Goal: Transaction & Acquisition: Book appointment/travel/reservation

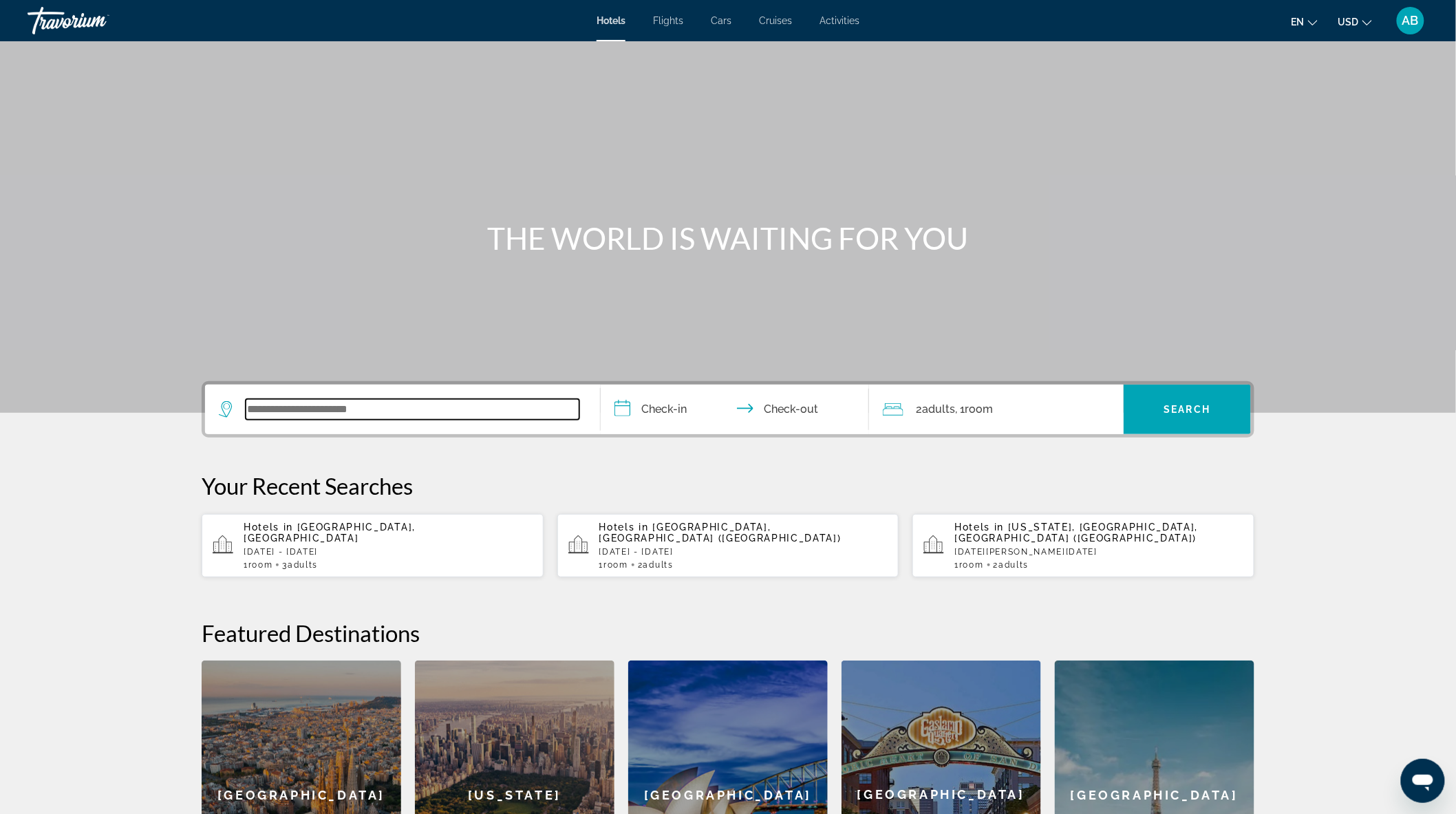
click at [392, 411] on input "Search widget" at bounding box center [412, 408] width 334 height 20
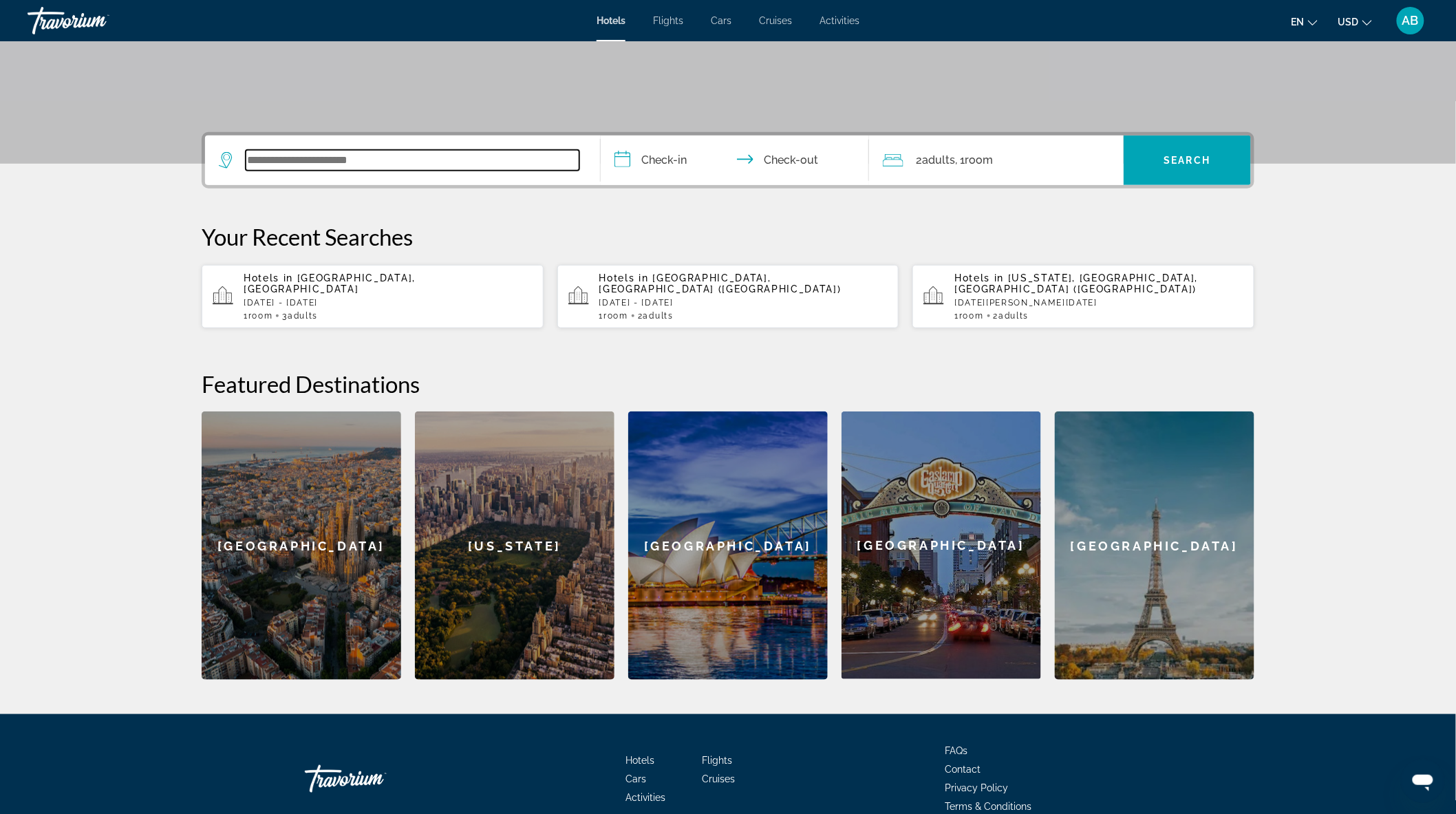
scroll to position [305, 0]
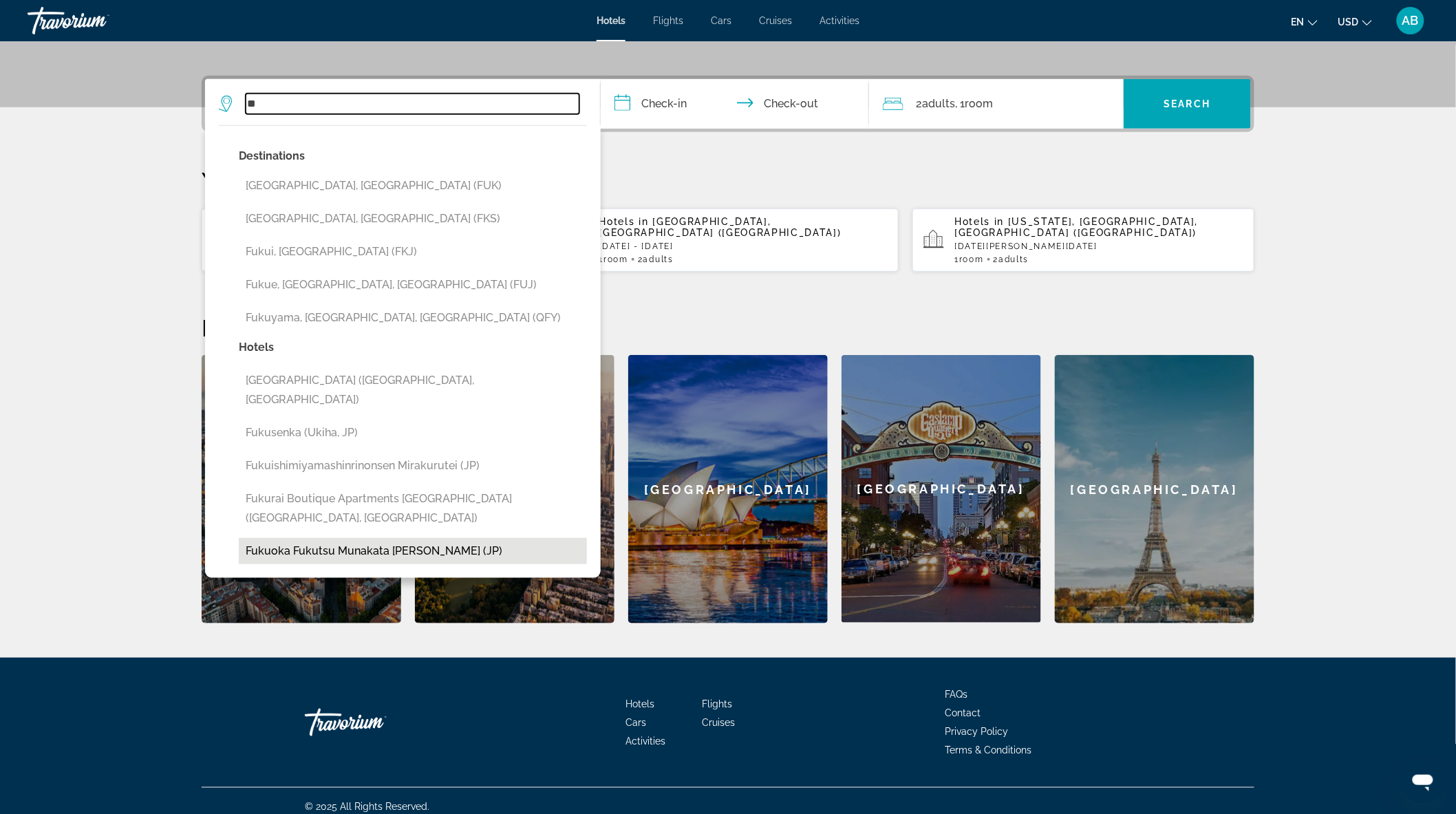
type input "*"
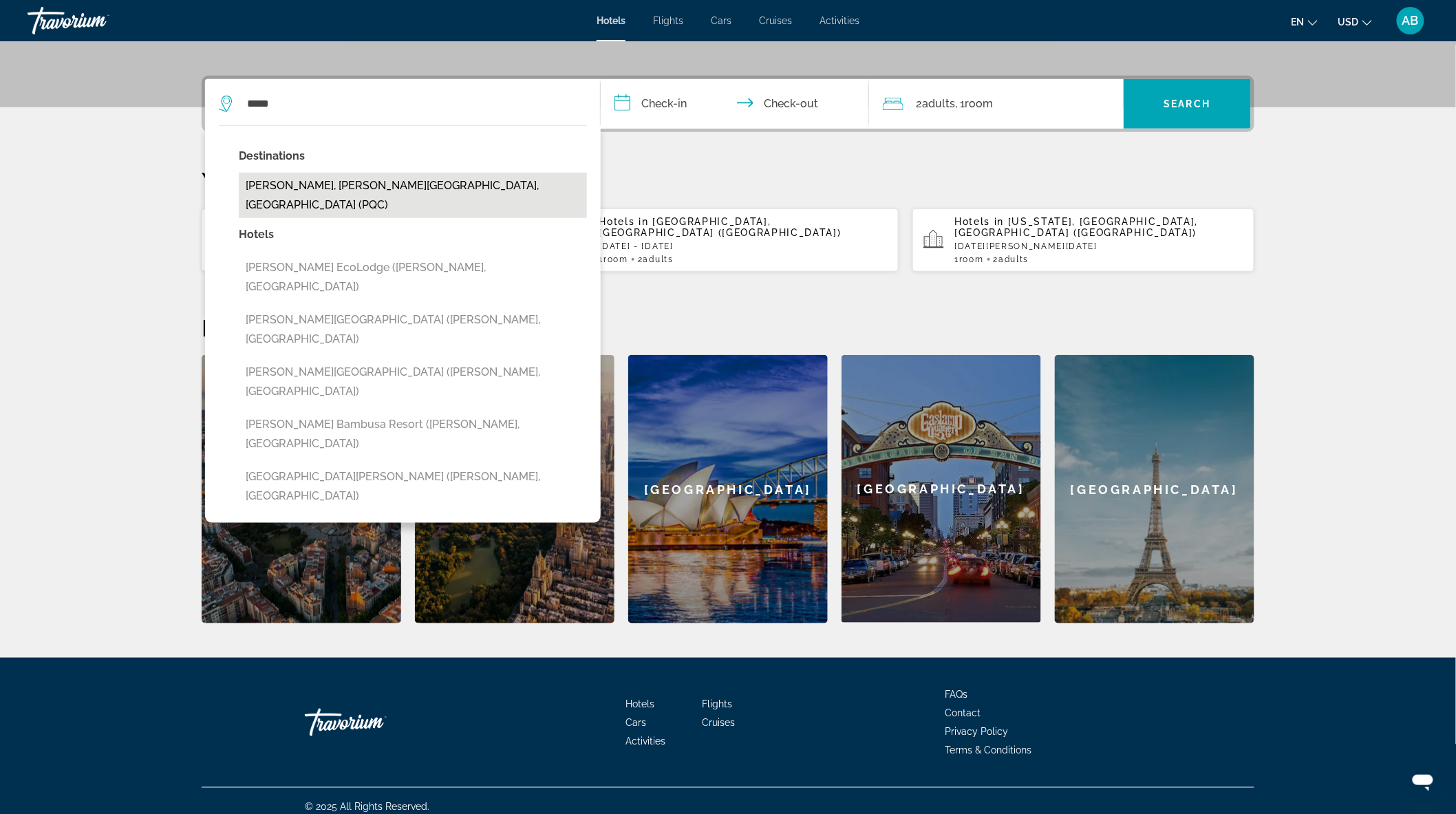
click at [397, 183] on button "[PERSON_NAME], [PERSON_NAME][GEOGRAPHIC_DATA], [GEOGRAPHIC_DATA] (PQC)" at bounding box center [412, 195] width 349 height 45
type input "**********"
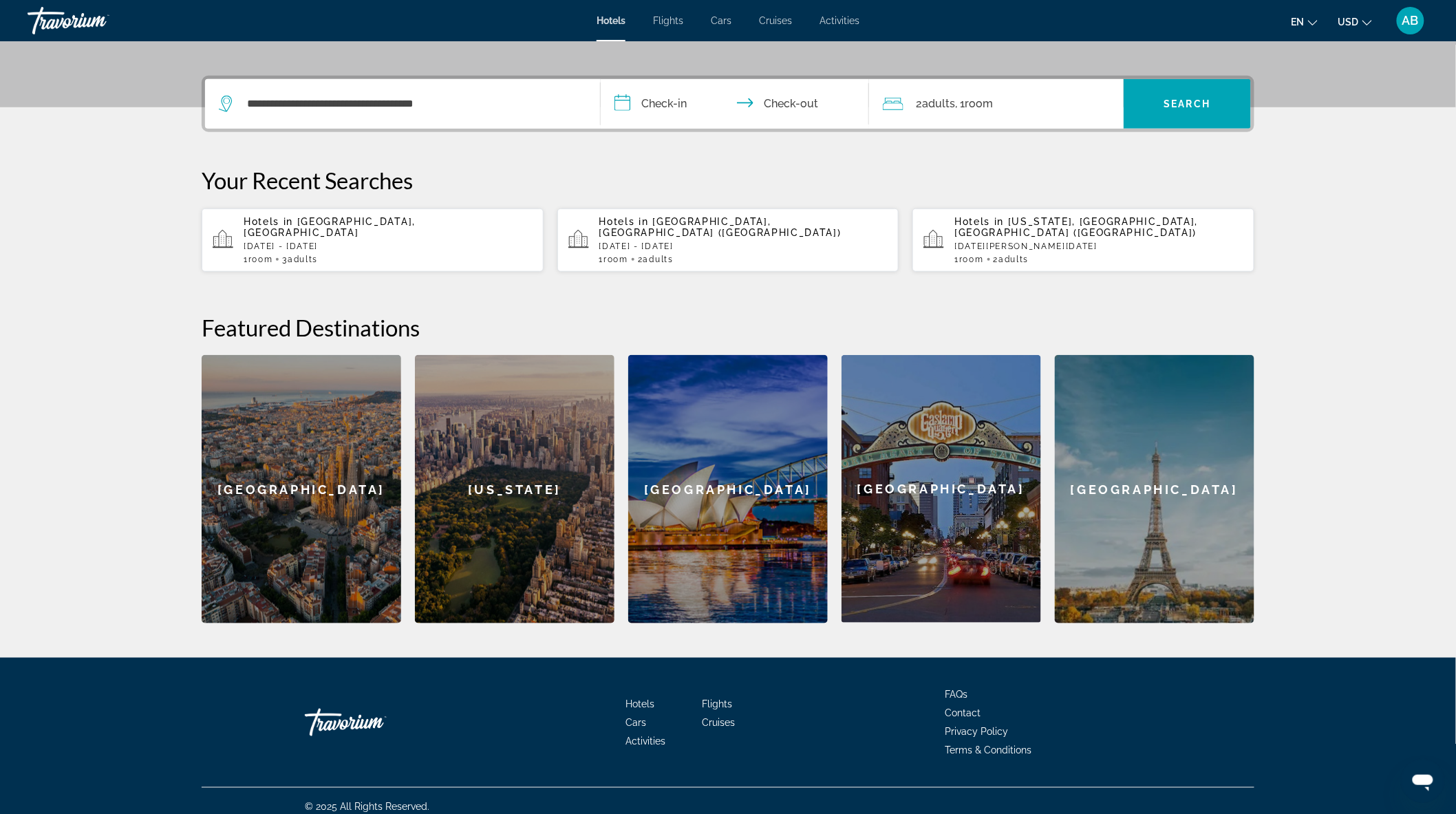
click at [657, 99] on input "**********" at bounding box center [738, 106] width 274 height 54
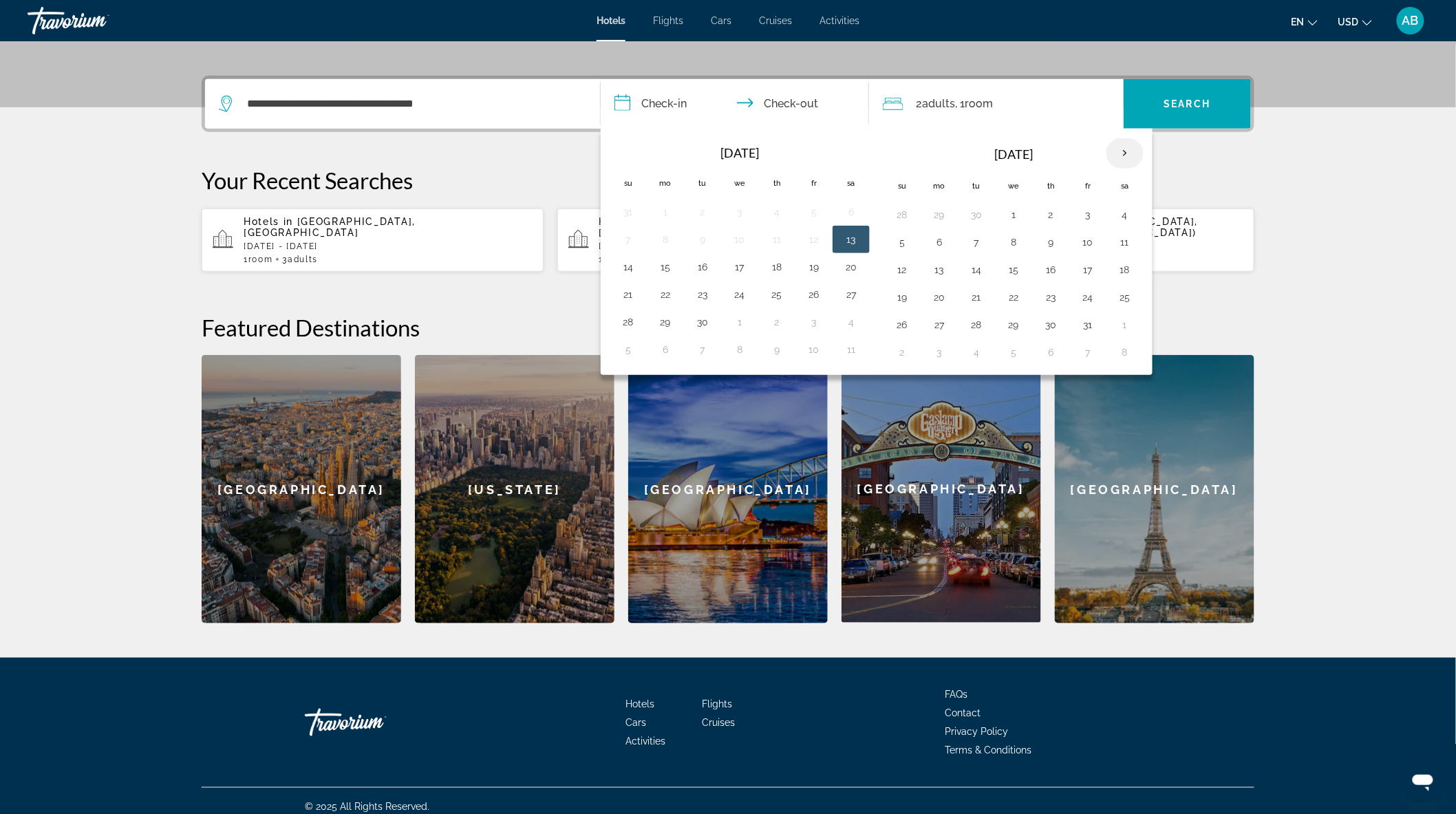
click at [1128, 153] on th "Next month" at bounding box center [1125, 153] width 37 height 30
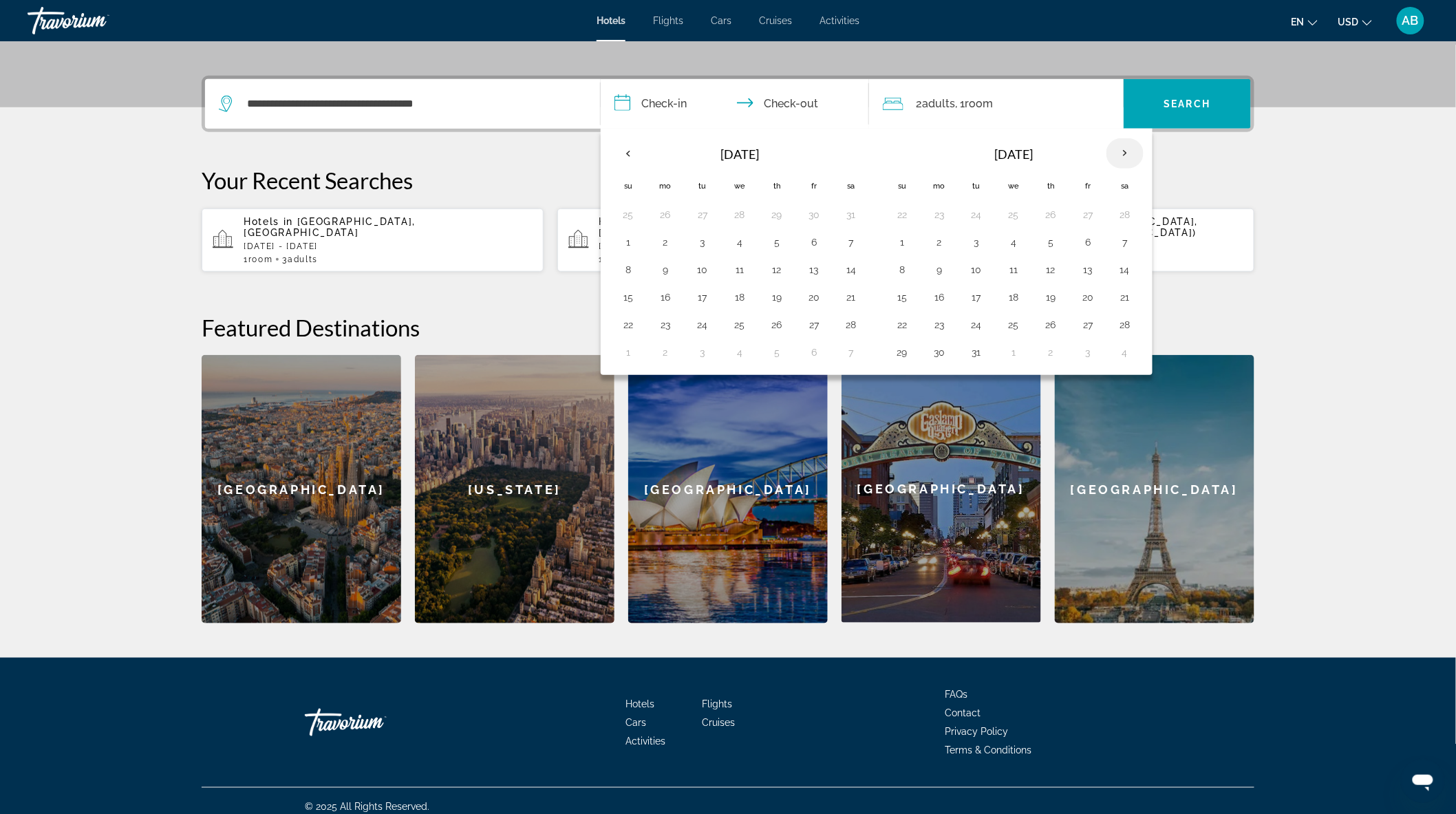
click at [1128, 153] on th "Next month" at bounding box center [1125, 153] width 37 height 30
click at [629, 270] on button "10" at bounding box center [628, 269] width 22 height 19
click at [854, 267] on button "16" at bounding box center [851, 269] width 22 height 19
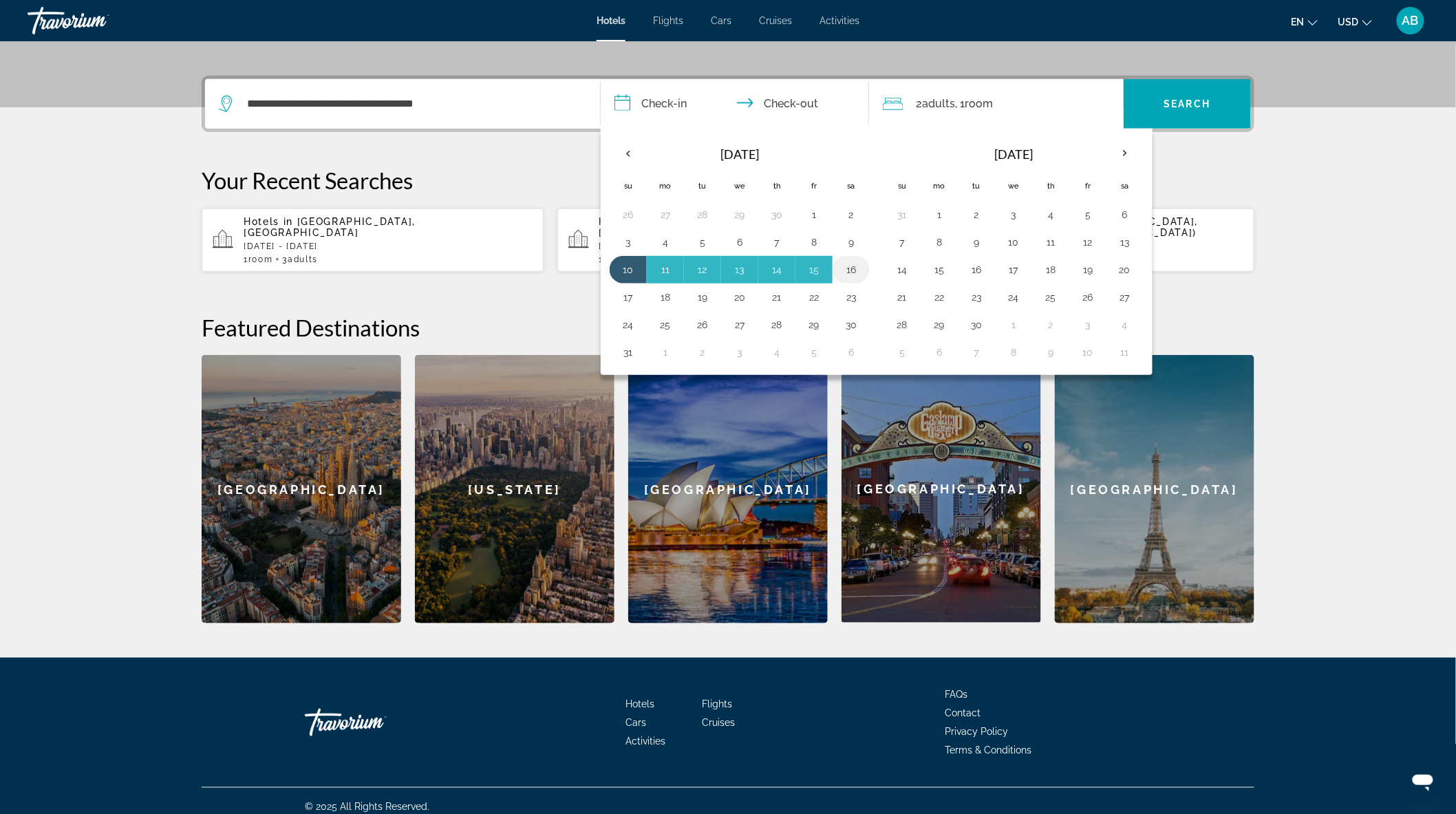
type input "**********"
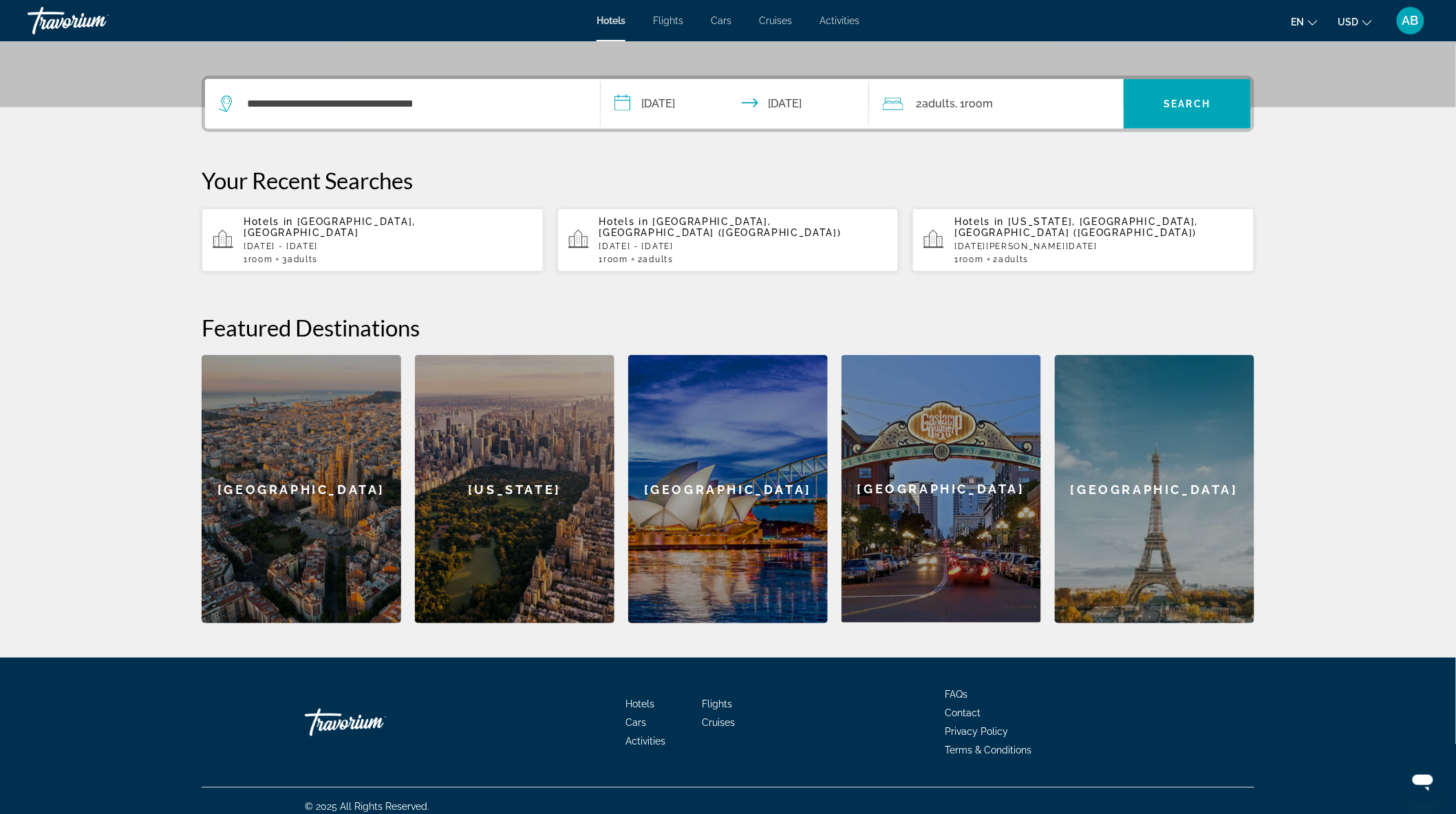
click at [974, 98] on span "Room" at bounding box center [978, 104] width 28 height 14
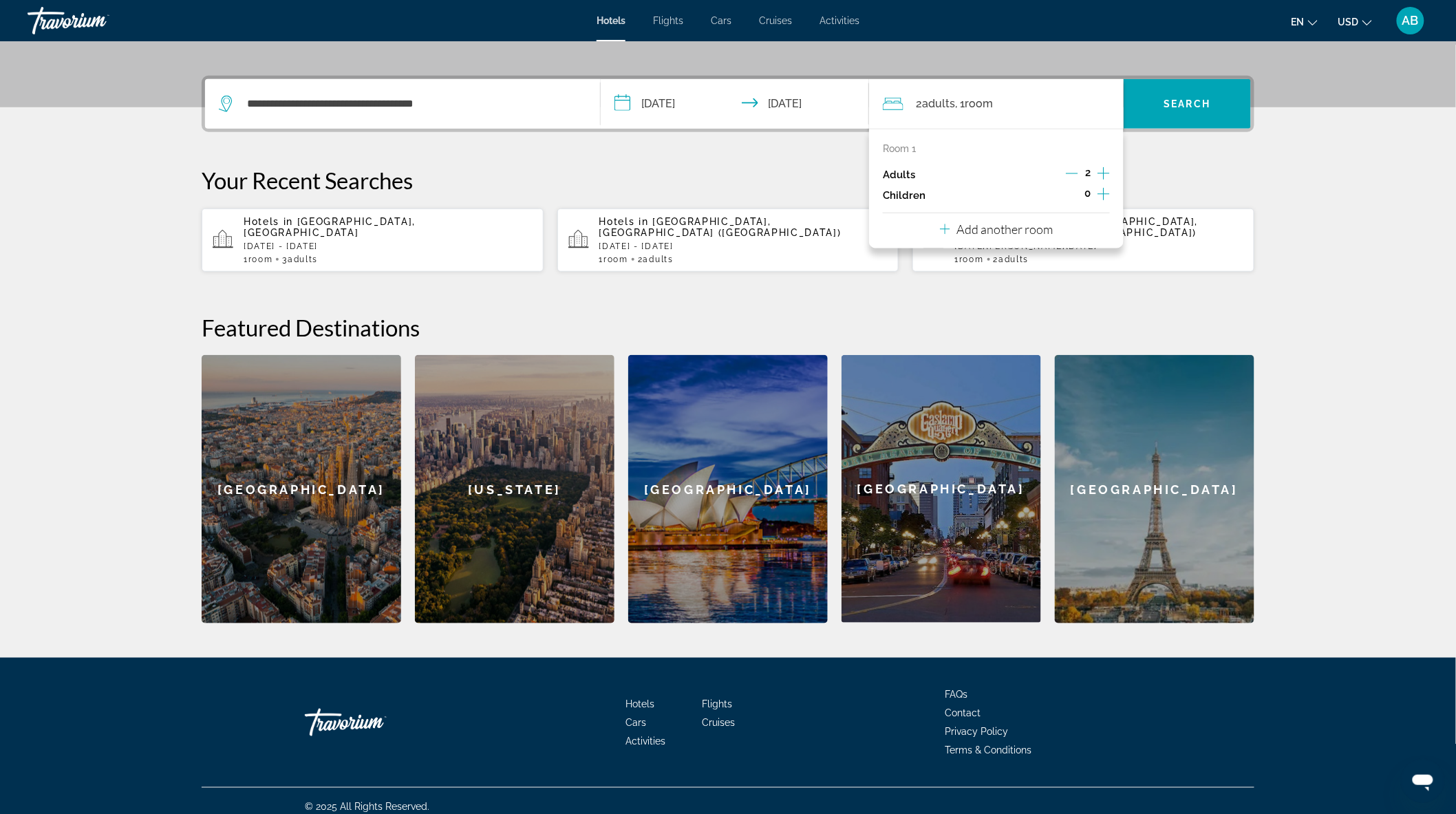
click at [1104, 188] on icon "Increment children" at bounding box center [1104, 193] width 13 height 16
click at [975, 229] on icon "Travelers: 2 adults, 1 child" at bounding box center [977, 232] width 16 height 16
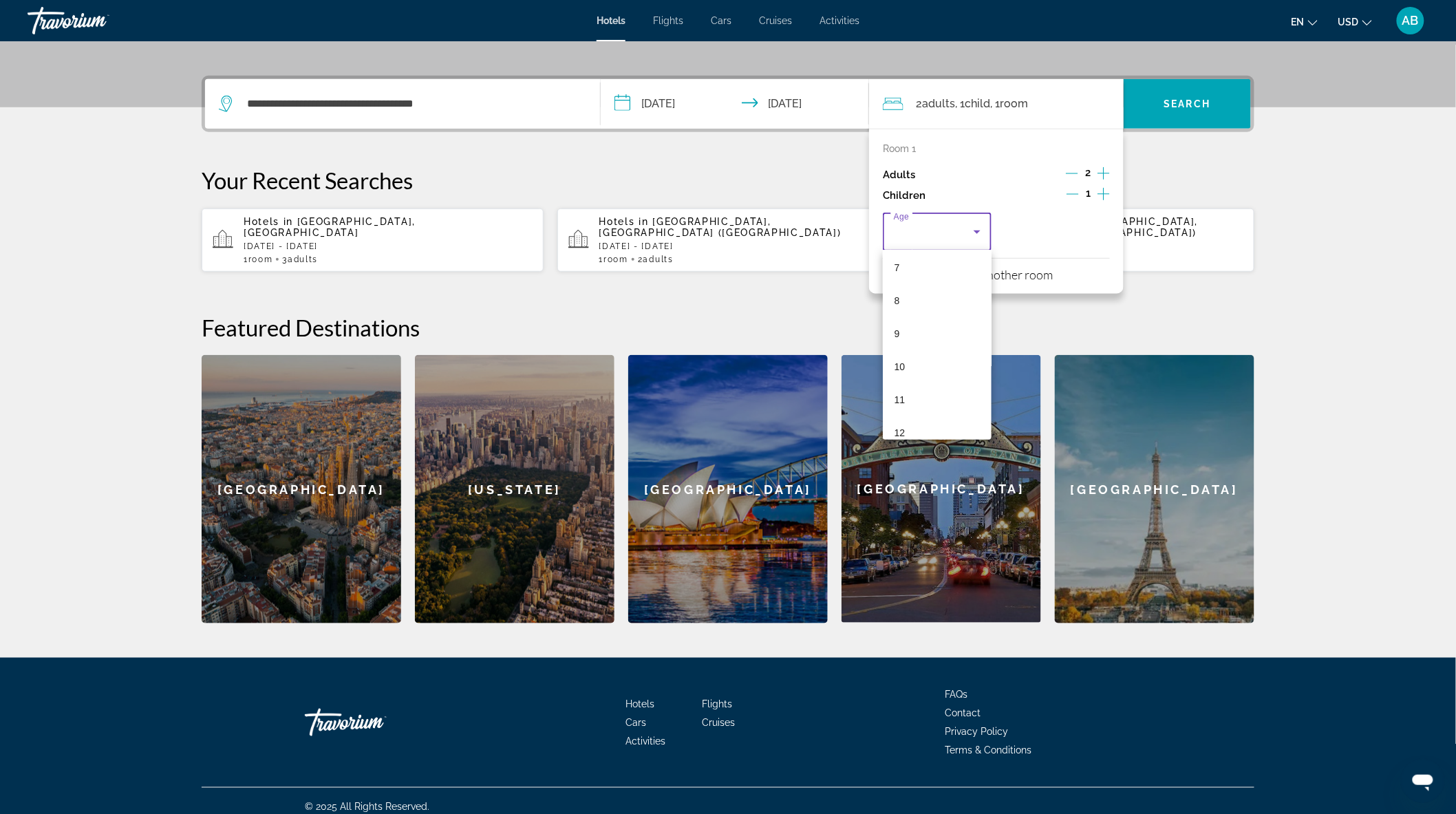
scroll to position [270, 0]
click at [905, 324] on mat-option "10" at bounding box center [937, 332] width 109 height 33
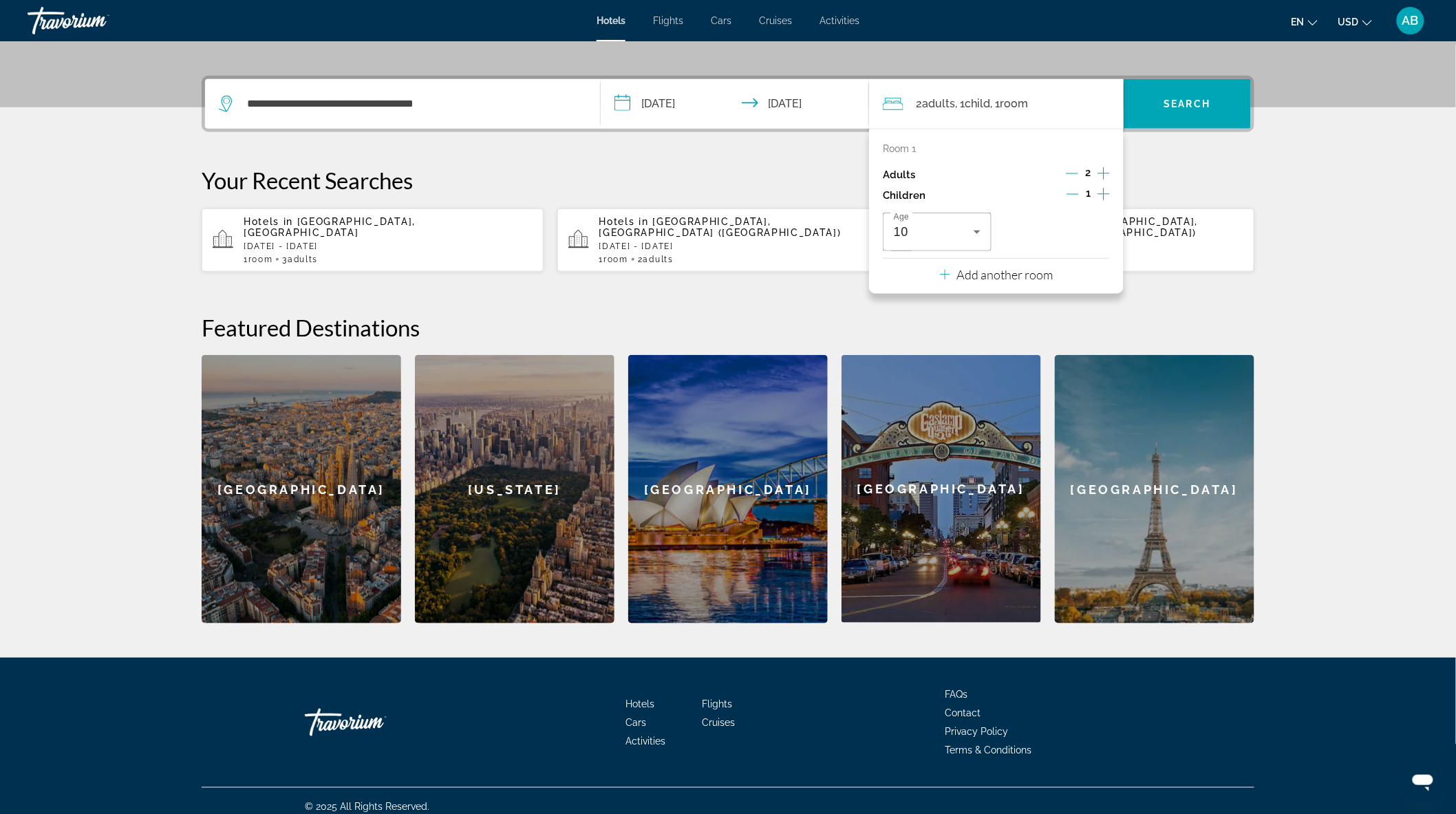
click at [1106, 190] on icon "Increment children" at bounding box center [1104, 193] width 13 height 16
click at [1097, 231] on icon "Travelers: 2 adults, 2 children" at bounding box center [1095, 233] width 7 height 4
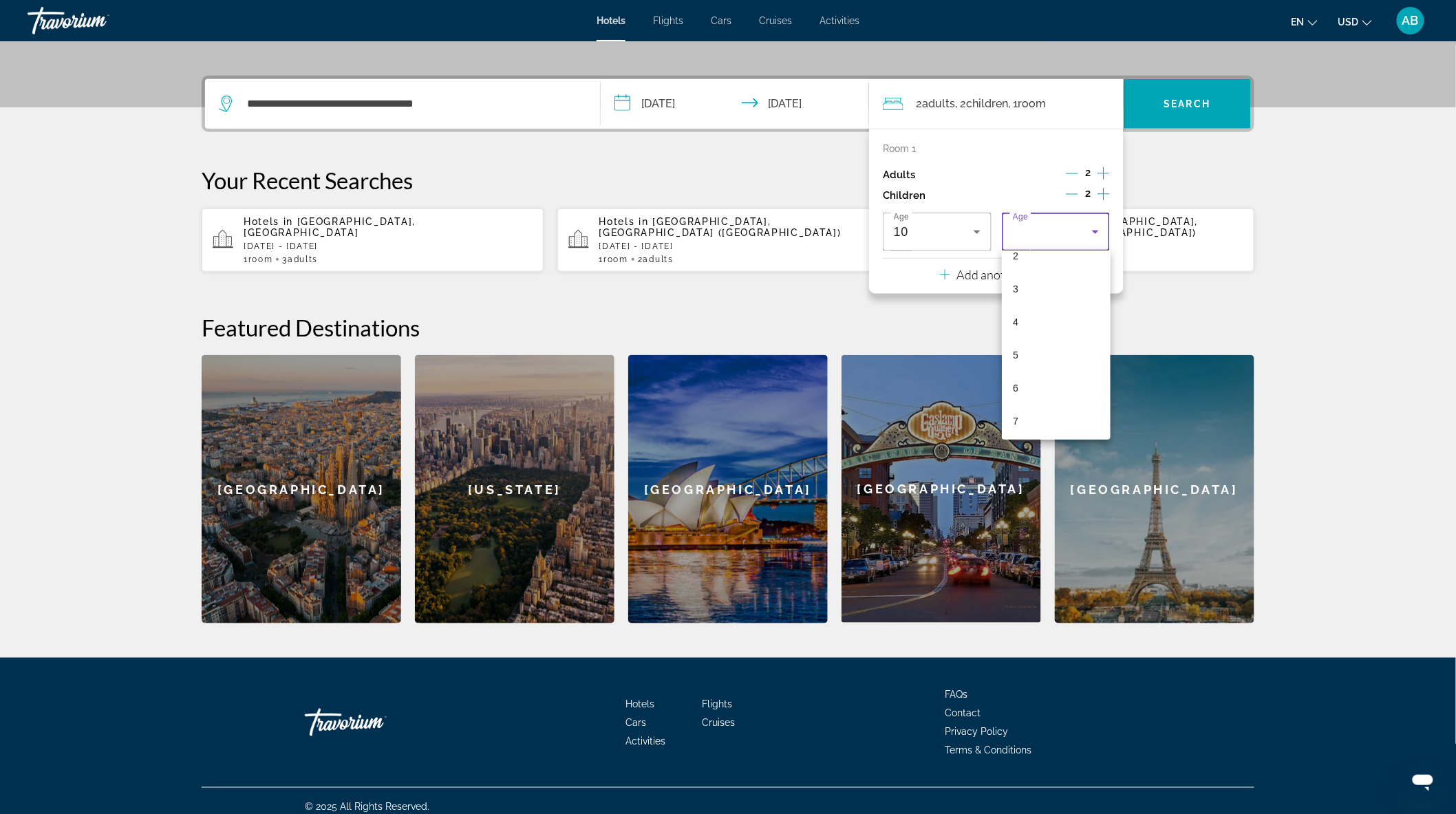
scroll to position [117, 0]
click at [1044, 354] on mat-option "6" at bounding box center [1056, 353] width 109 height 33
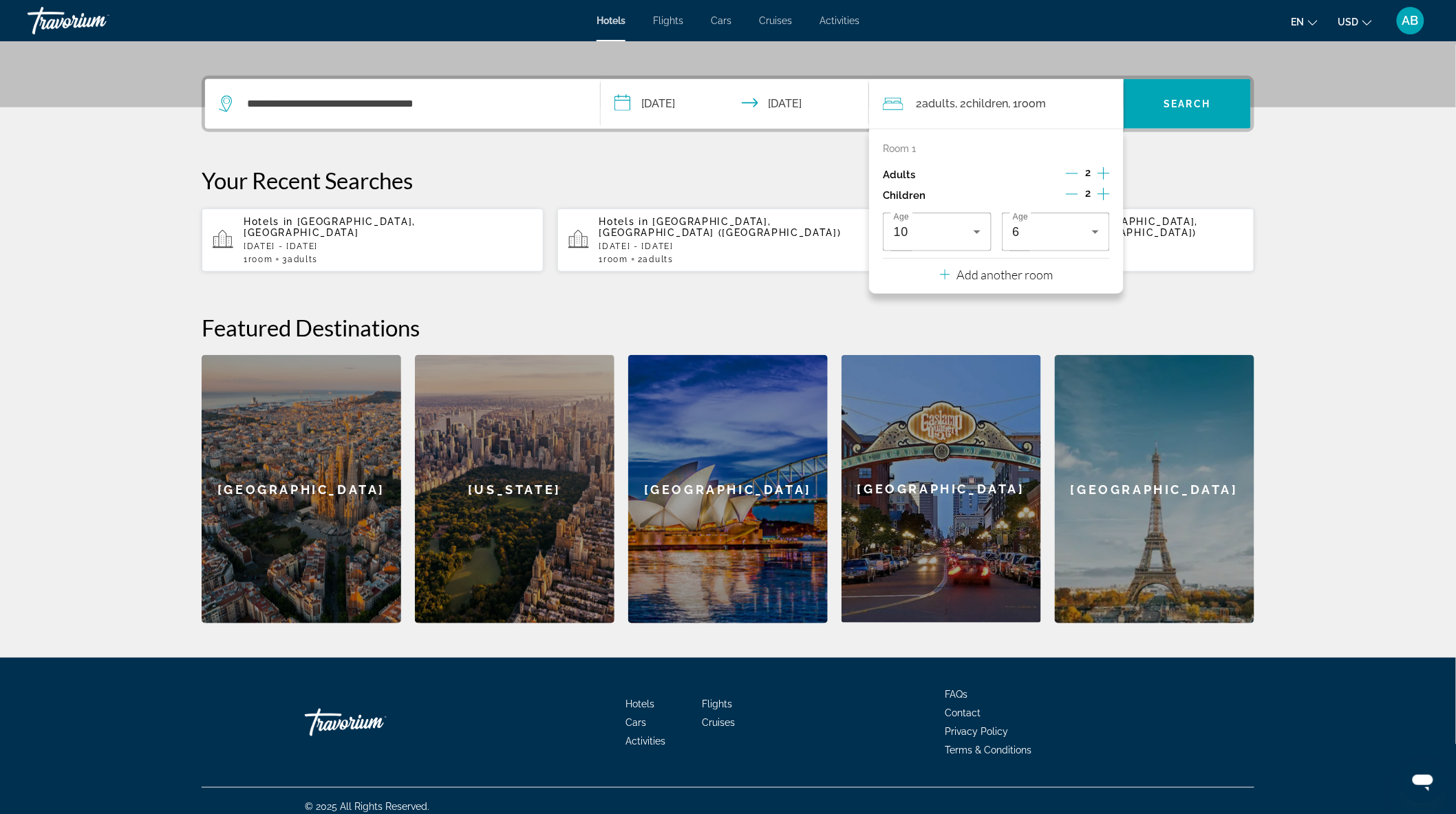
click at [1104, 190] on icon "Increment children" at bounding box center [1104, 194] width 13 height 13
click at [979, 277] on icon "Travelers: 2 adults, 3 children" at bounding box center [977, 280] width 16 height 16
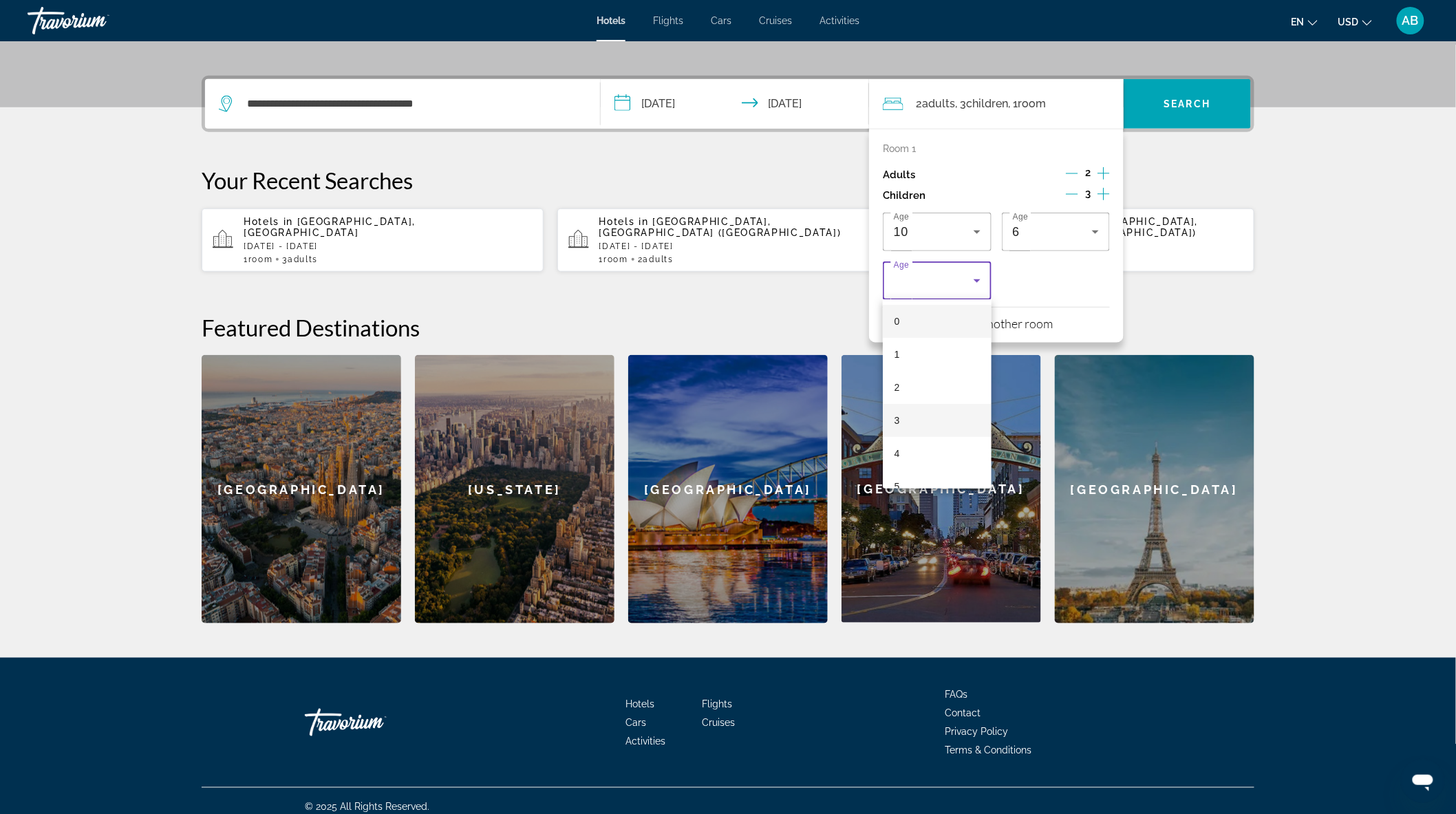
click at [913, 420] on mat-option "3" at bounding box center [937, 420] width 109 height 33
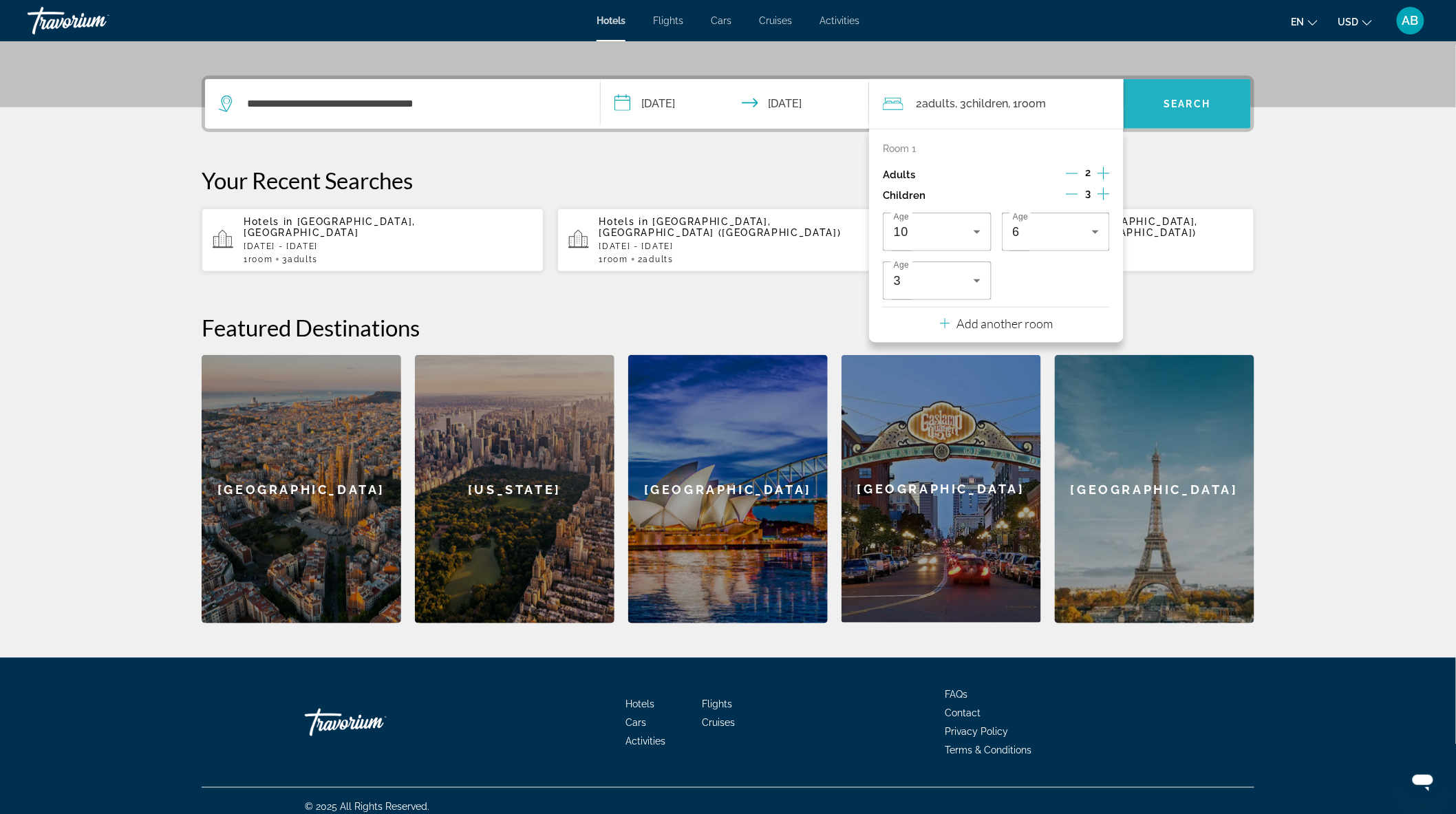
click at [1183, 101] on span "Search" at bounding box center [1188, 103] width 46 height 11
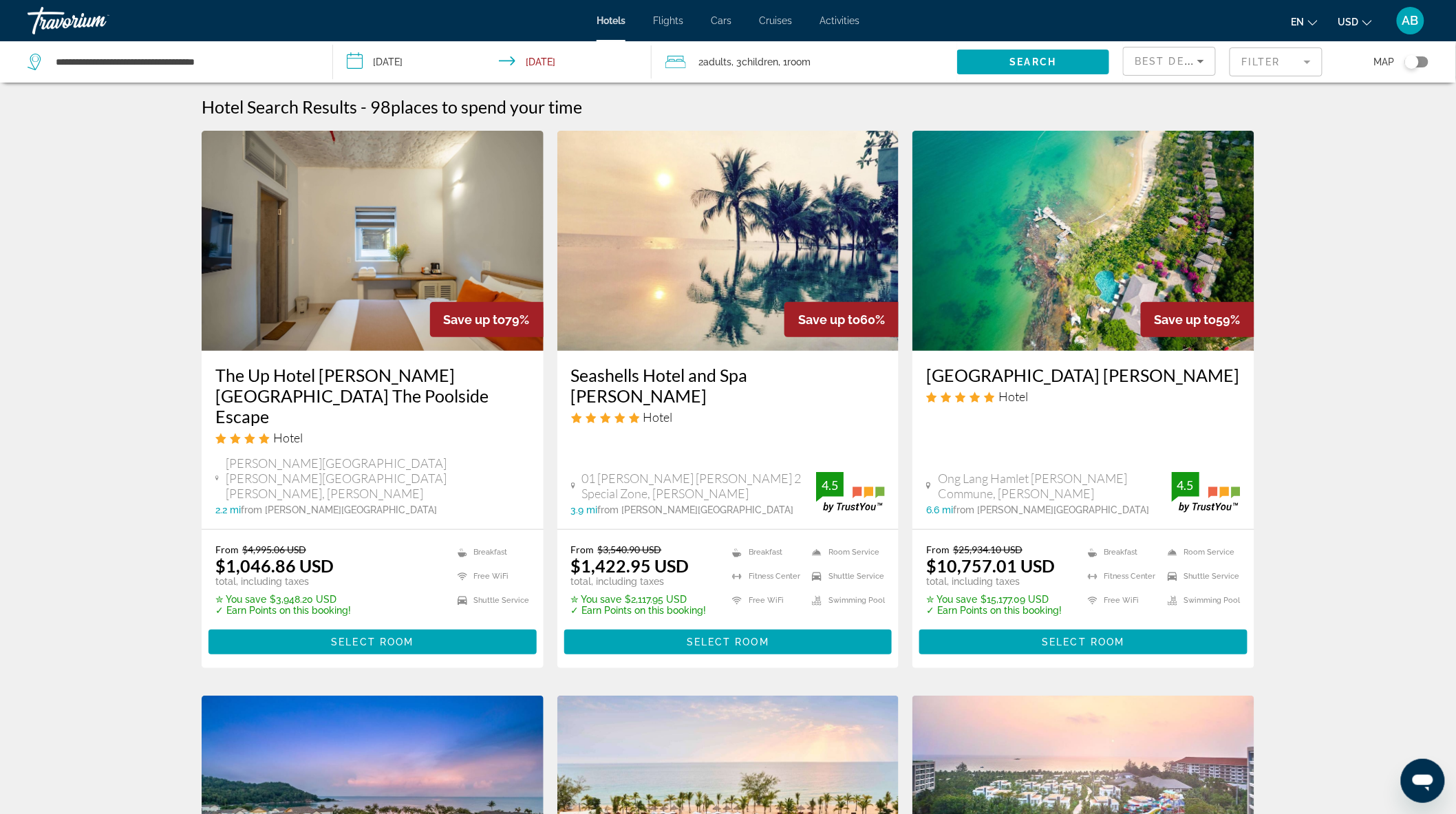
click at [1302, 64] on mat-form-field "Filter" at bounding box center [1276, 62] width 93 height 29
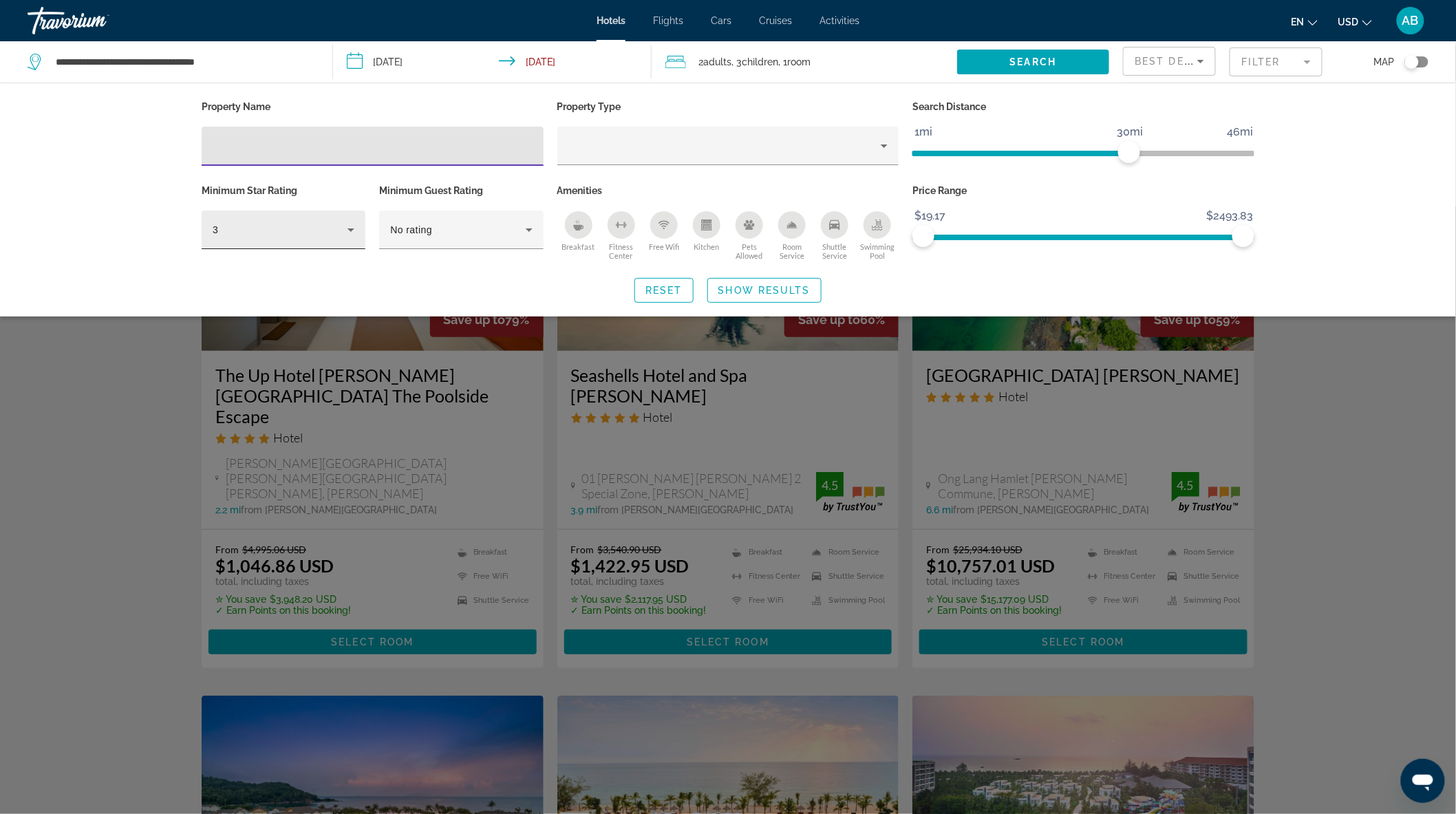
click at [351, 229] on icon "Hotel Filters" at bounding box center [350, 231] width 7 height 4
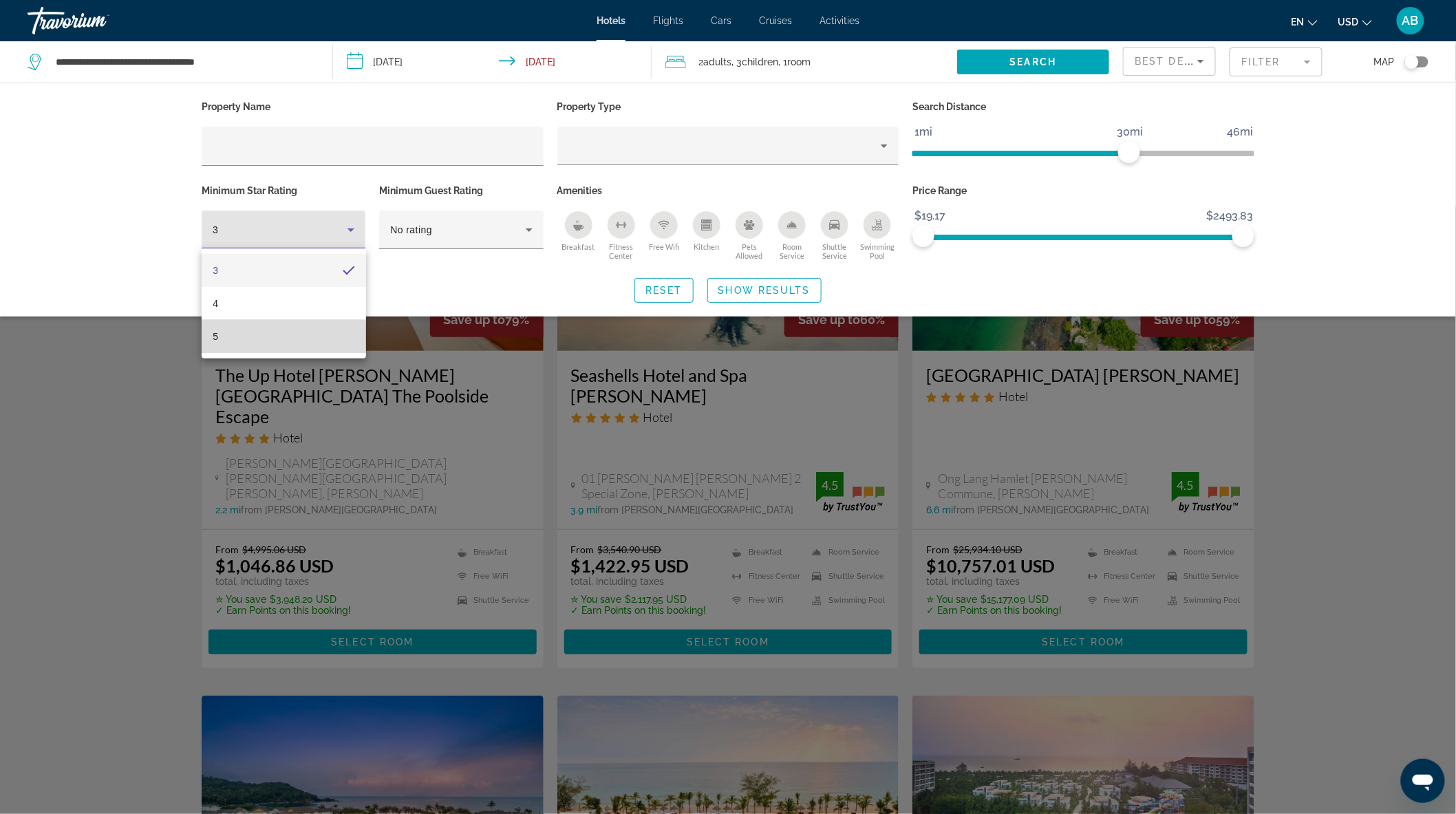
click at [258, 340] on mat-option "5" at bounding box center [284, 336] width 164 height 33
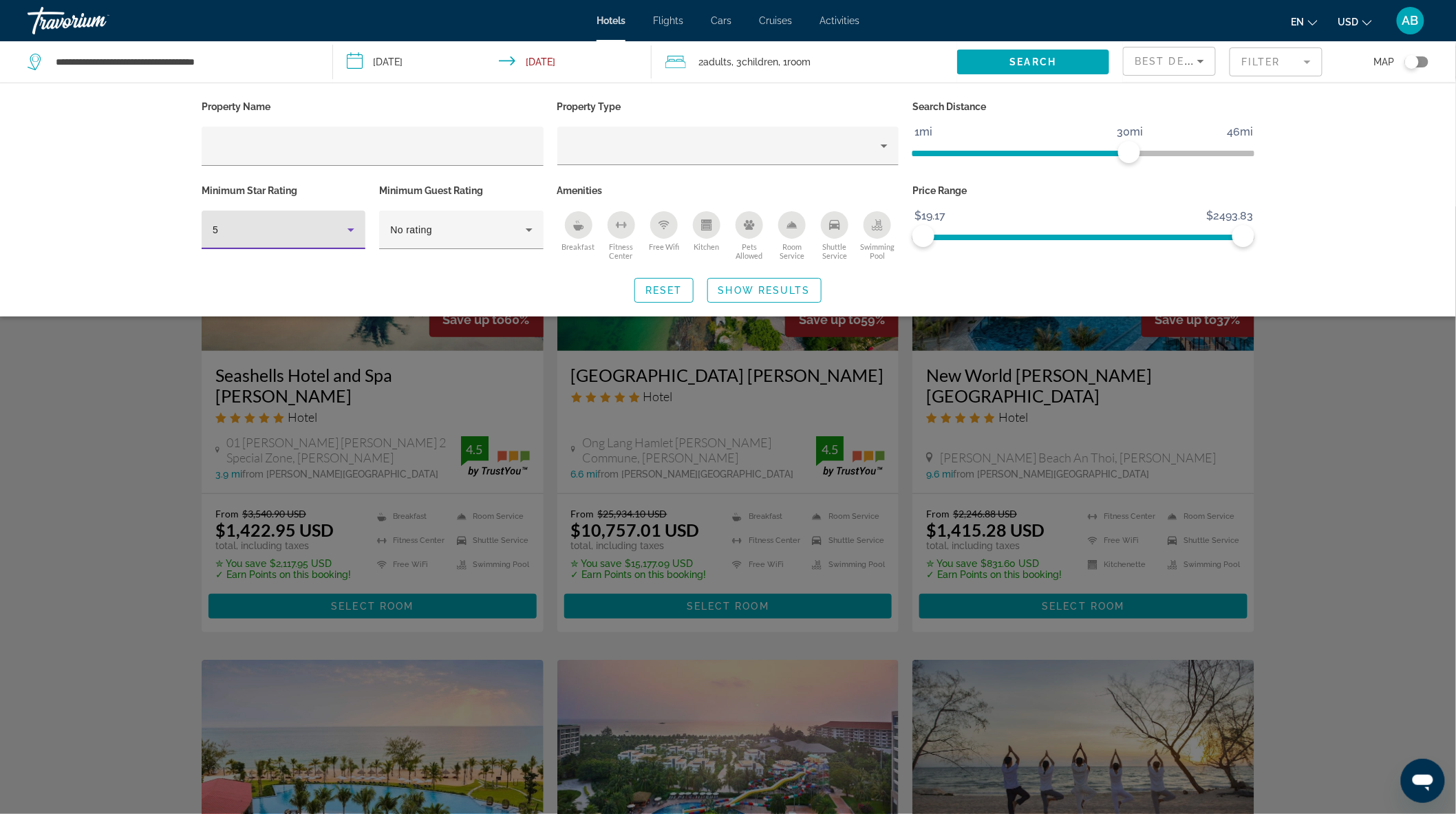
click at [574, 226] on icon "Breakfast" at bounding box center [578, 224] width 11 height 11
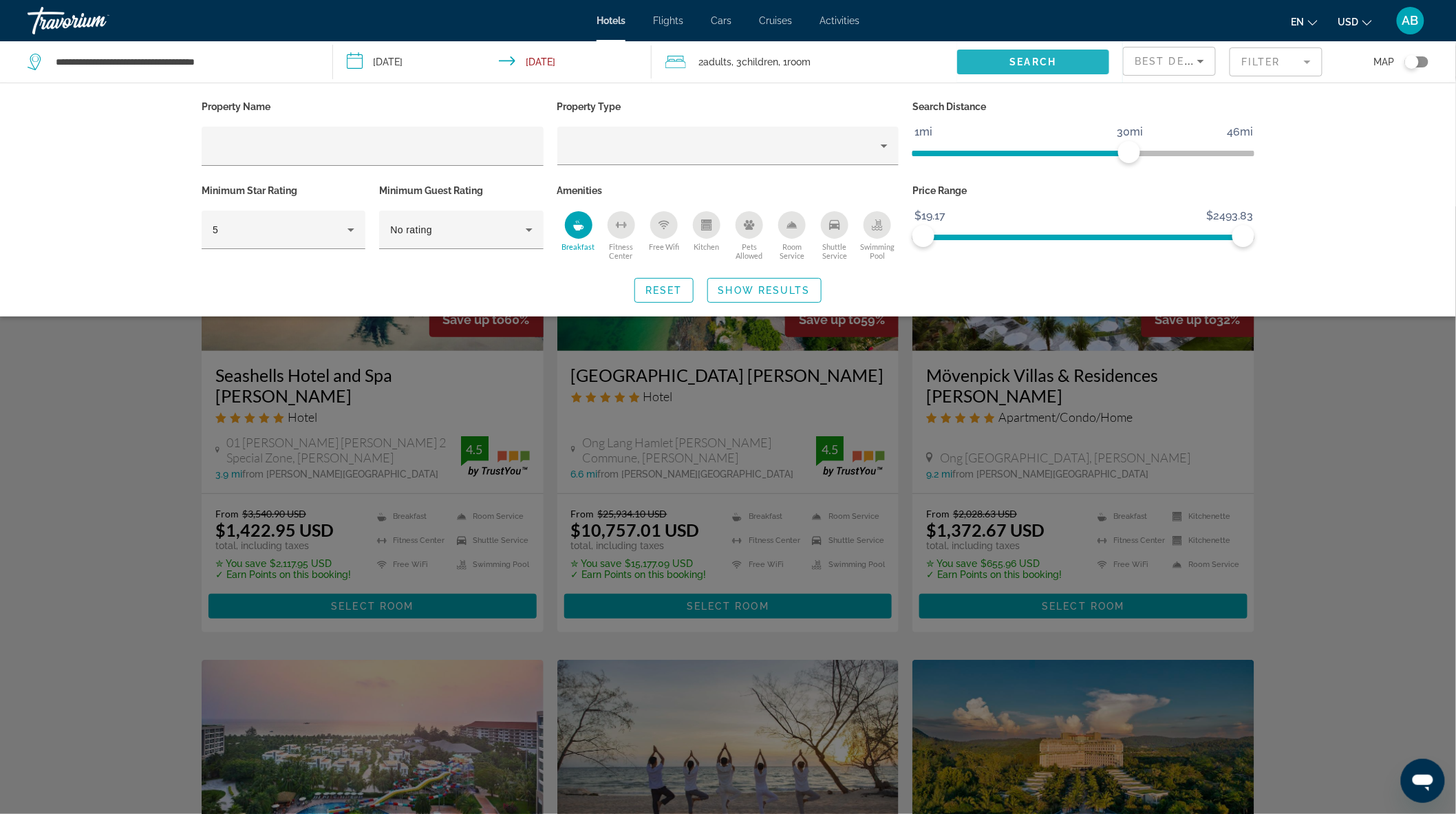
click at [1049, 56] on span "Search" at bounding box center [1033, 61] width 46 height 11
click at [766, 287] on span "Show Results" at bounding box center [765, 290] width 93 height 11
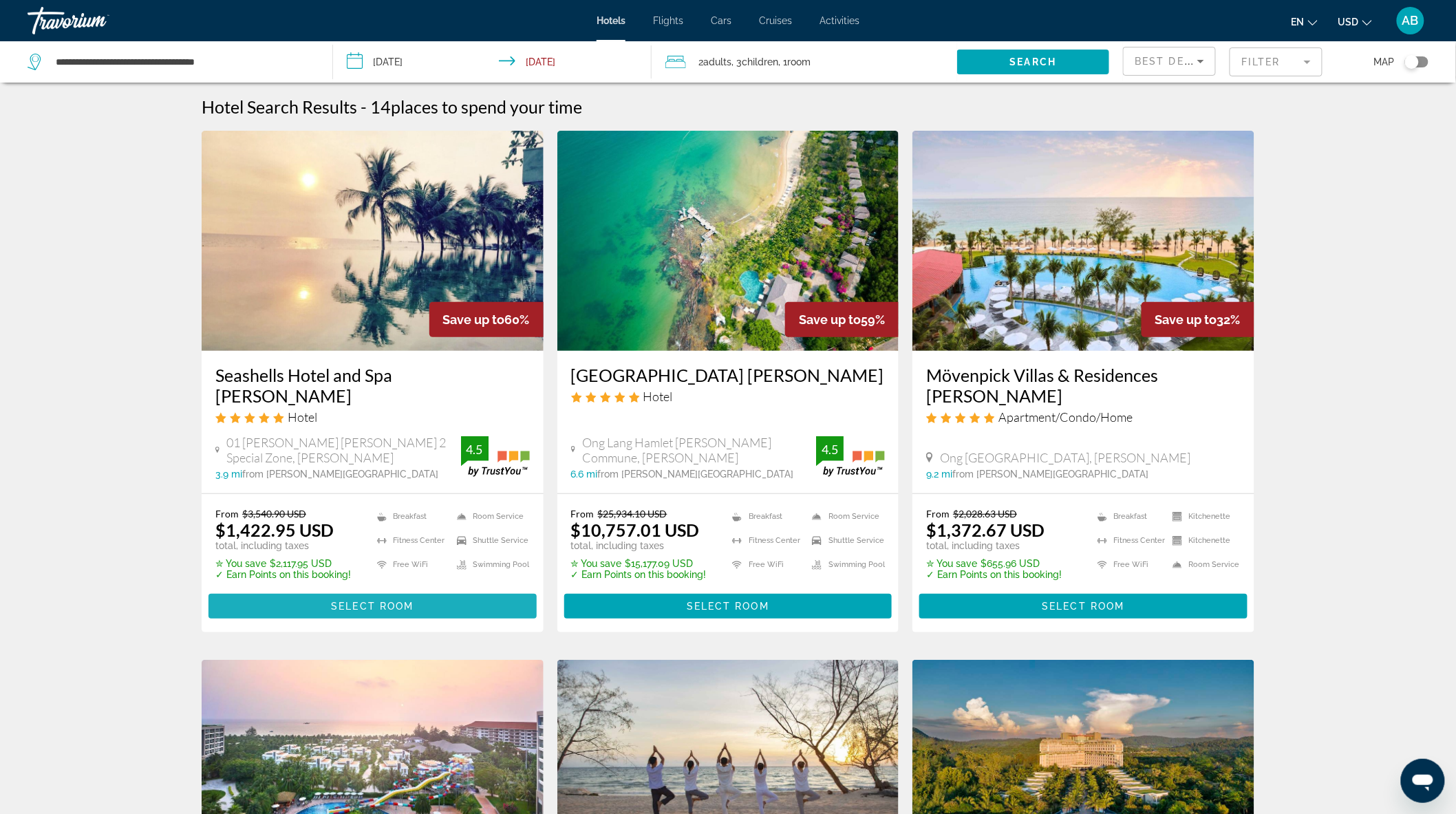
click at [413, 590] on span "Main content" at bounding box center [373, 606] width 328 height 33
click at [1420, 59] on div "Toggle map" at bounding box center [1416, 61] width 23 height 11
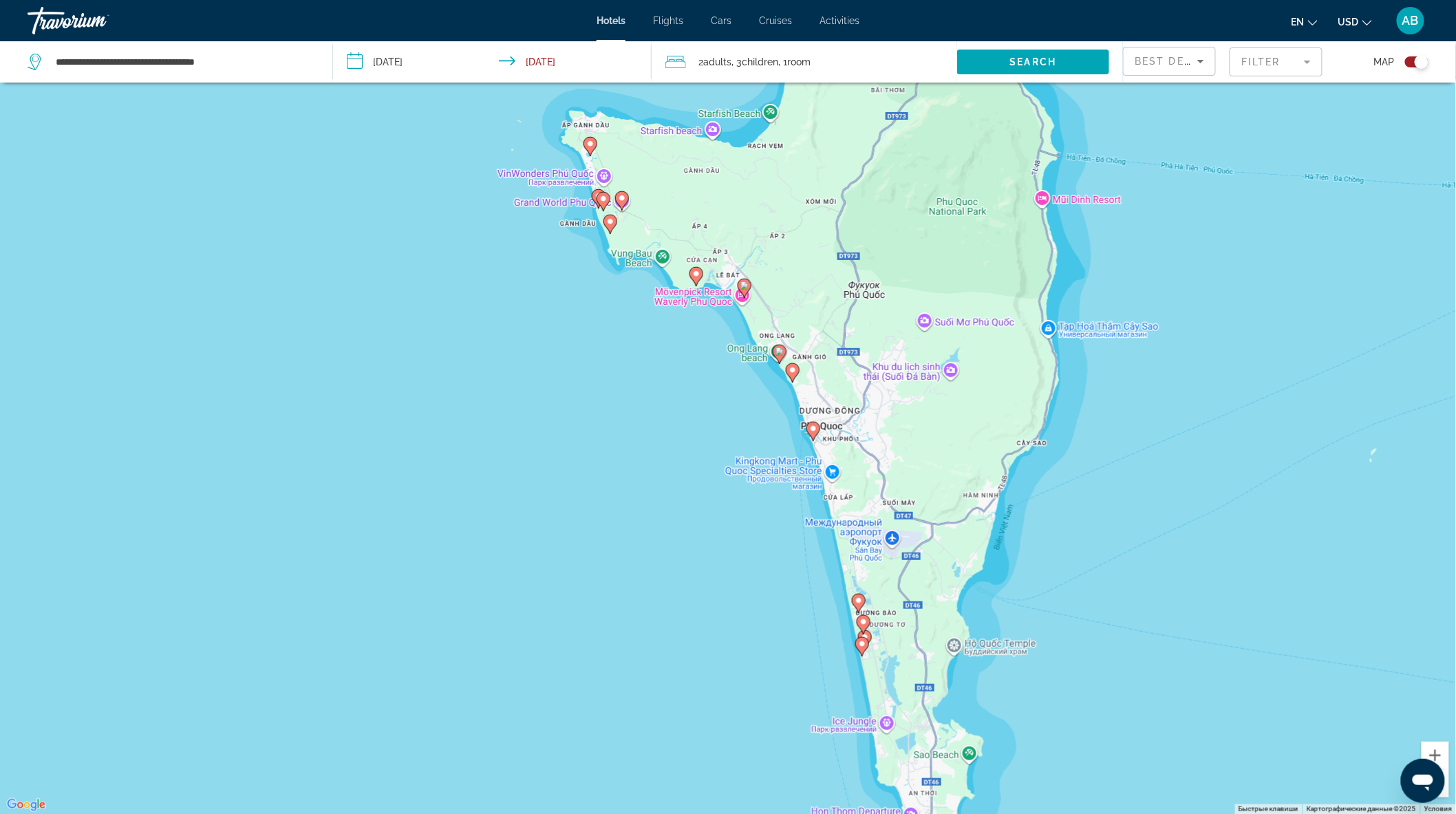
click at [1414, 56] on div "Toggle map" at bounding box center [1416, 61] width 23 height 11
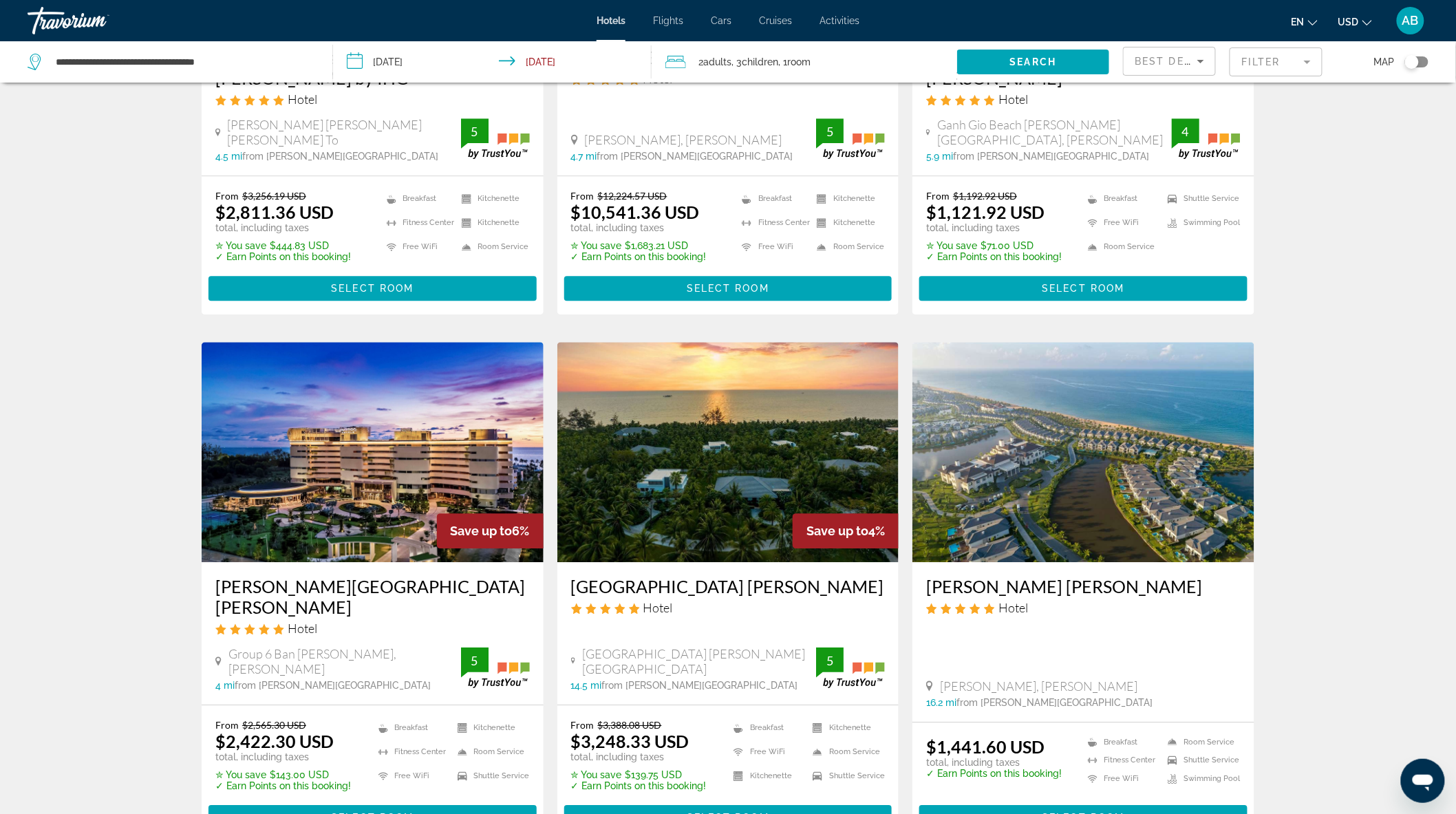
scroll to position [1300, 0]
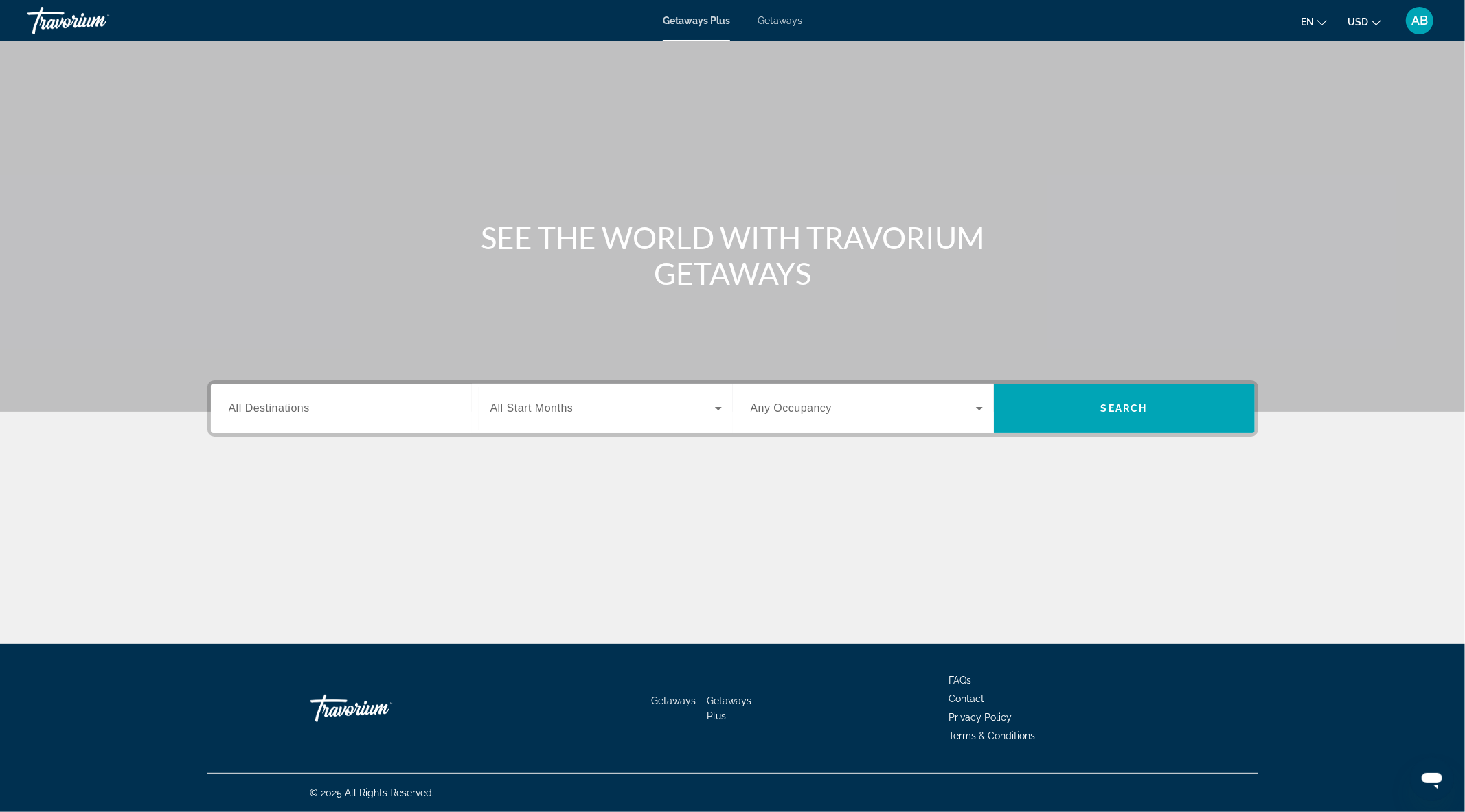
click at [289, 407] on span "All Destinations" at bounding box center [269, 408] width 81 height 12
click at [289, 407] on input "Destination All Destinations" at bounding box center [344, 408] width 232 height 16
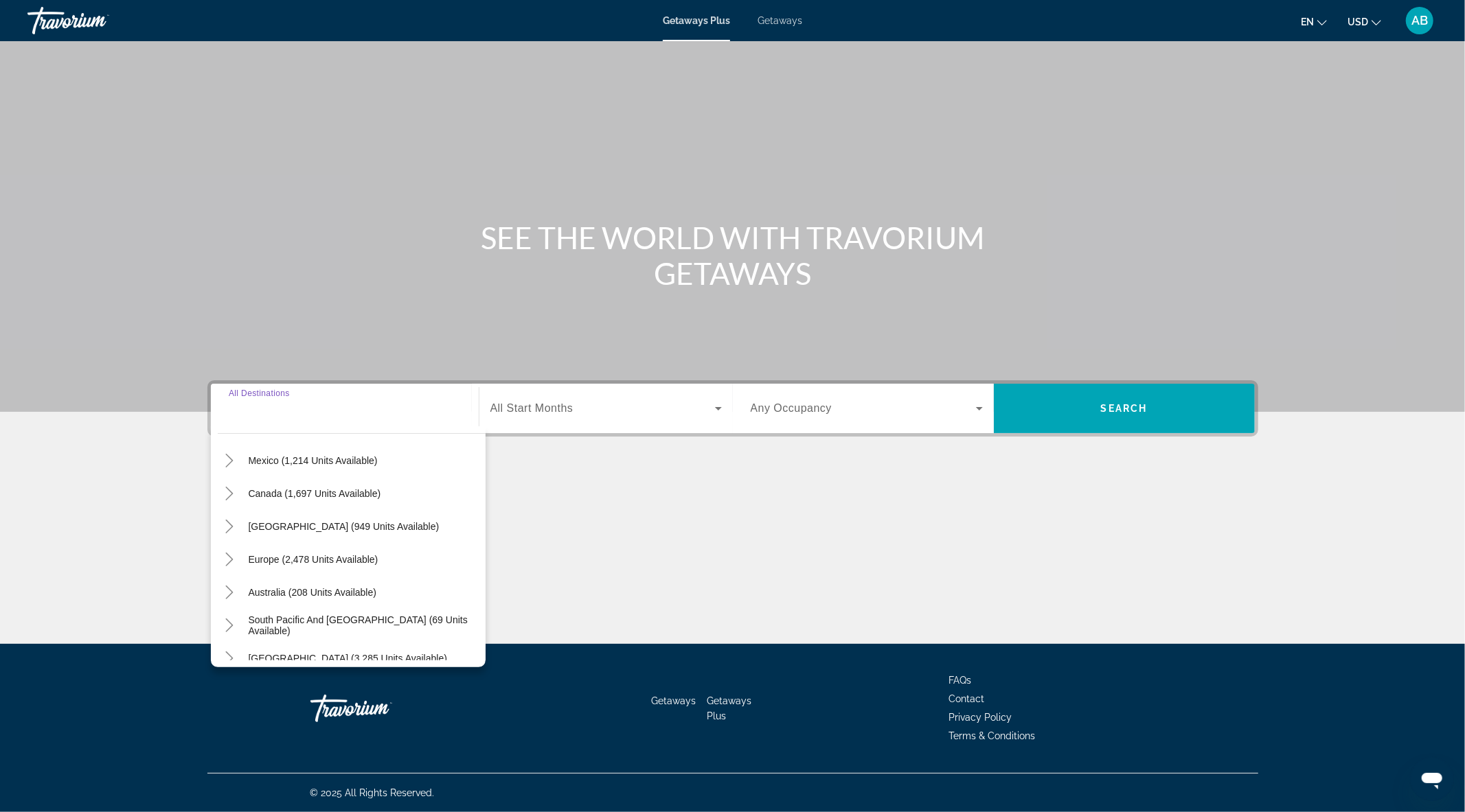
scroll to position [152, 0]
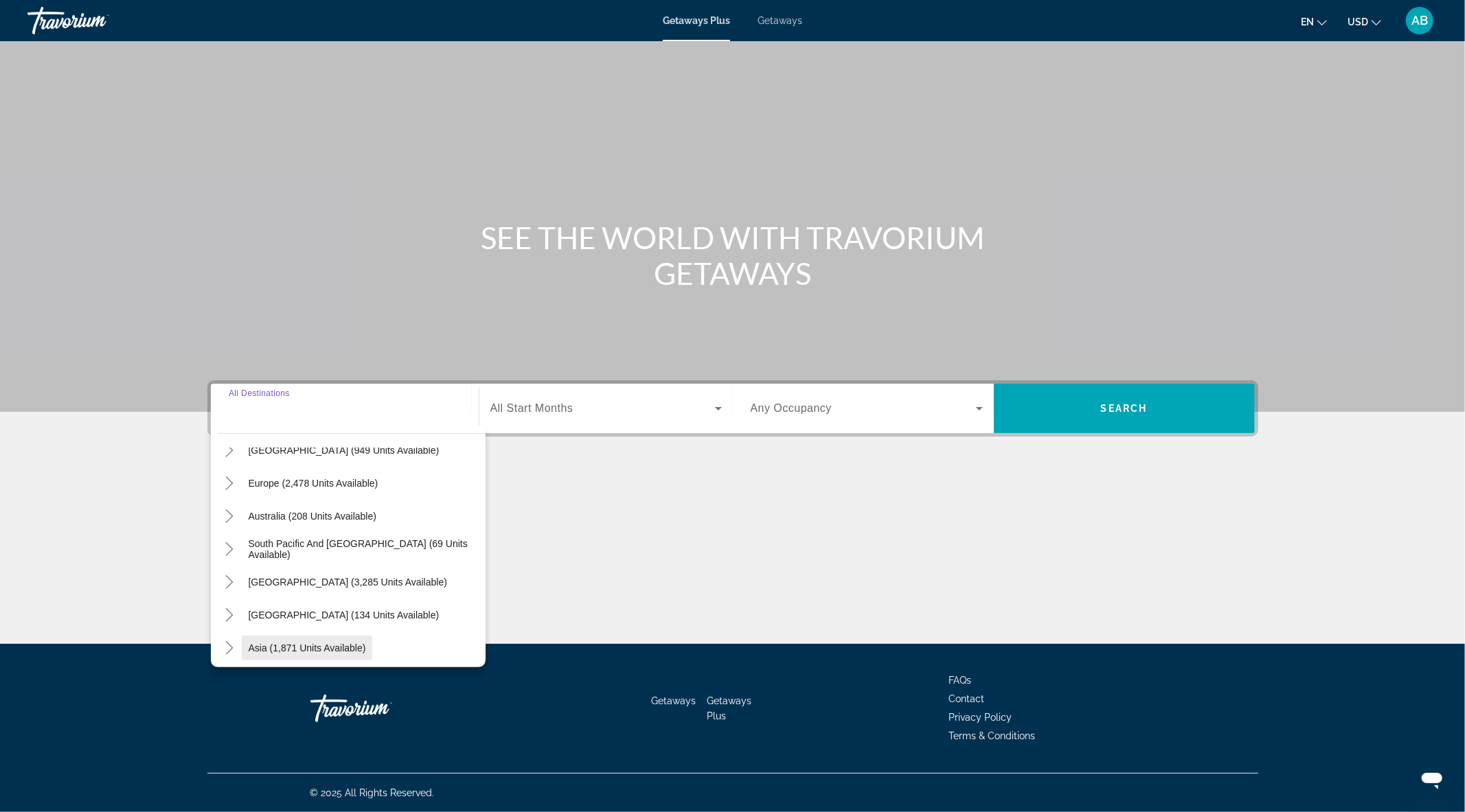
click at [338, 644] on span "Asia (1,871 units available)" at bounding box center [307, 647] width 118 height 11
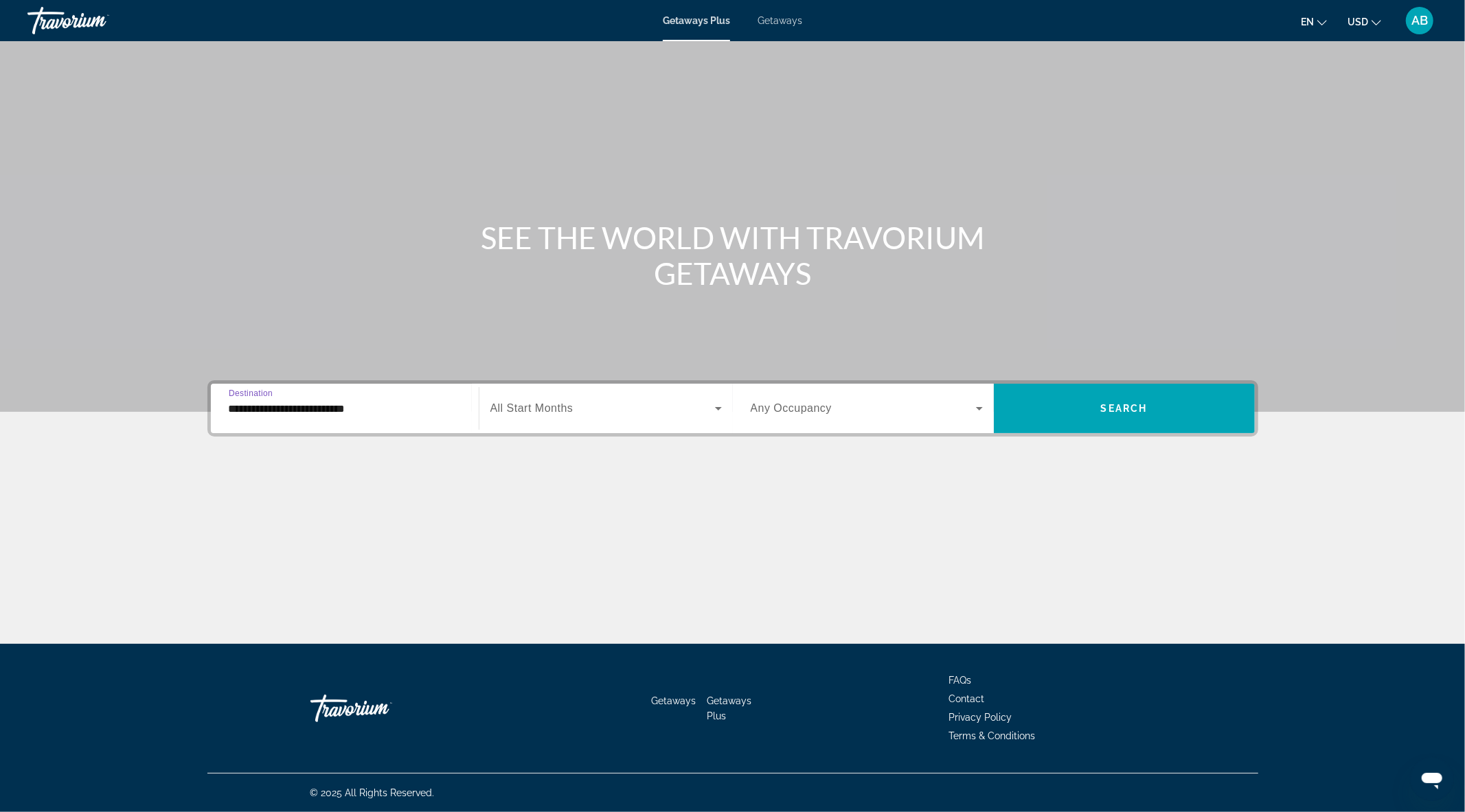
click at [293, 408] on input "**********" at bounding box center [344, 408] width 232 height 16
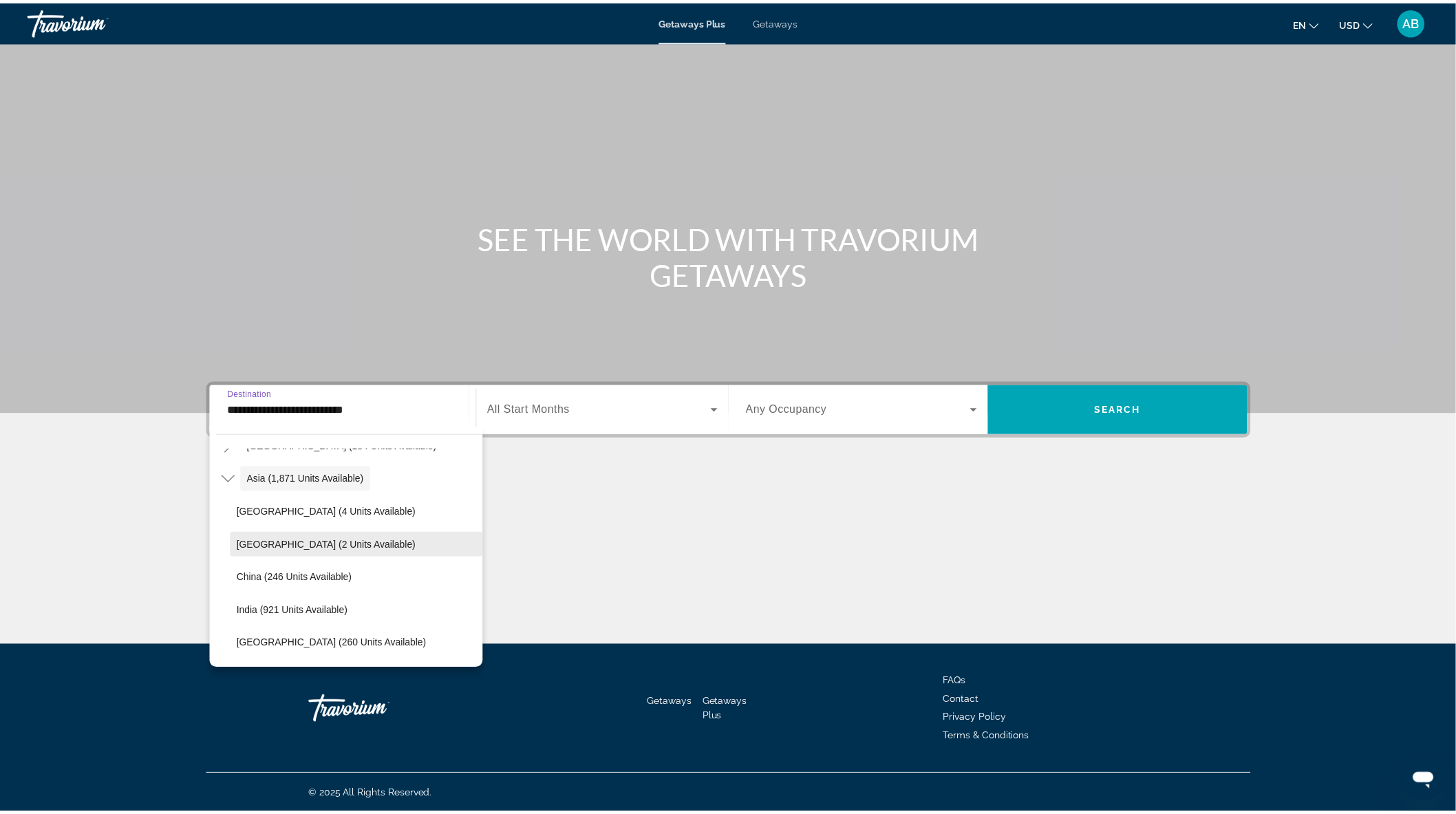
scroll to position [400, 0]
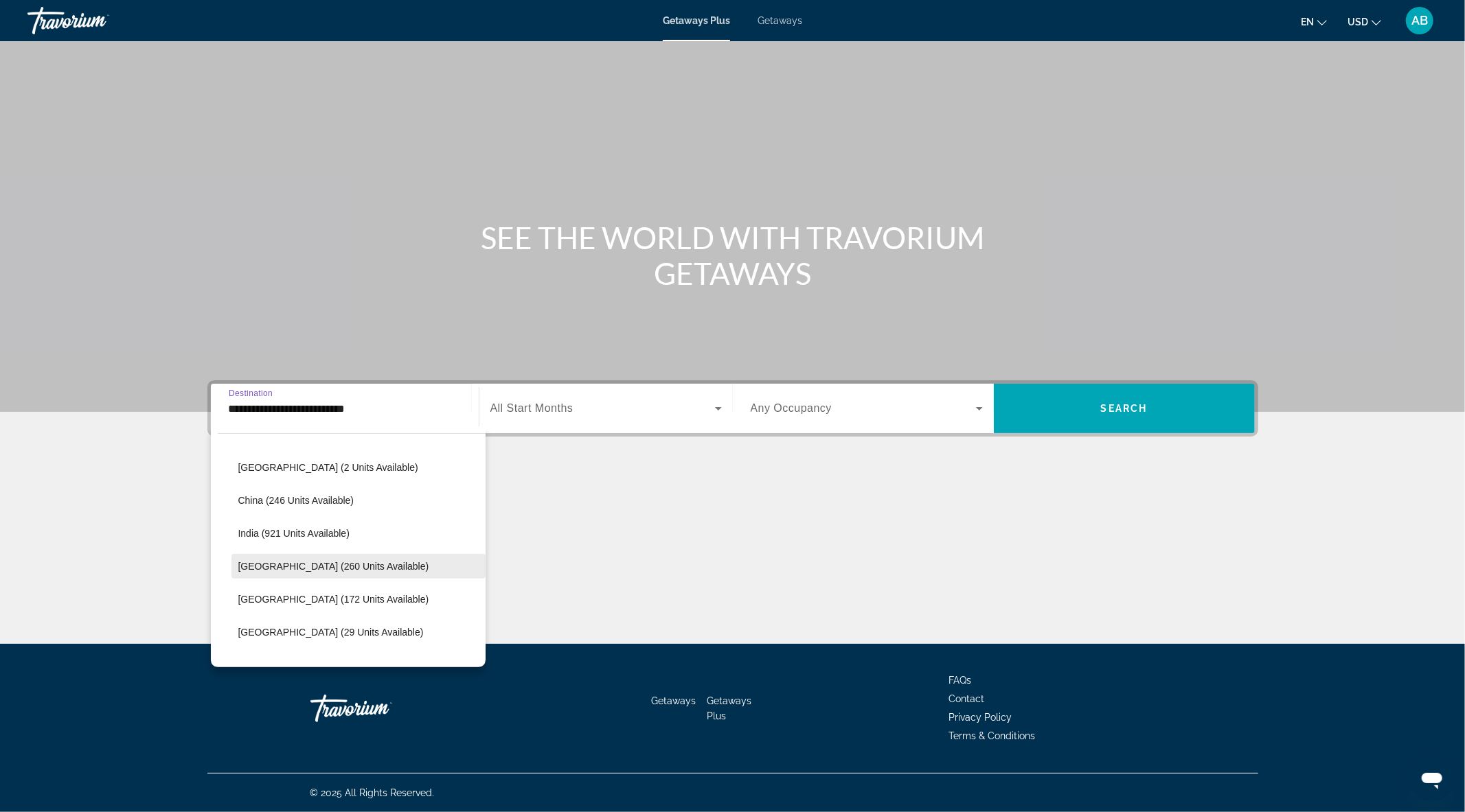
click at [291, 561] on span "[GEOGRAPHIC_DATA] (260 units available)" at bounding box center [333, 565] width 191 height 11
type input "**********"
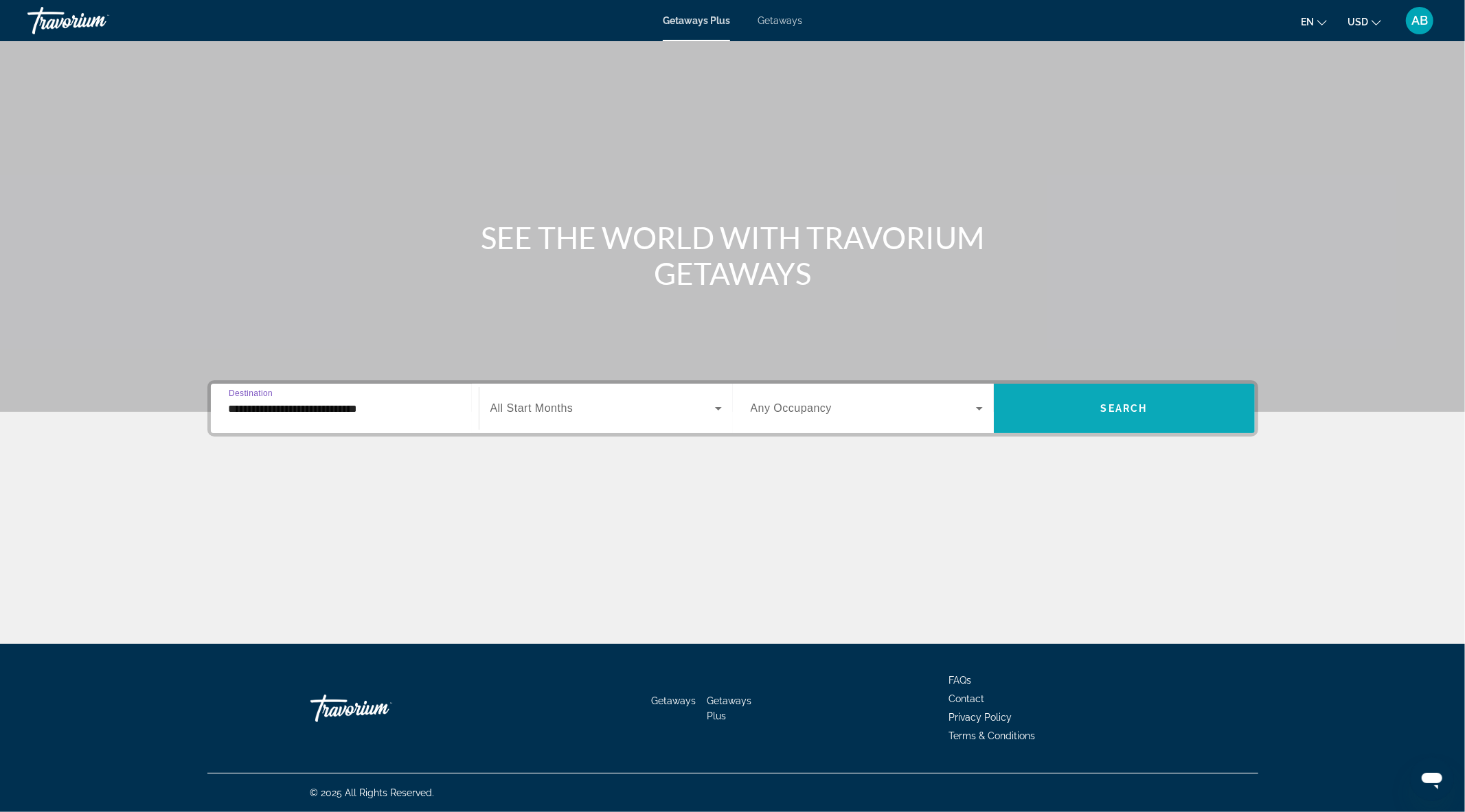
click at [1126, 403] on span "Search" at bounding box center [1125, 407] width 46 height 11
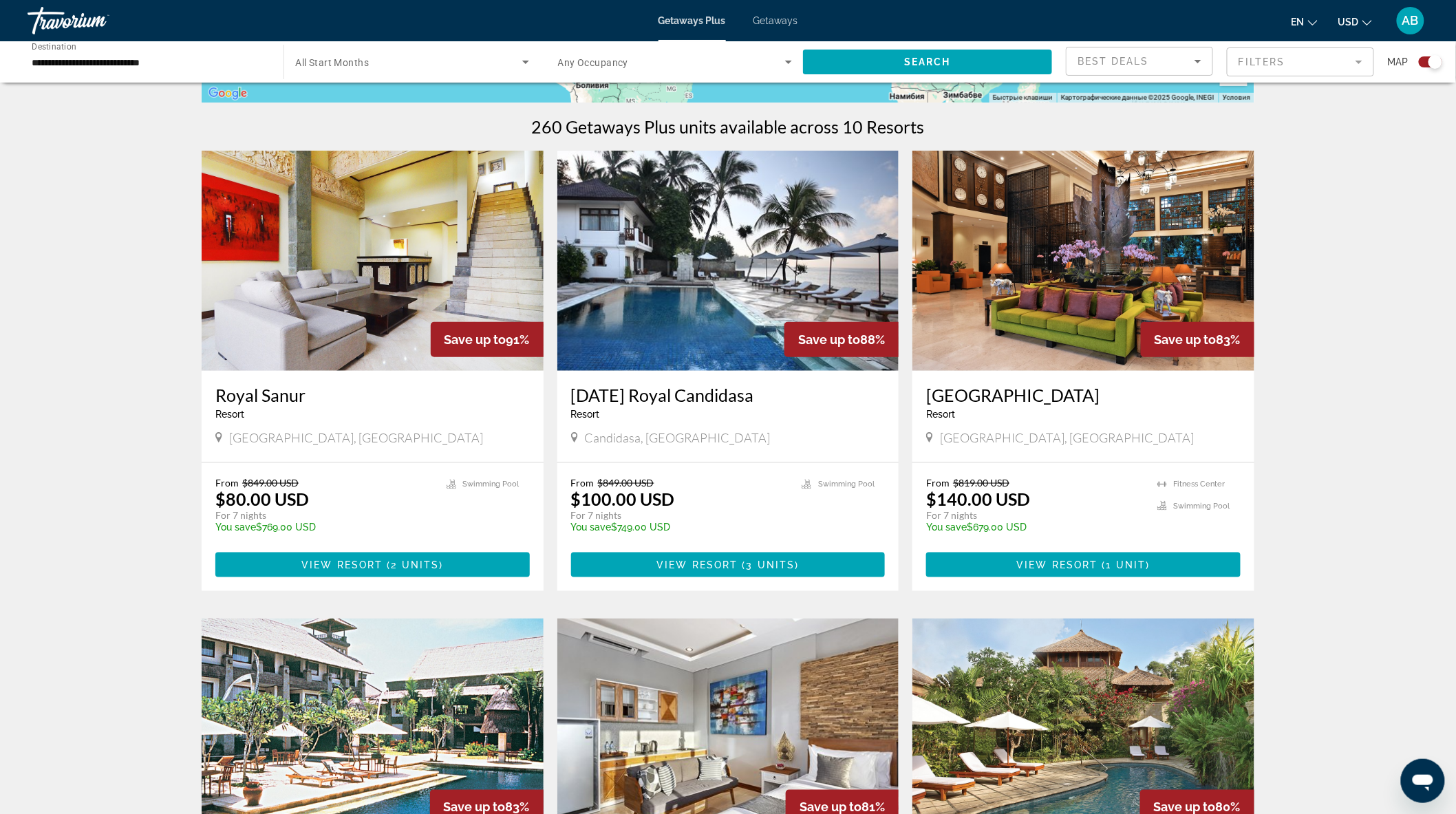
scroll to position [382, 0]
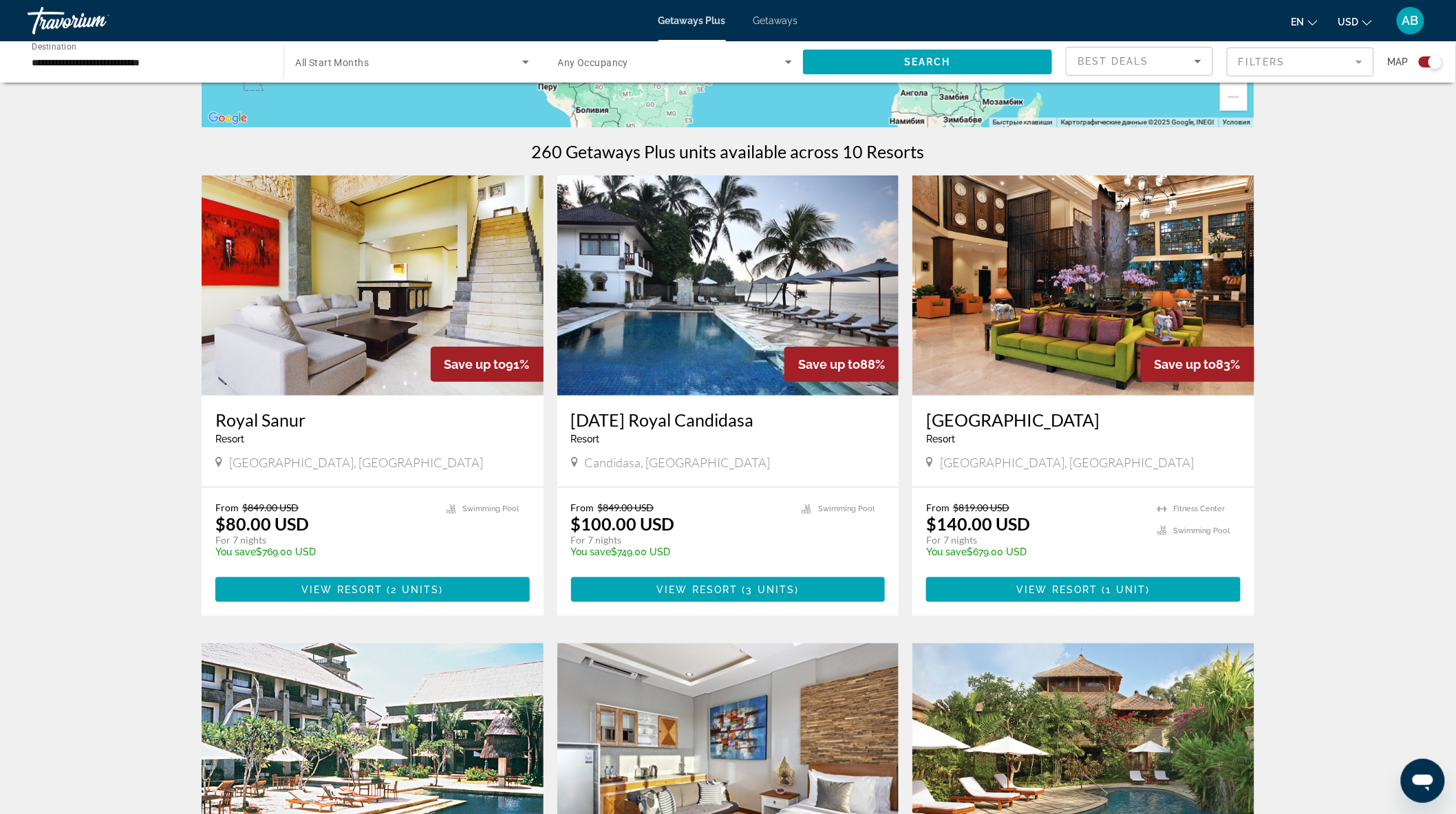
click at [349, 305] on img "Main content" at bounding box center [373, 286] width 342 height 220
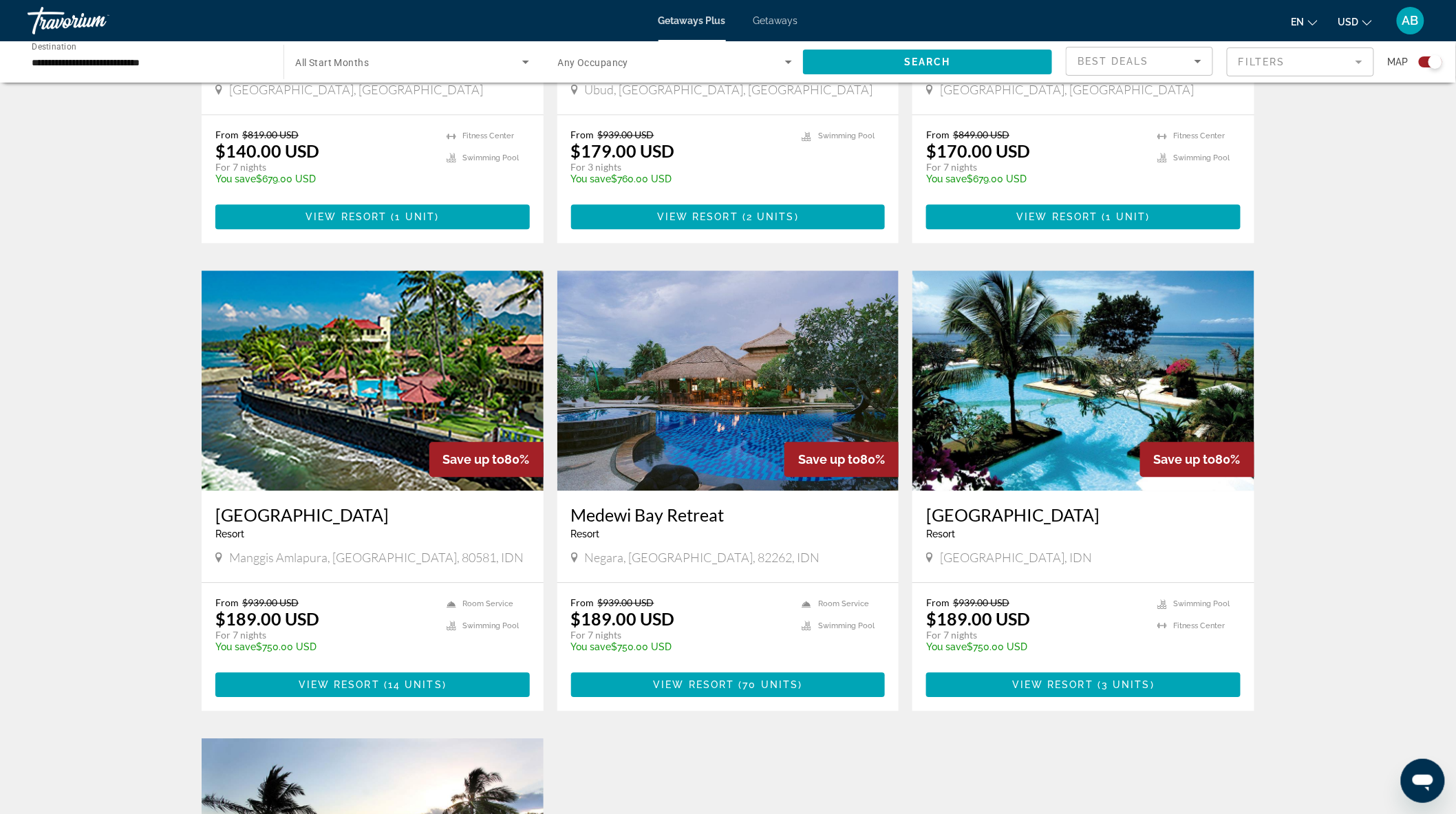
scroll to position [1300, 0]
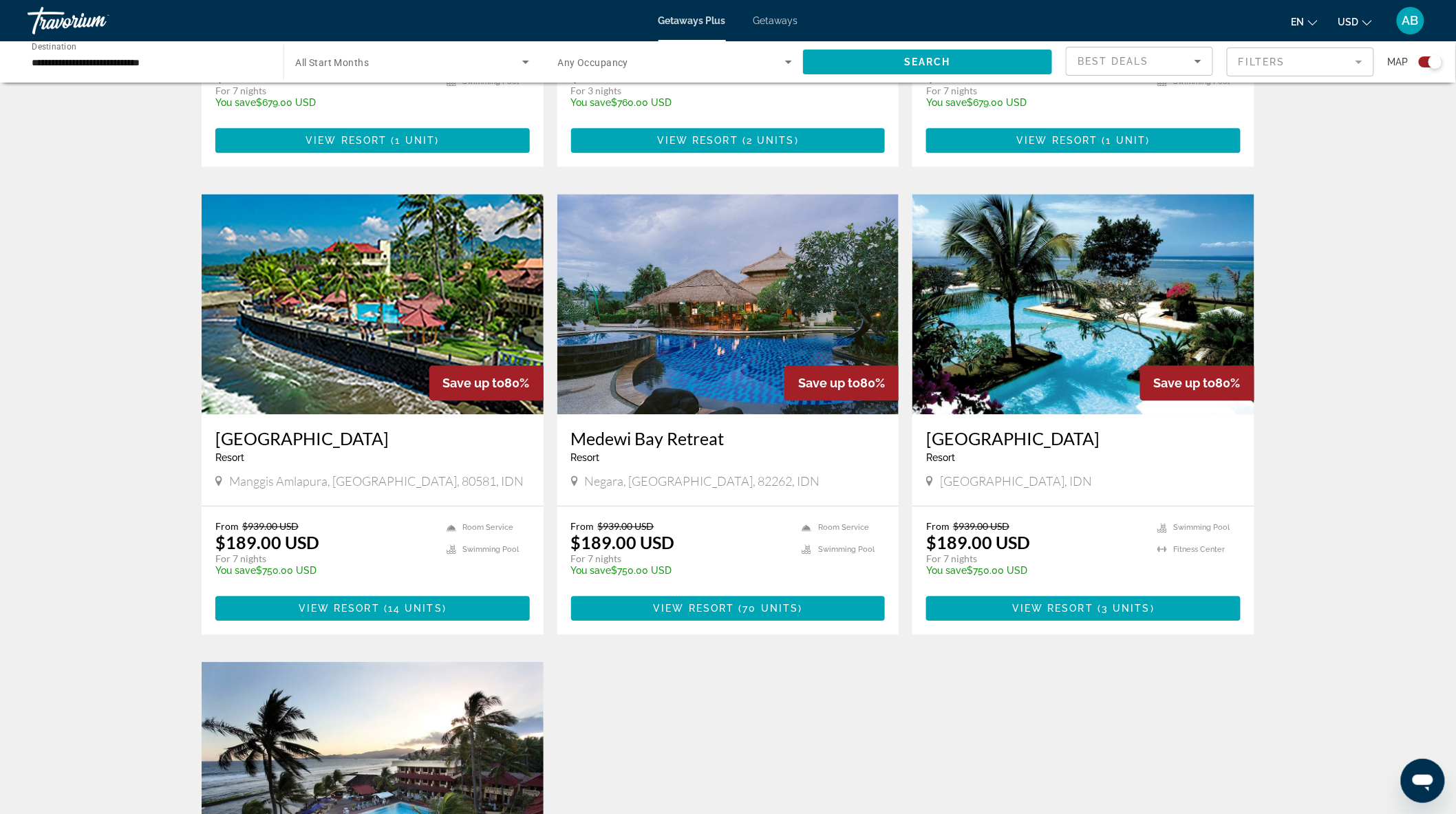
click at [748, 266] on img "Main content" at bounding box center [728, 304] width 342 height 220
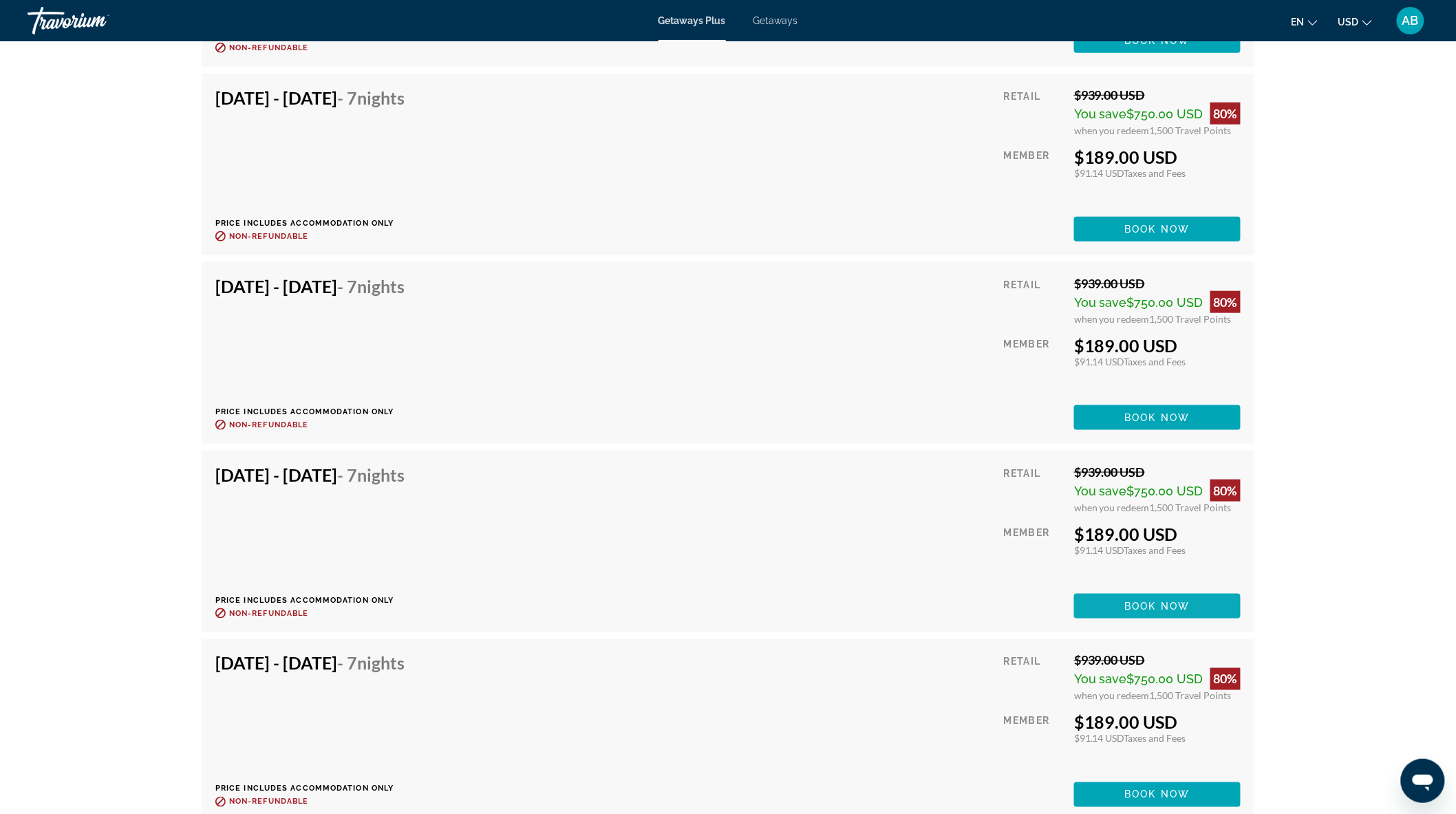
scroll to position [2447, 0]
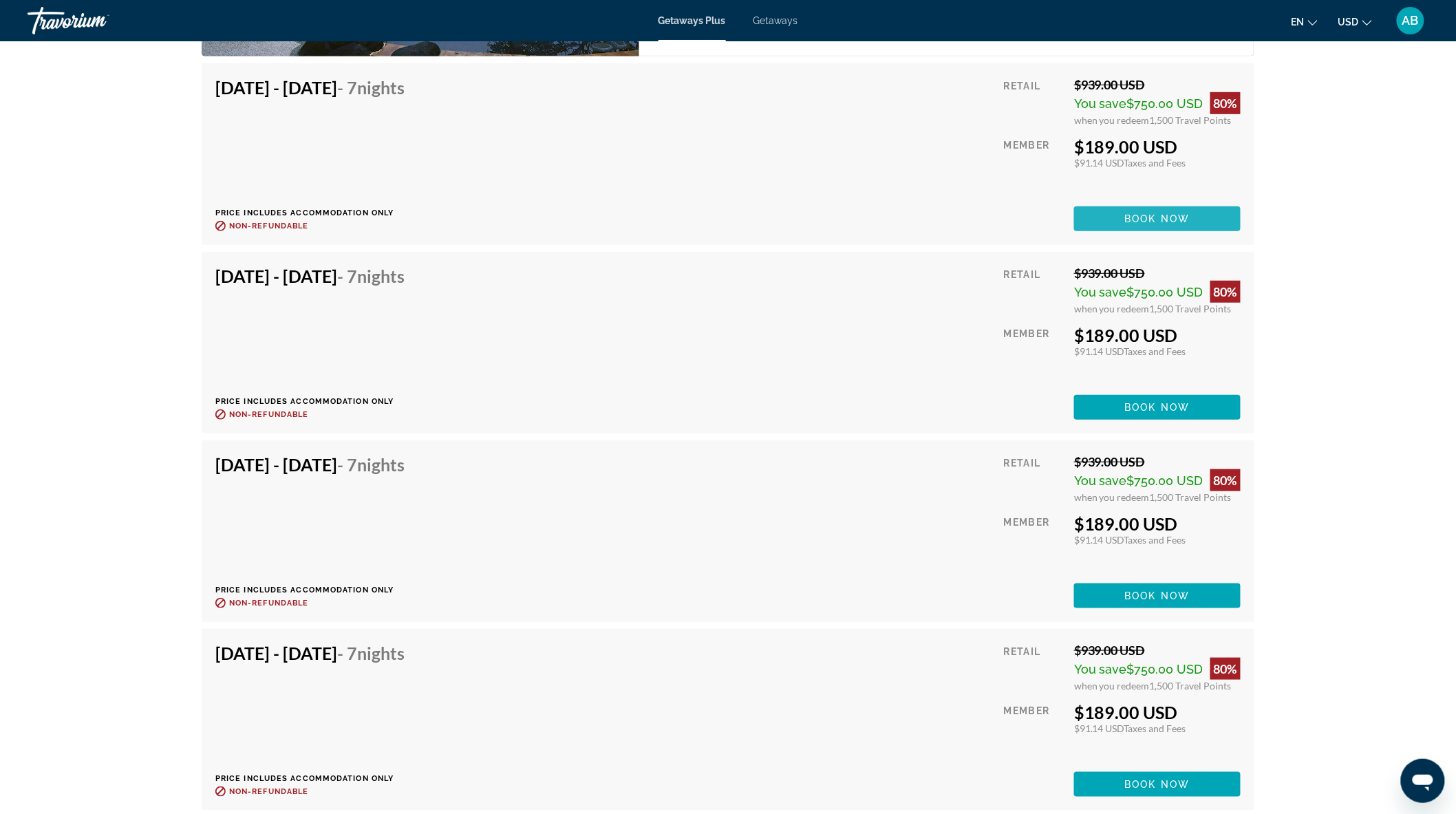
click at [1162, 213] on span "Book now" at bounding box center [1158, 218] width 66 height 11
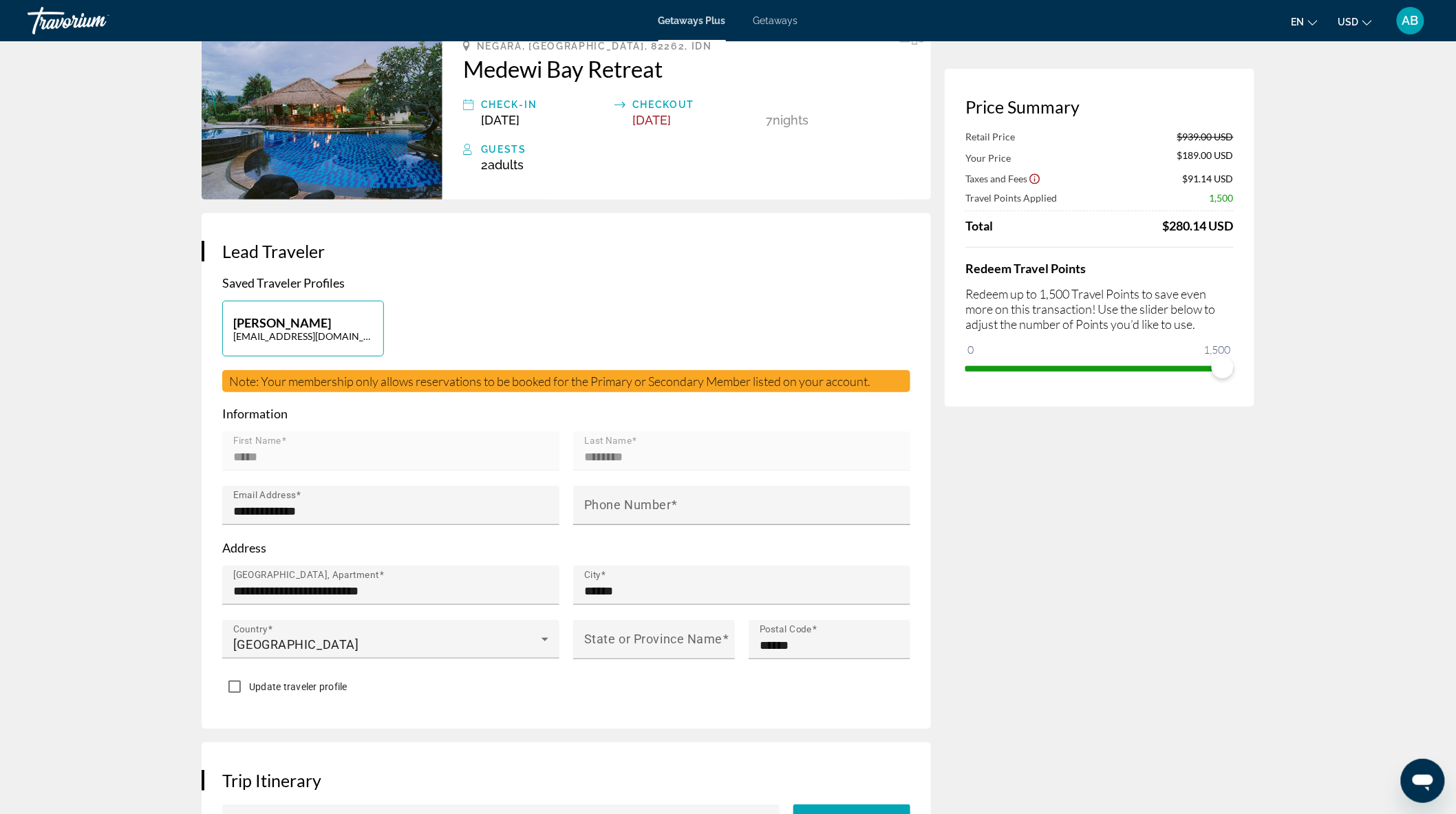
scroll to position [229, 0]
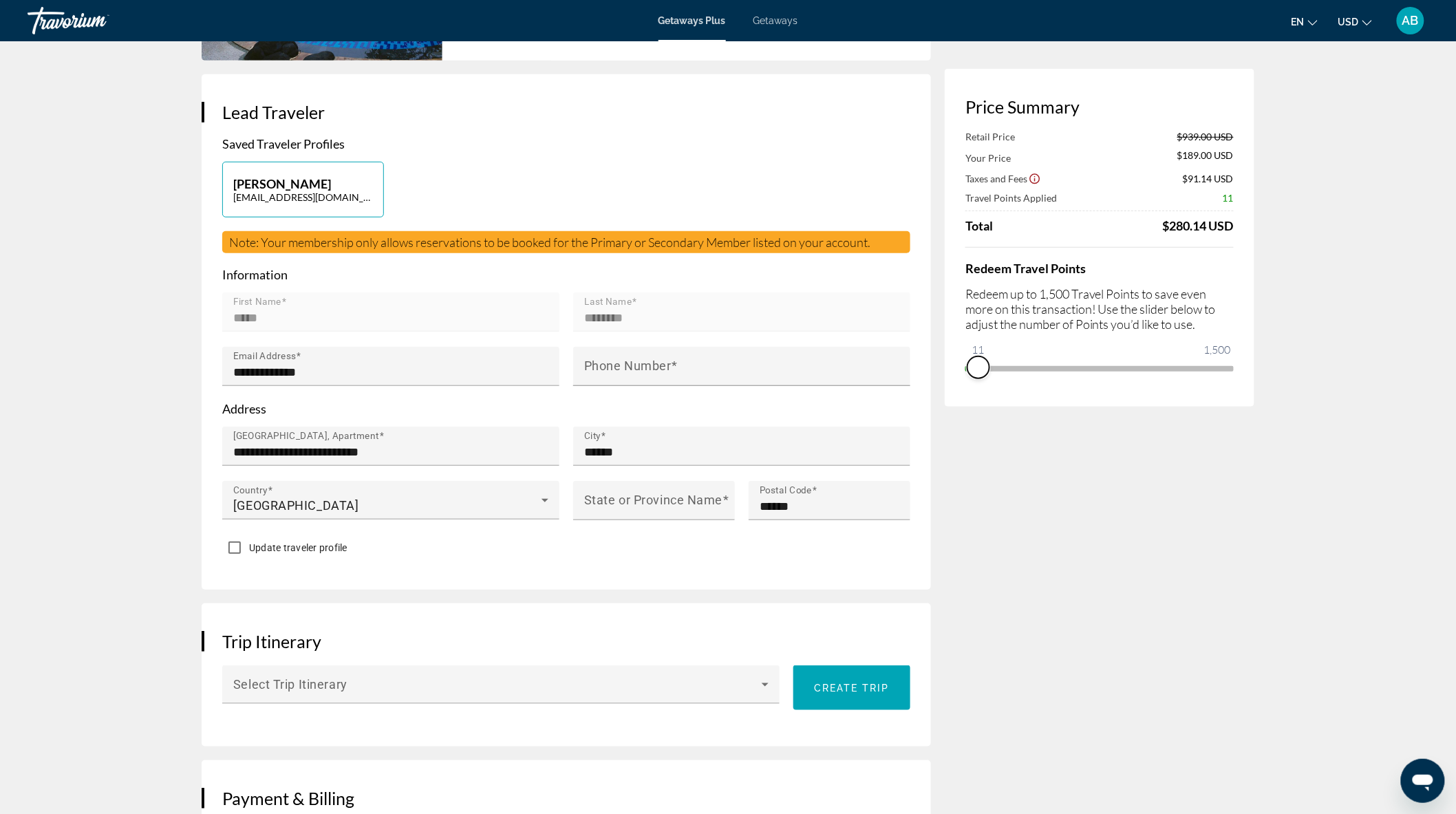
drag, startPoint x: 1223, startPoint y: 370, endPoint x: 979, endPoint y: 393, distance: 245.1
click at [979, 393] on div "Price Summary Retail Price $939.00 USD Your Price $189.00 USD Taxes and Fees $9…" at bounding box center [1100, 238] width 310 height 338
drag, startPoint x: 972, startPoint y: 365, endPoint x: 1351, endPoint y: 362, distance: 379.0
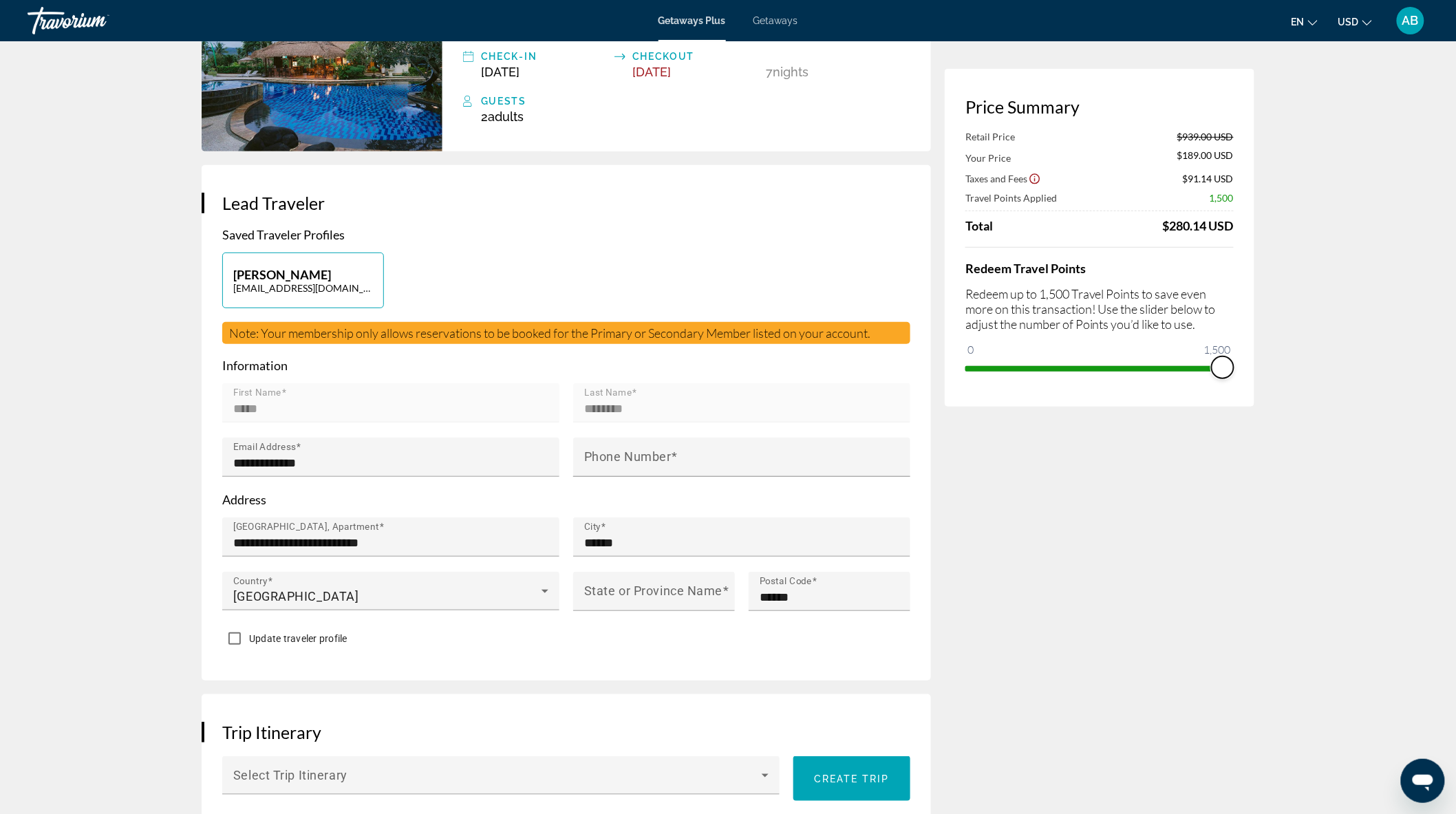
scroll to position [0, 0]
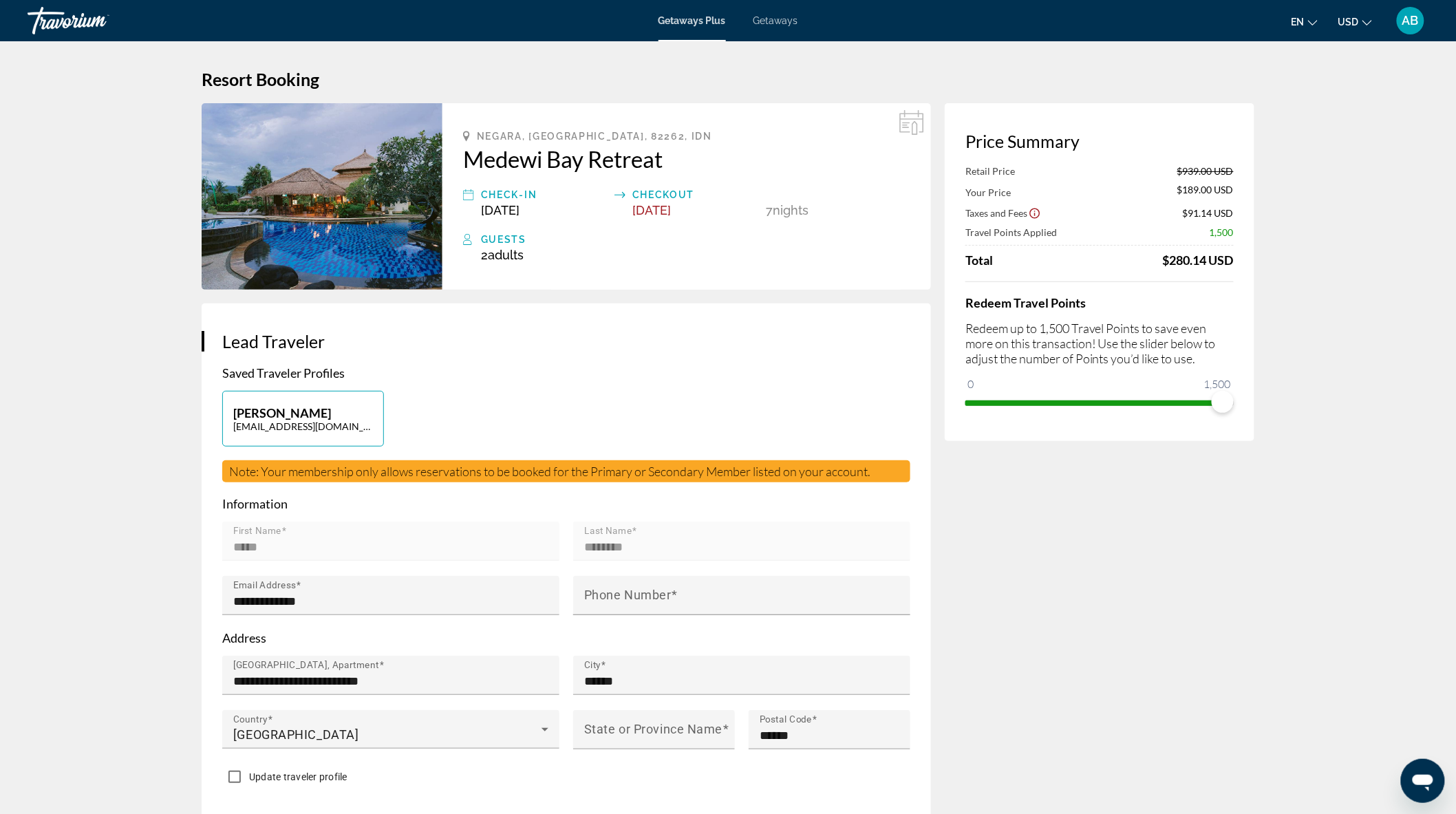
drag, startPoint x: 365, startPoint y: 37, endPoint x: 112, endPoint y: 182, distance: 291.6
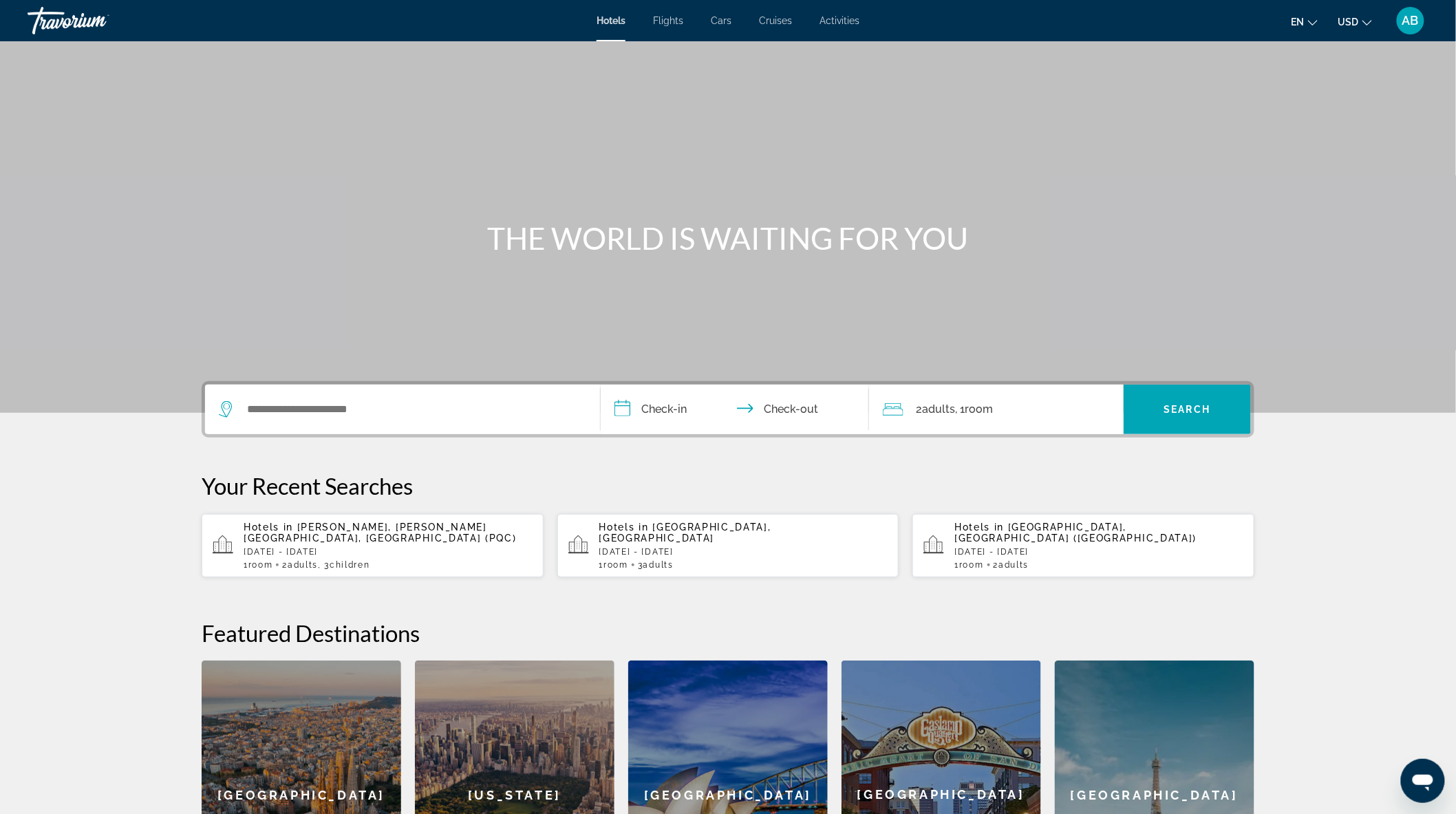
click at [345, 394] on div "Search widget" at bounding box center [403, 408] width 368 height 49
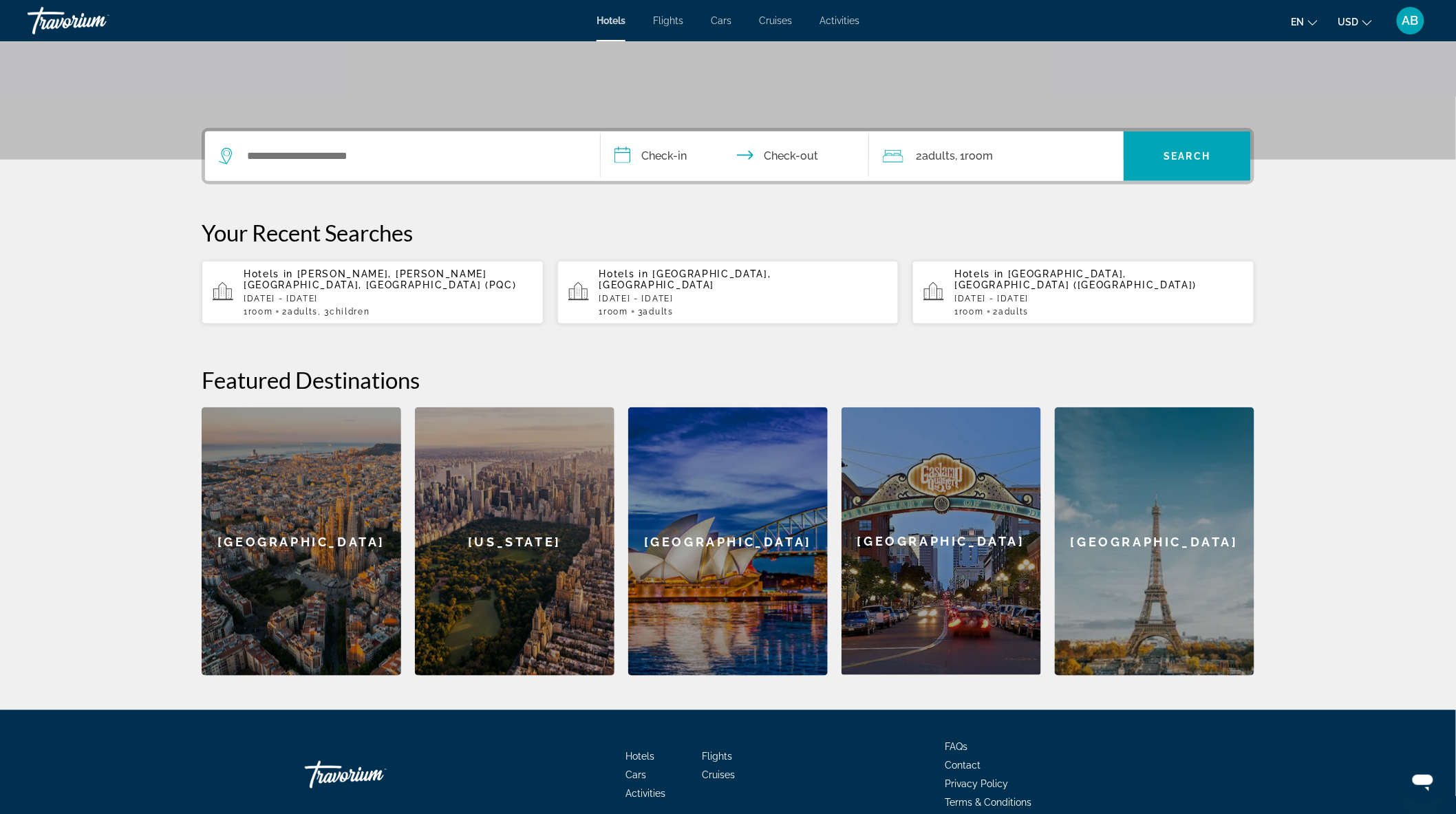
scroll to position [318, 0]
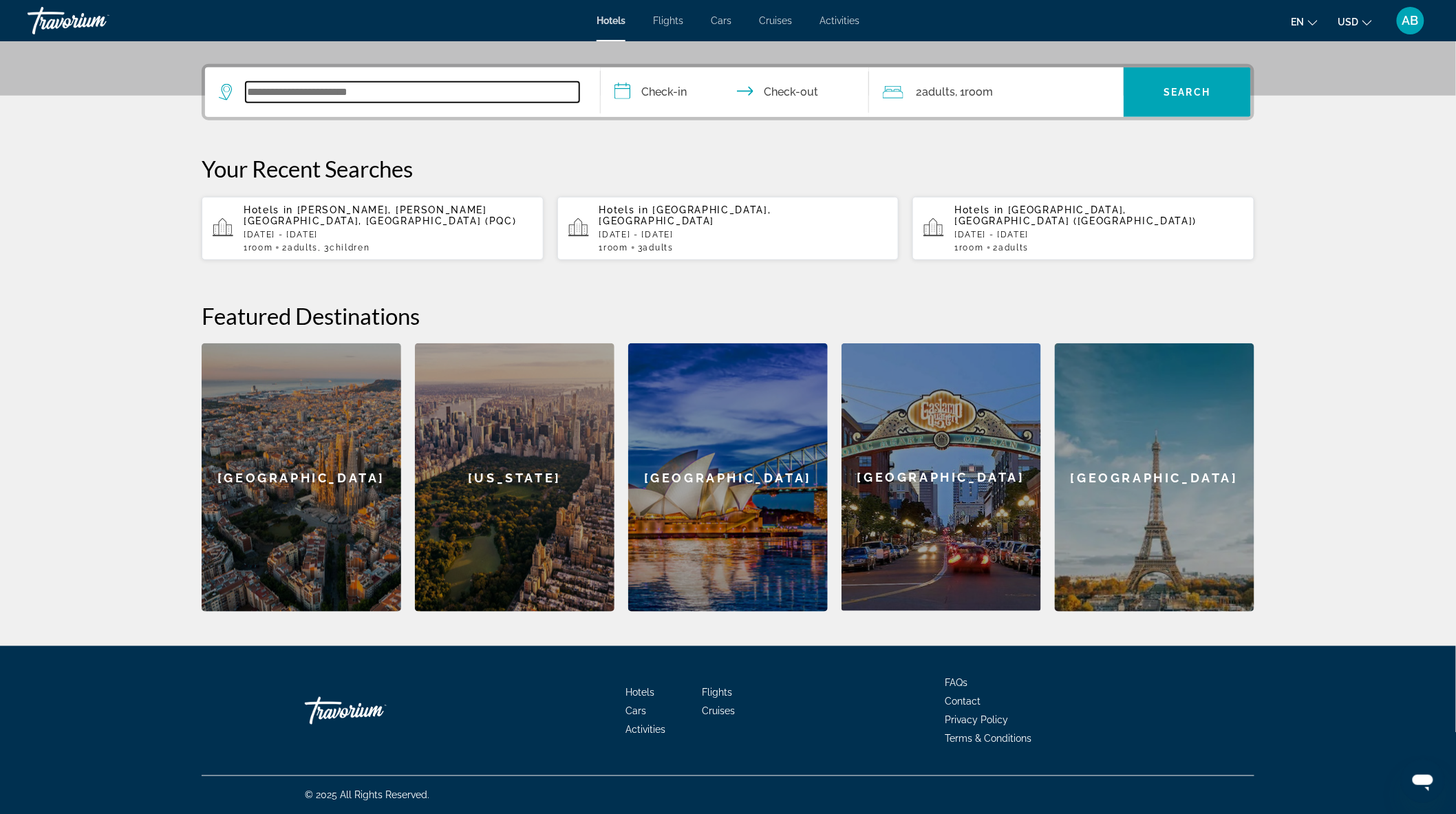
click at [304, 101] on input "Search widget" at bounding box center [412, 92] width 334 height 20
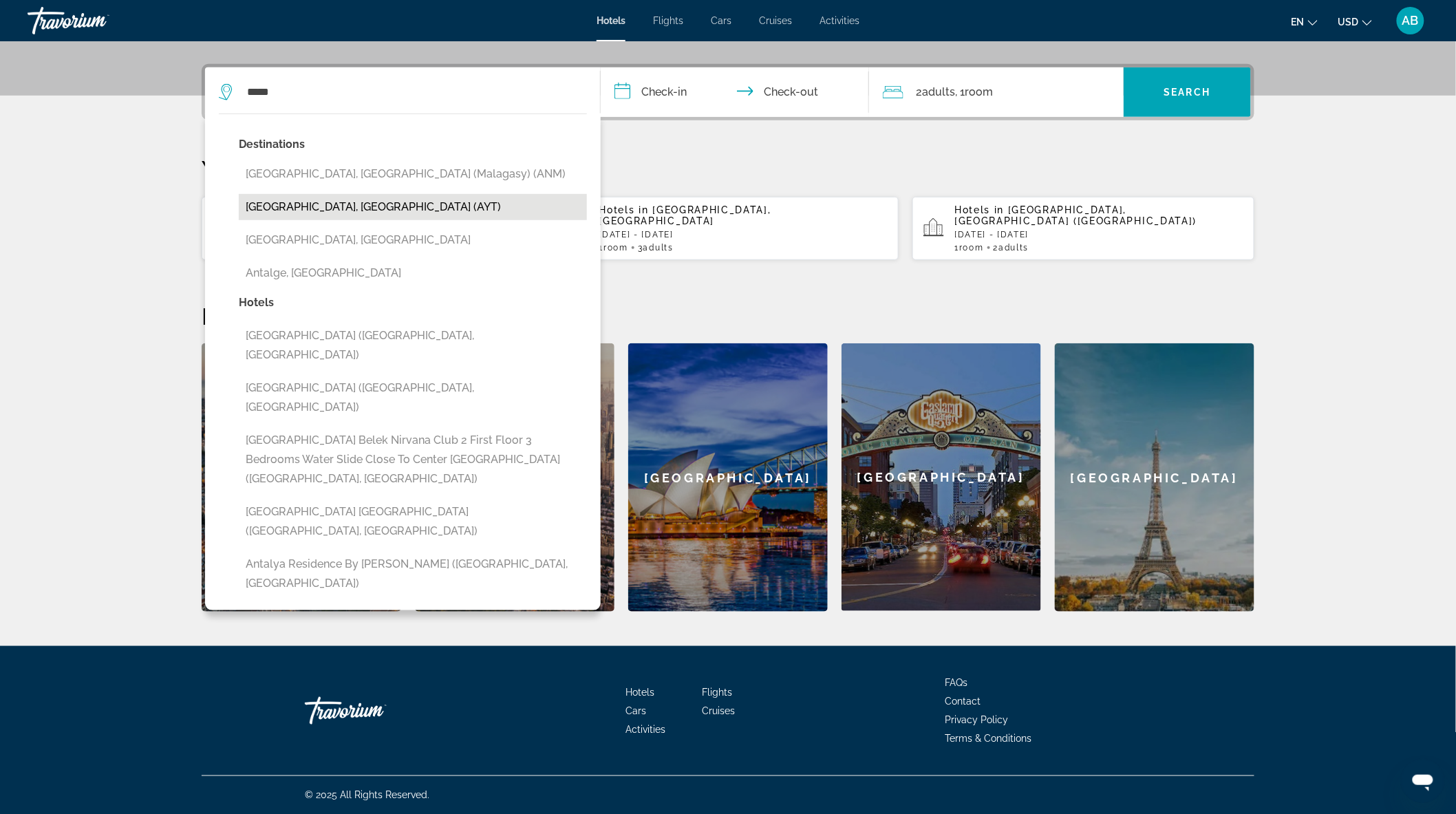
click at [383, 200] on button "Antalya, Turkey (AYT)" at bounding box center [412, 207] width 349 height 26
type input "**********"
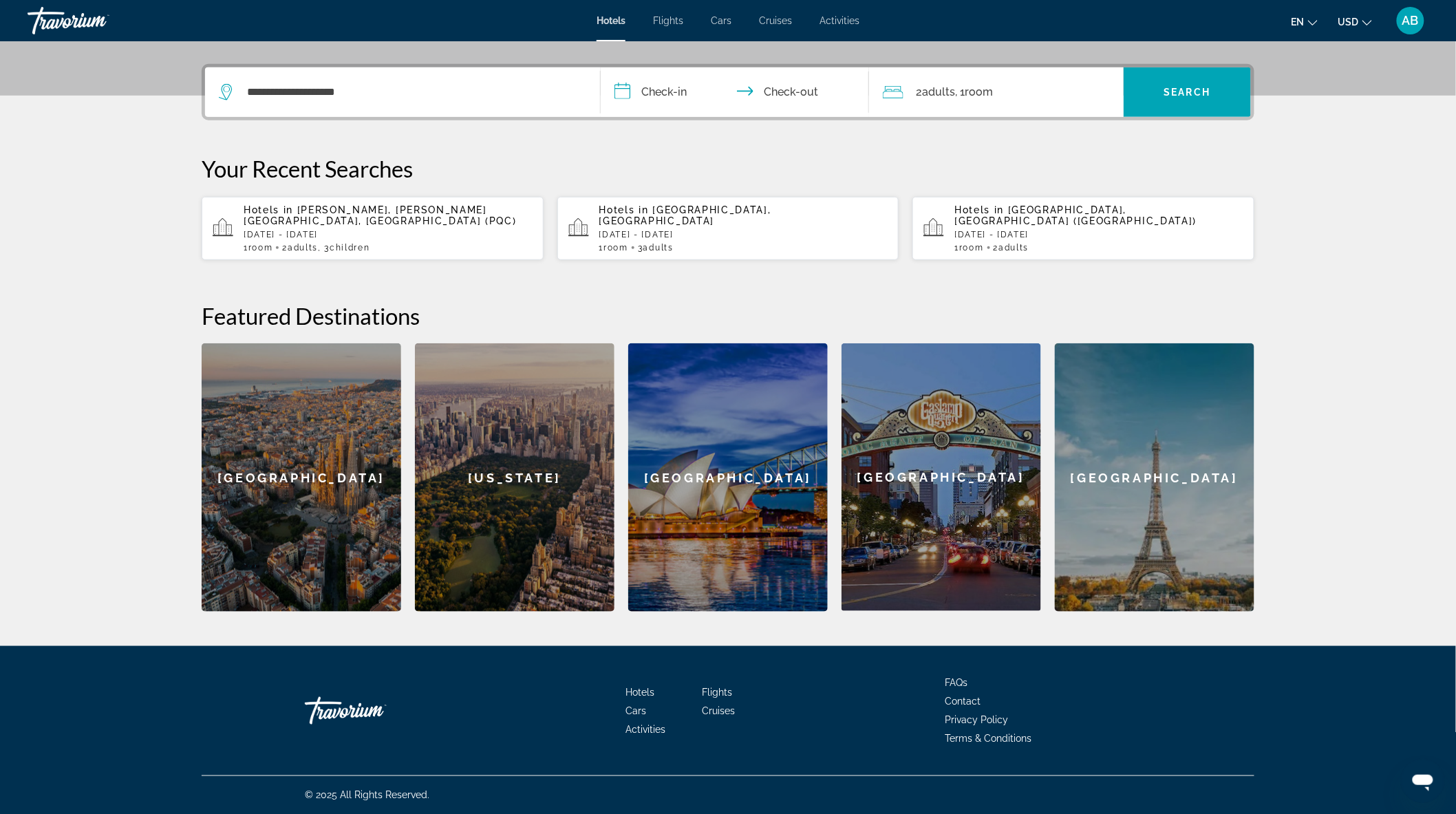
click at [665, 88] on input "**********" at bounding box center [738, 95] width 274 height 54
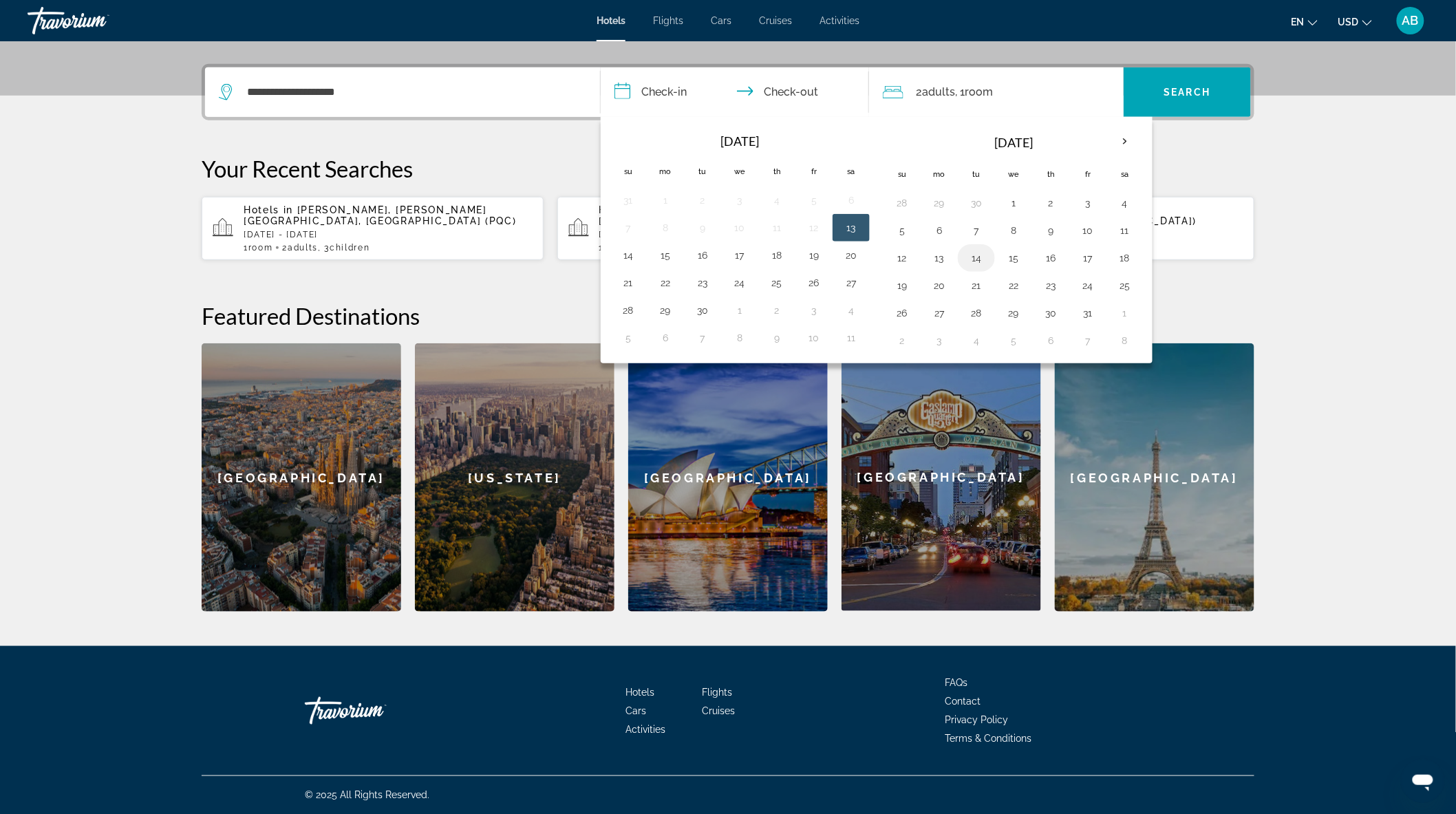
click at [973, 257] on button "14" at bounding box center [976, 258] width 22 height 19
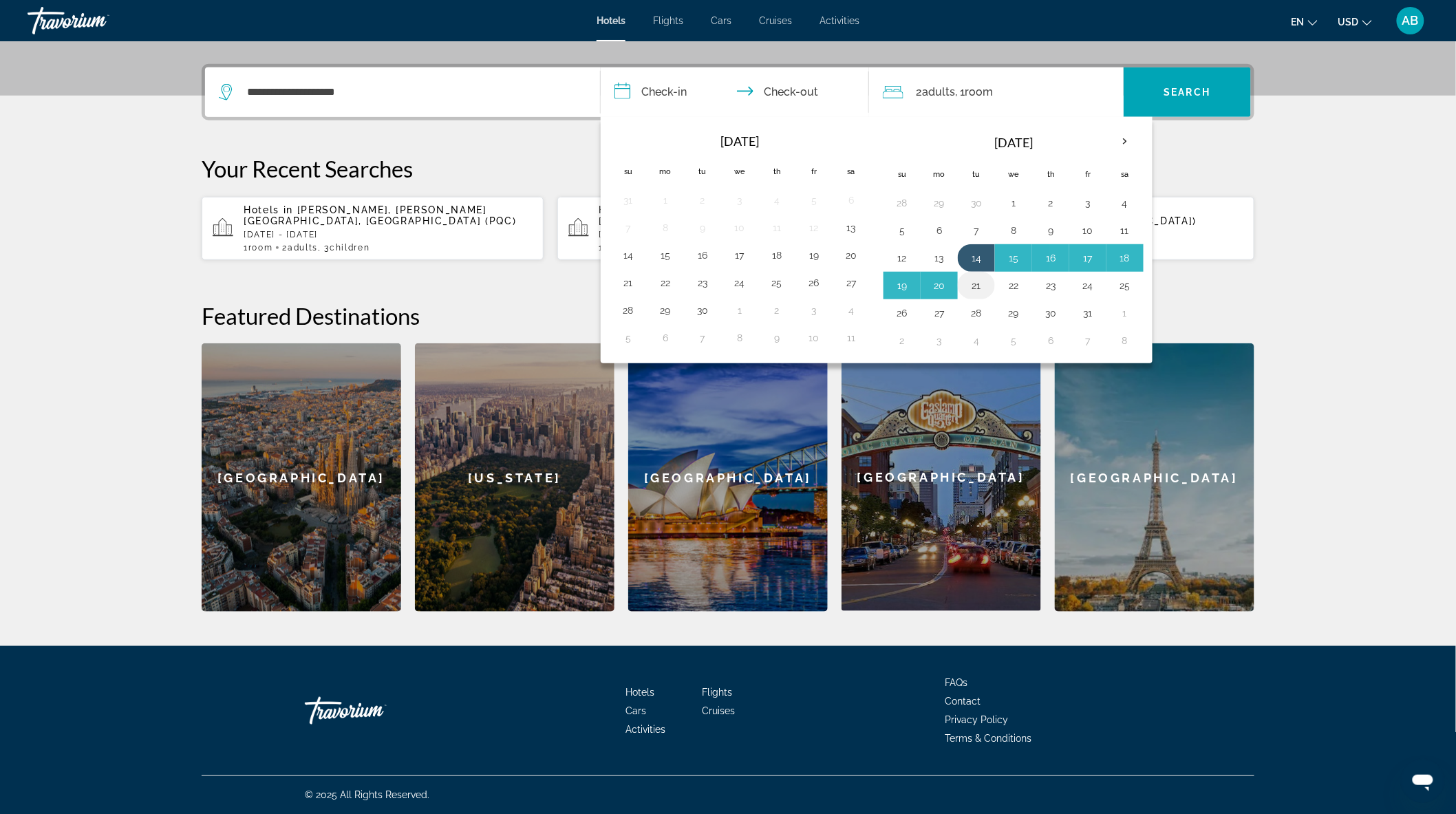
click at [981, 279] on button "21" at bounding box center [976, 286] width 22 height 19
type input "**********"
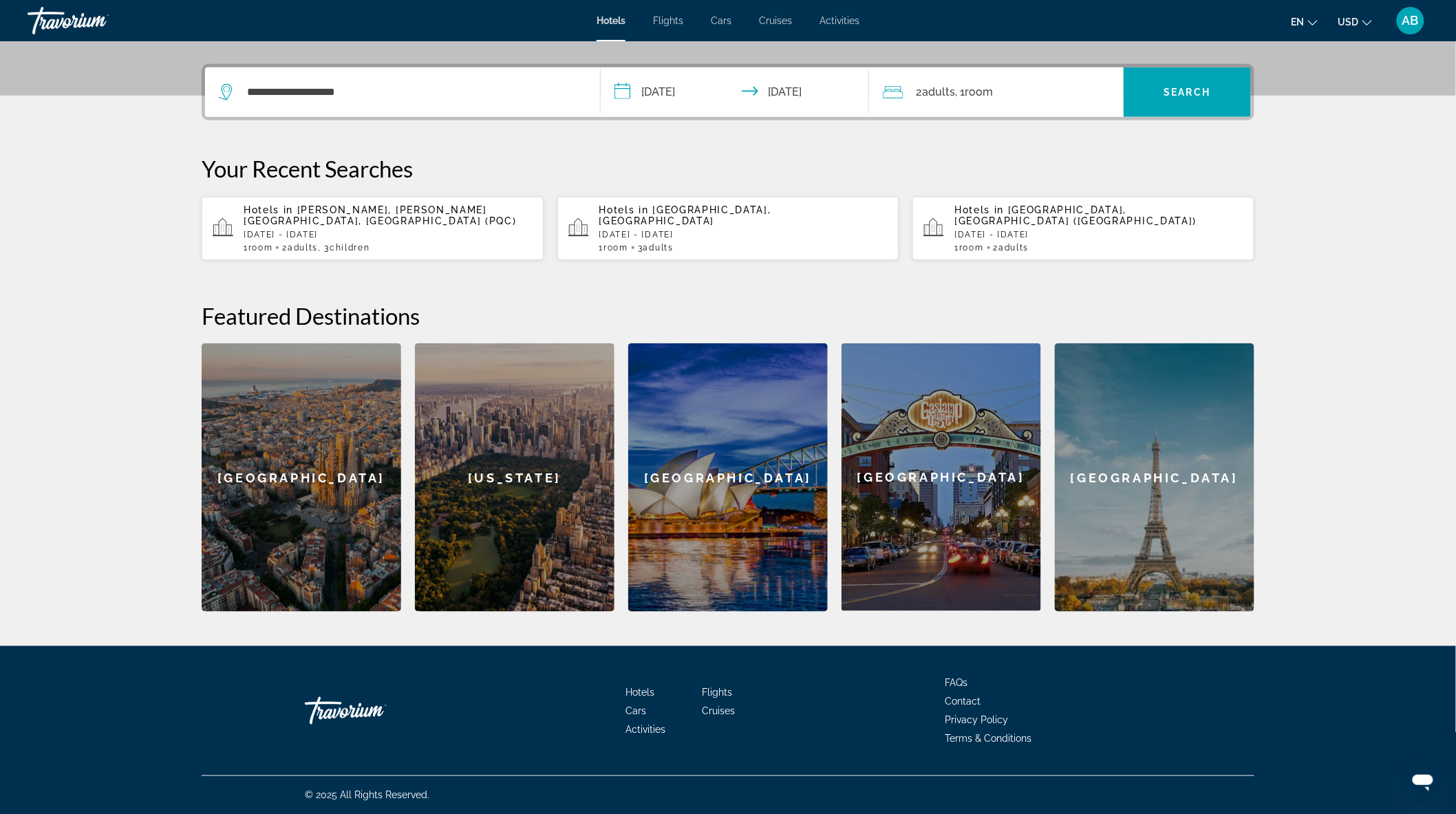
click at [934, 90] on span "Adults" at bounding box center [938, 92] width 33 height 14
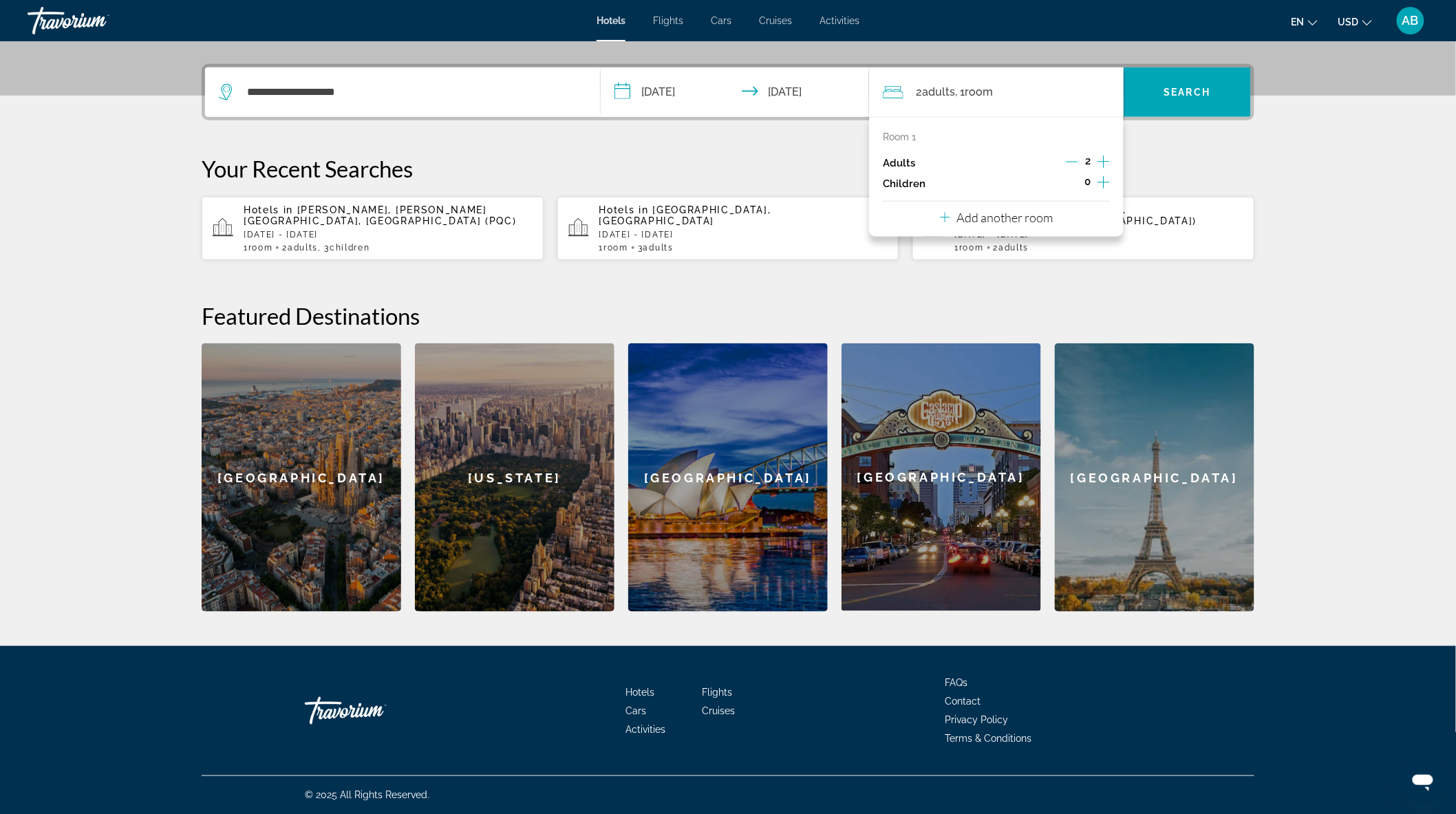
click at [1101, 182] on icon "Increment children" at bounding box center [1104, 182] width 13 height 13
click at [1103, 182] on icon "Increment children" at bounding box center [1104, 182] width 13 height 13
click at [1103, 182] on icon "Increment children" at bounding box center [1104, 182] width 13 height 16
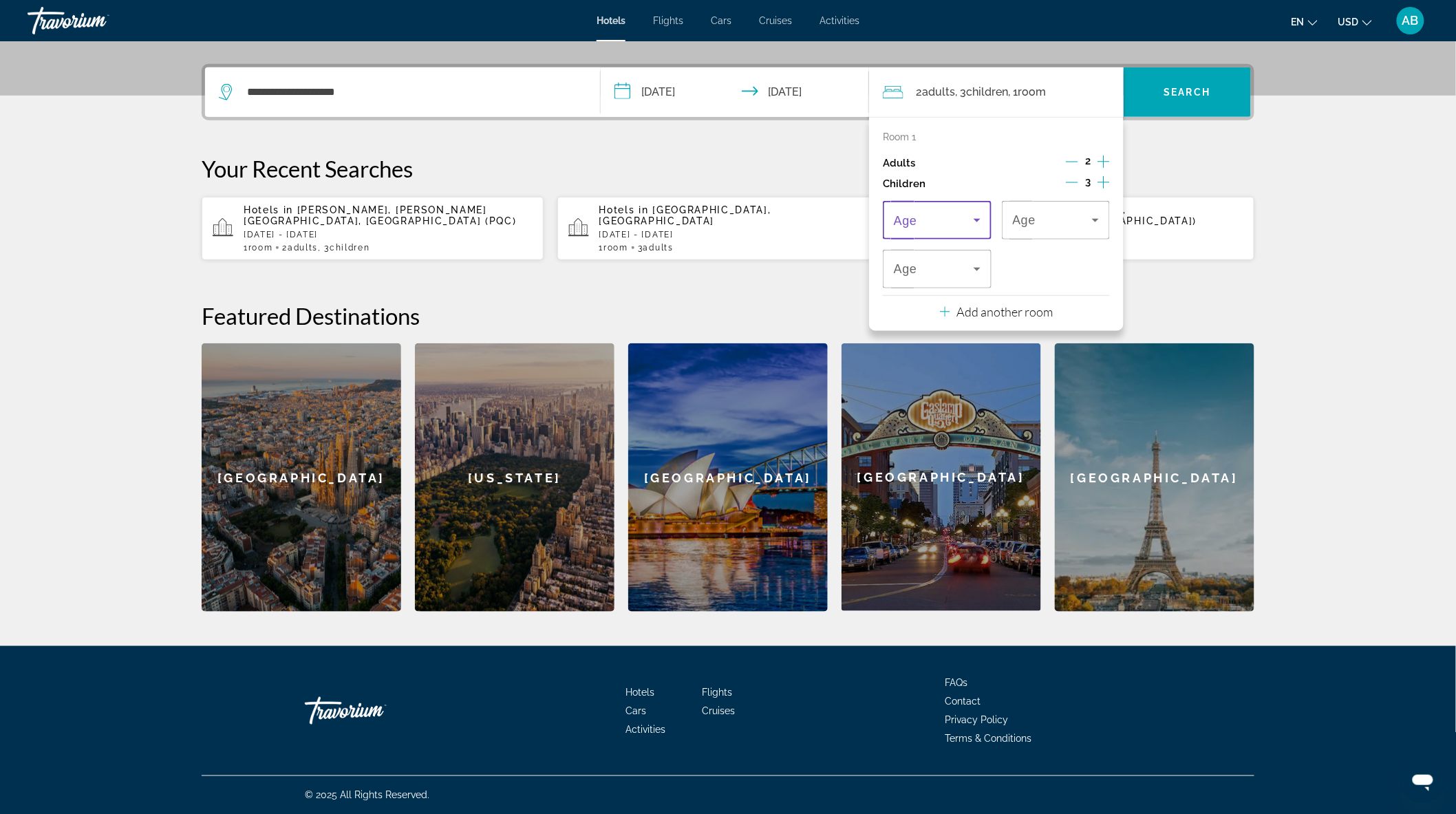
click at [974, 222] on icon "Travelers: 2 adults, 3 children" at bounding box center [977, 220] width 16 height 16
click at [936, 347] on mat-option "3" at bounding box center [937, 360] width 109 height 33
click at [1072, 203] on div "3" at bounding box center [1056, 220] width 87 height 39
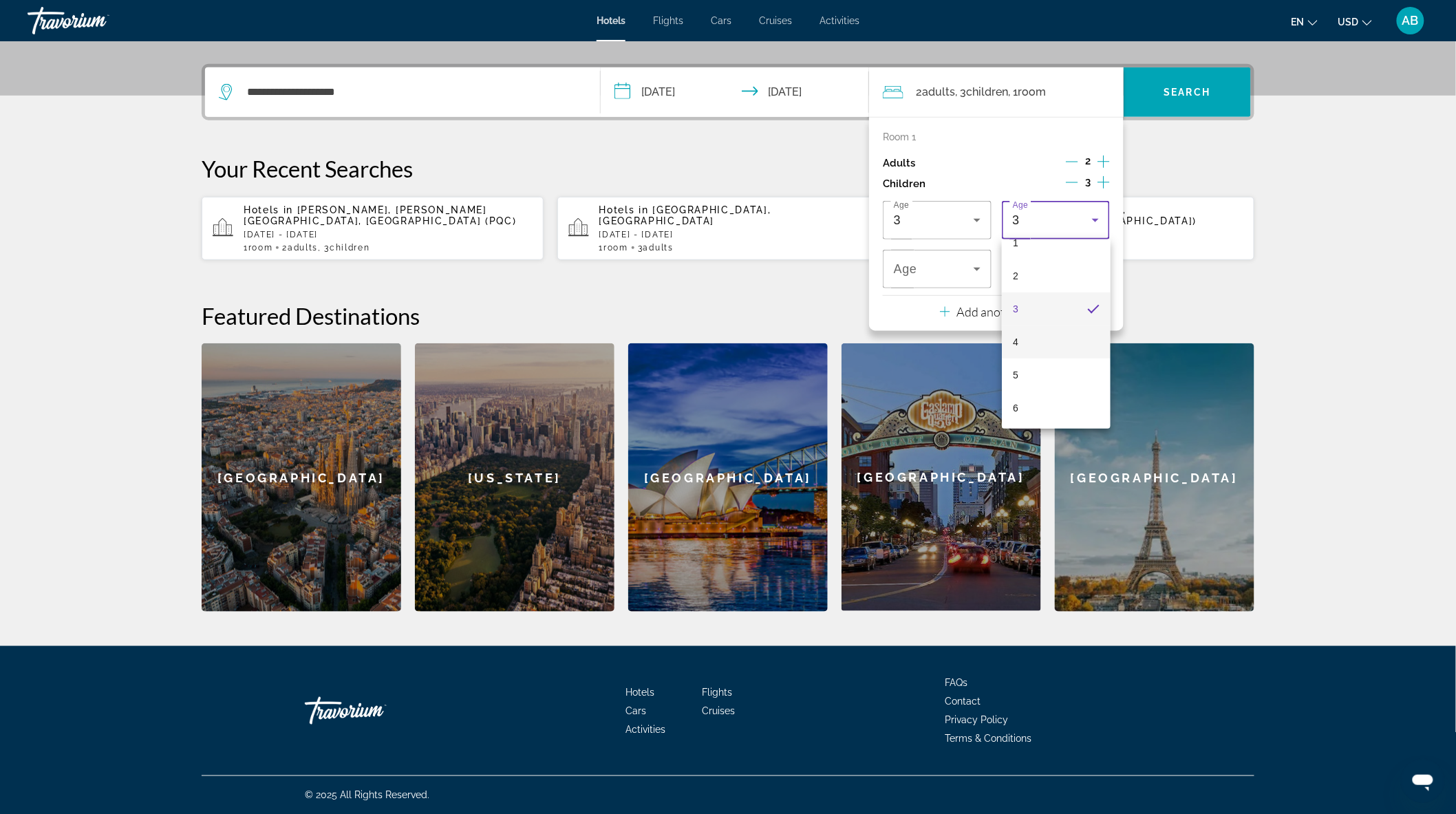
scroll to position [76, 0]
click at [1046, 373] on mat-option "6" at bounding box center [1056, 383] width 109 height 33
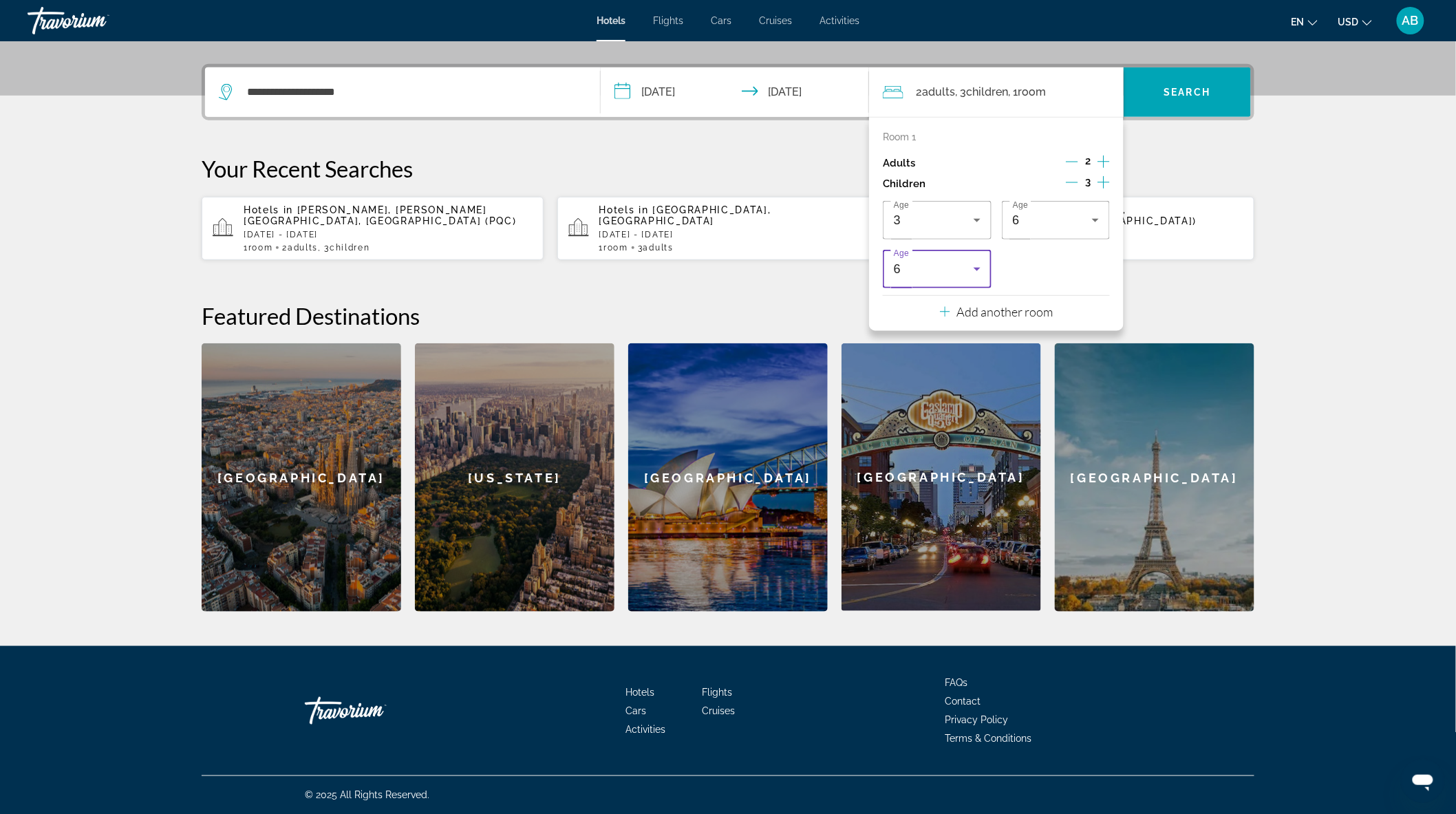
click at [947, 271] on div "6" at bounding box center [934, 268] width 80 height 16
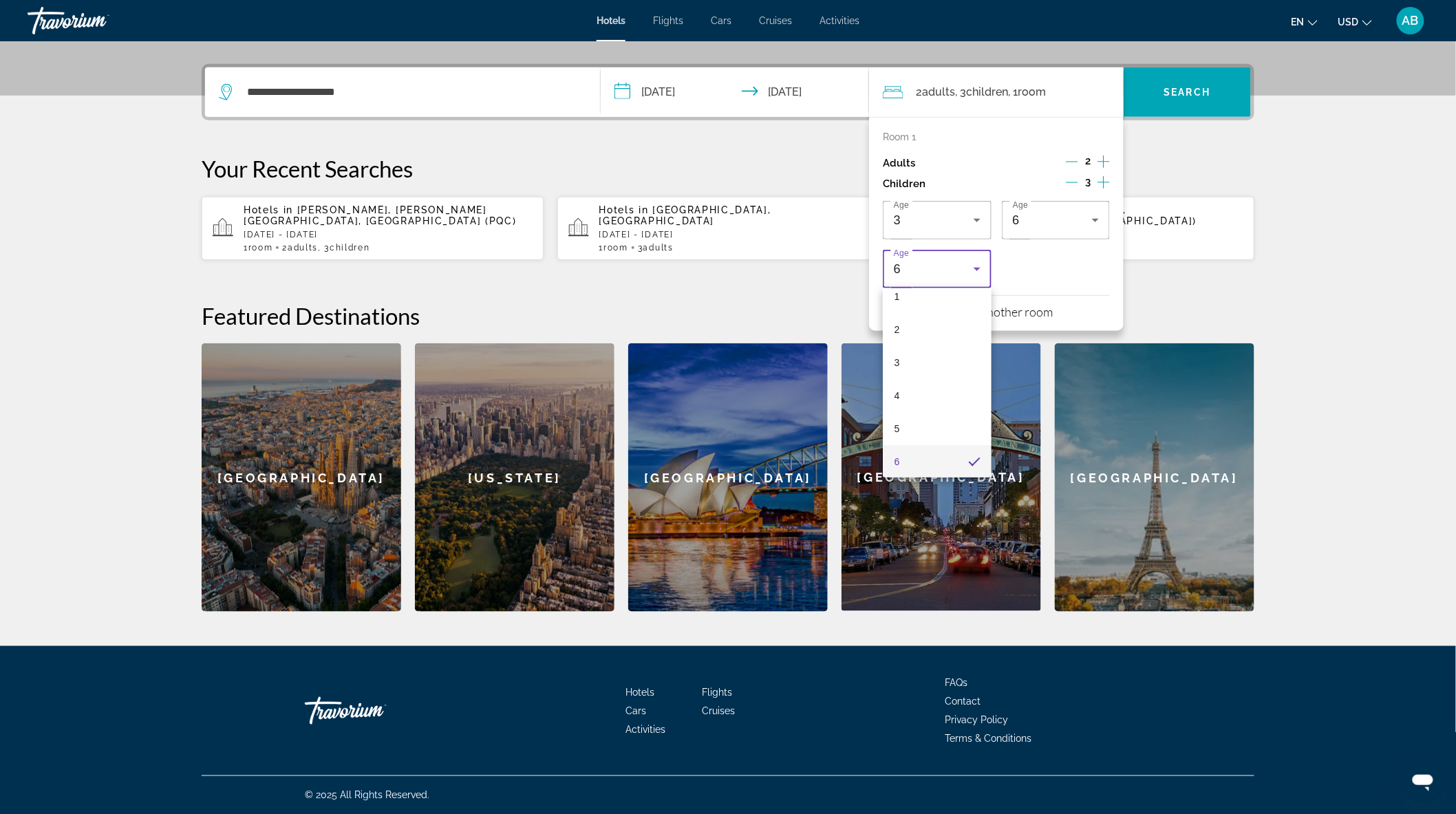
scroll to position [353, 0]
click at [924, 323] on mat-option "11" at bounding box center [937, 321] width 109 height 33
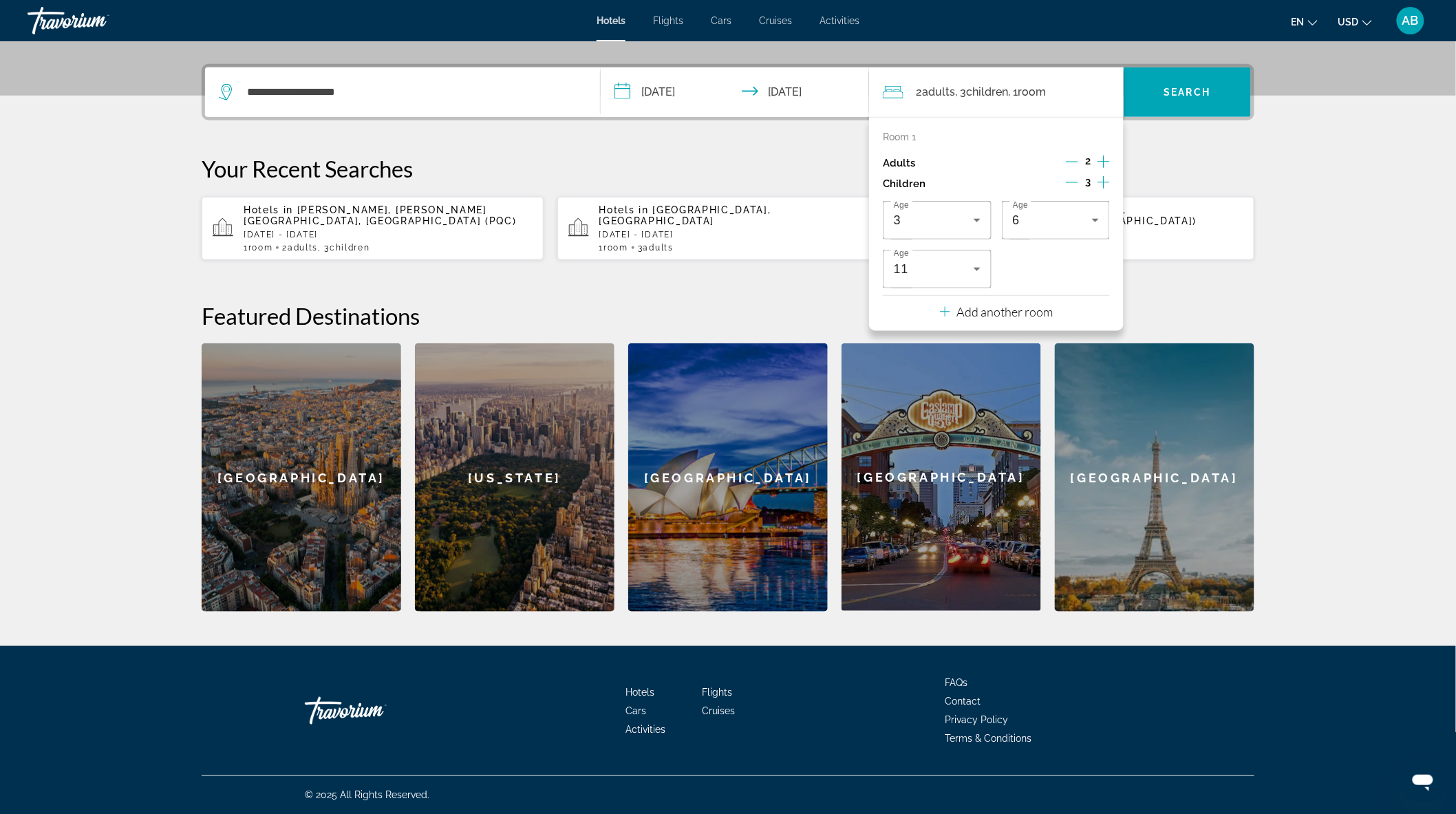
click at [1278, 277] on div "**********" at bounding box center [728, 337] width 1108 height 547
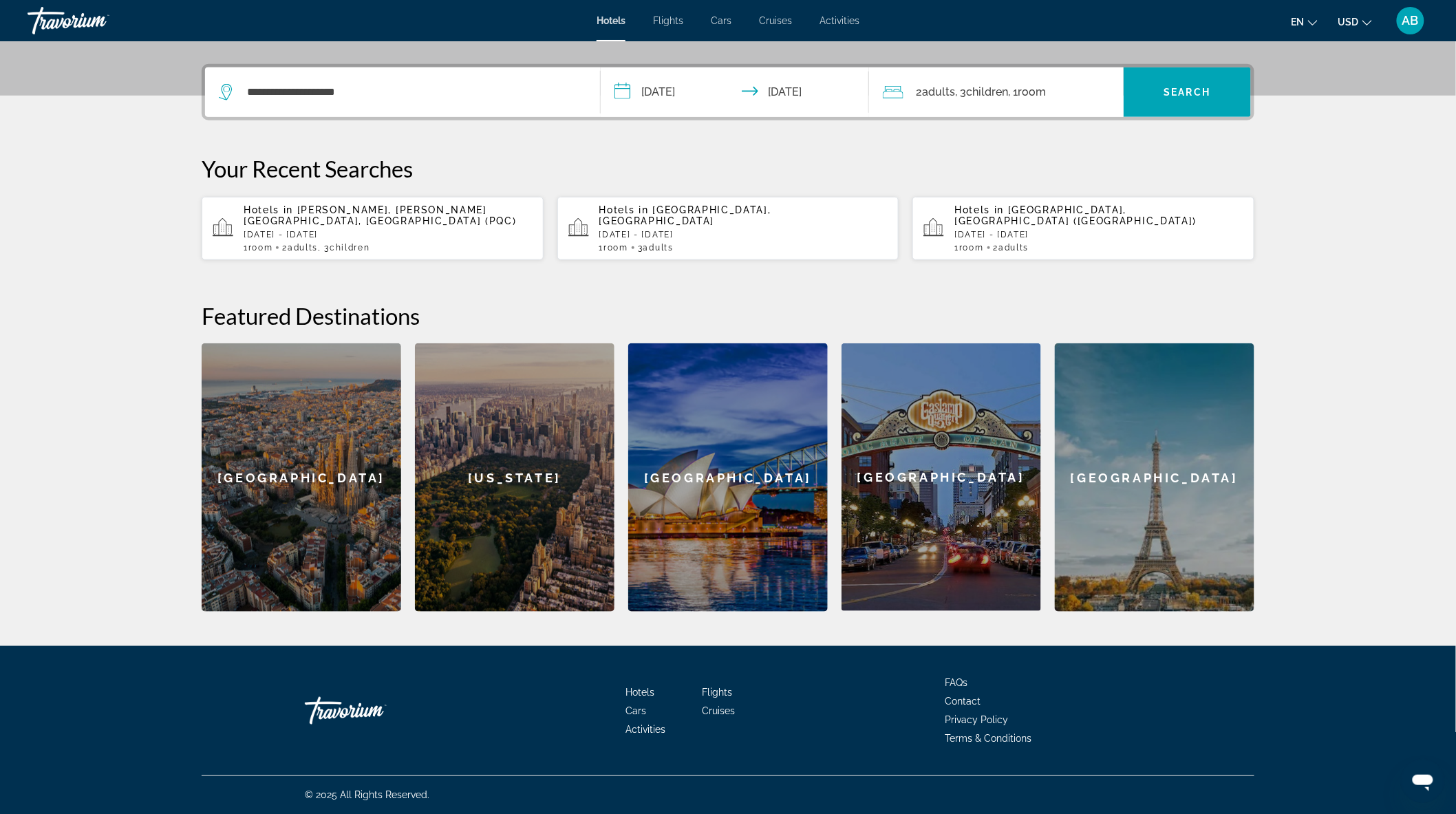
click at [976, 100] on span ", 3 Child Children" at bounding box center [981, 93] width 53 height 19
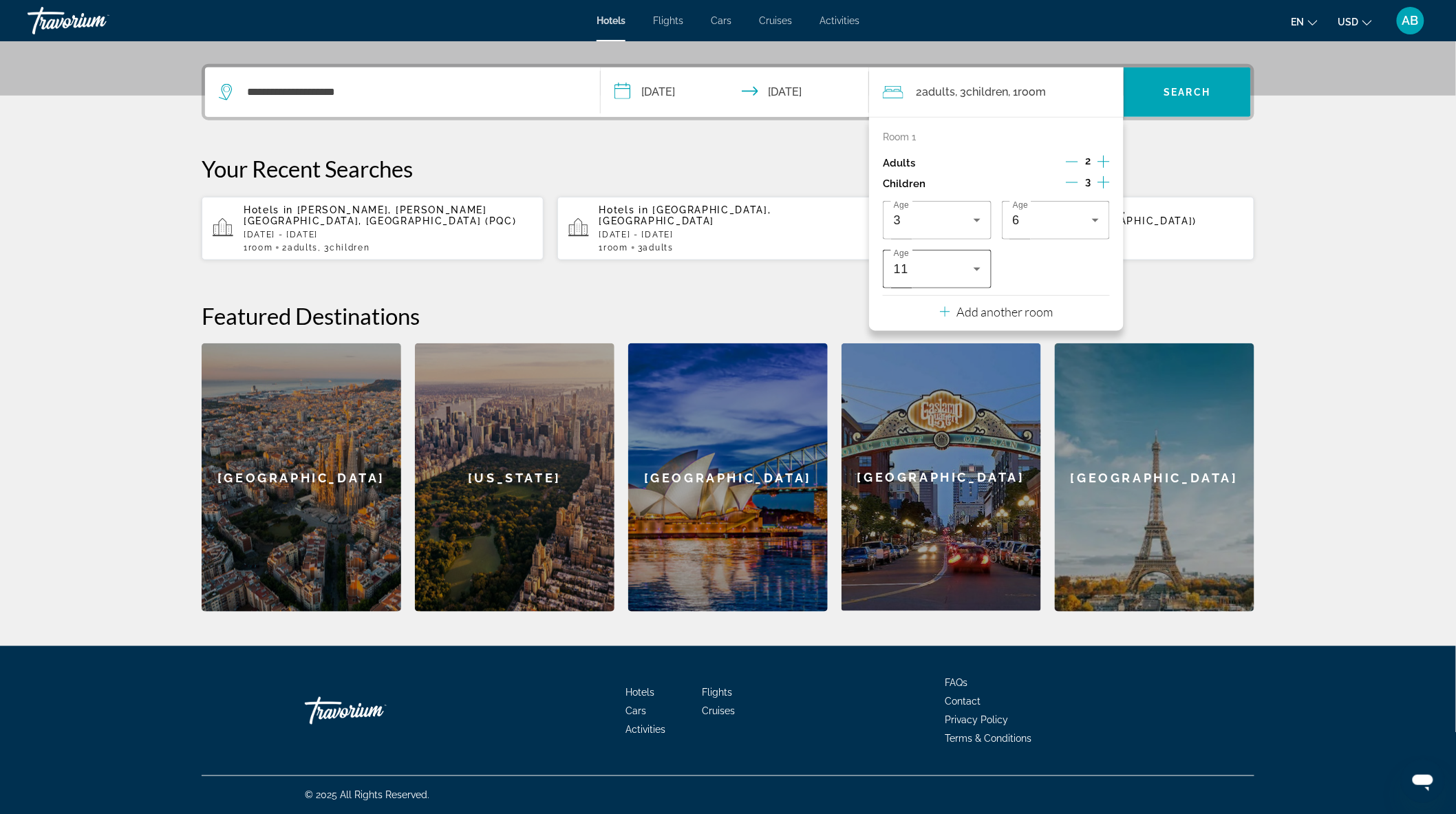
click at [929, 268] on div "11" at bounding box center [934, 268] width 80 height 16
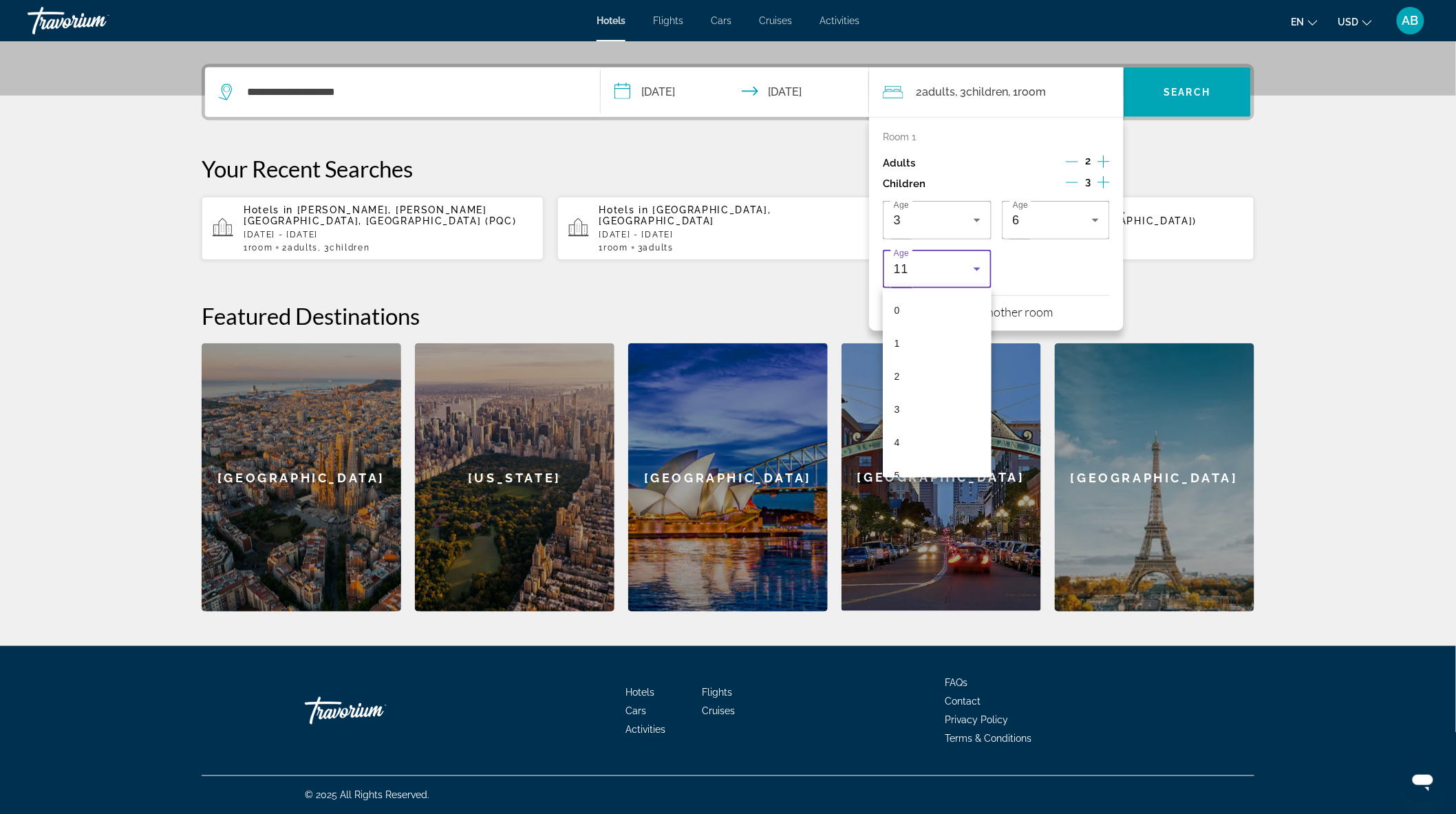
scroll to position [212, 0]
click at [919, 434] on mat-option "10" at bounding box center [937, 429] width 109 height 33
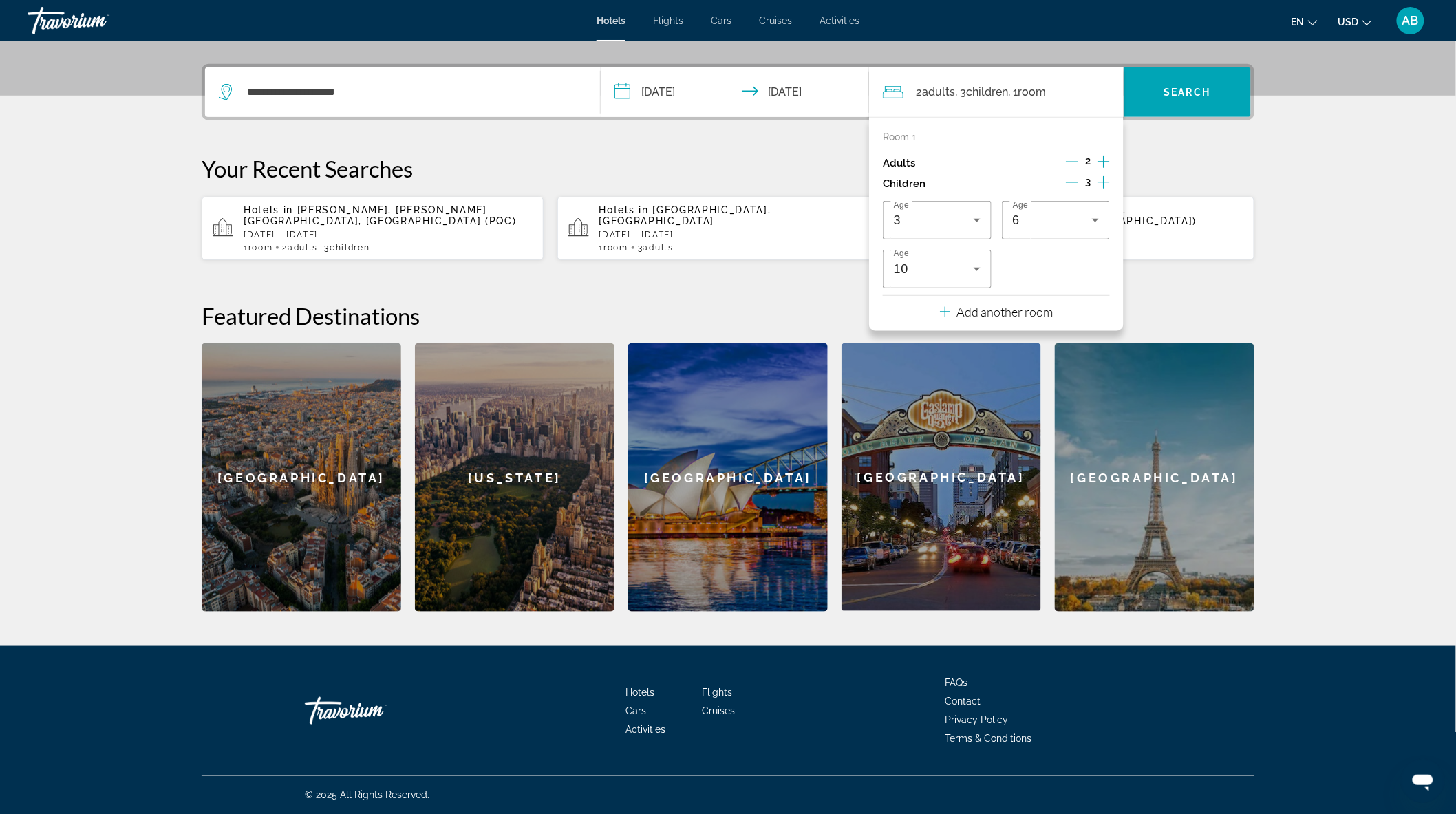
click at [806, 324] on h2 "Featured Destinations" at bounding box center [728, 316] width 1053 height 28
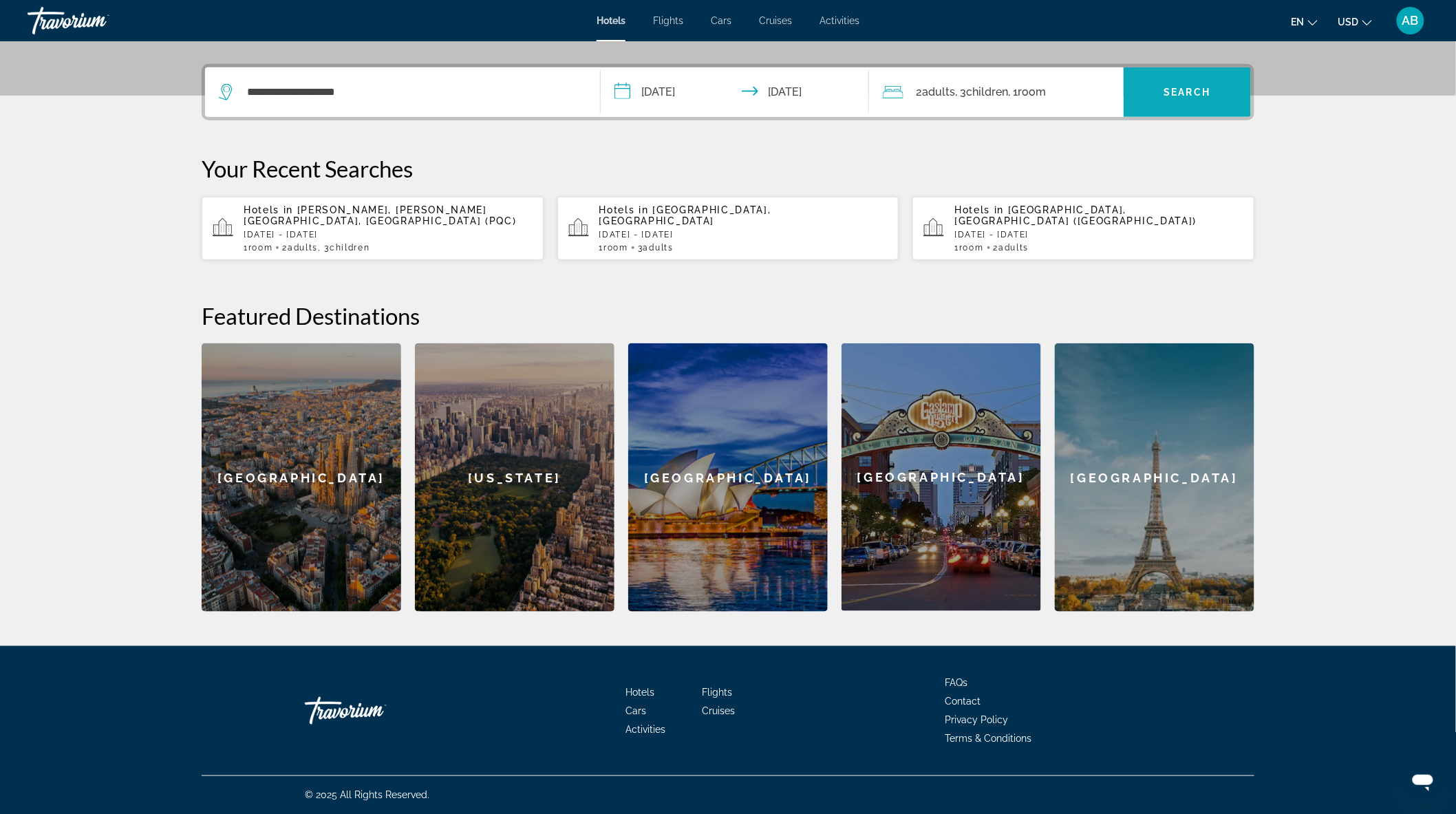
click at [1168, 92] on span "Search" at bounding box center [1188, 92] width 46 height 11
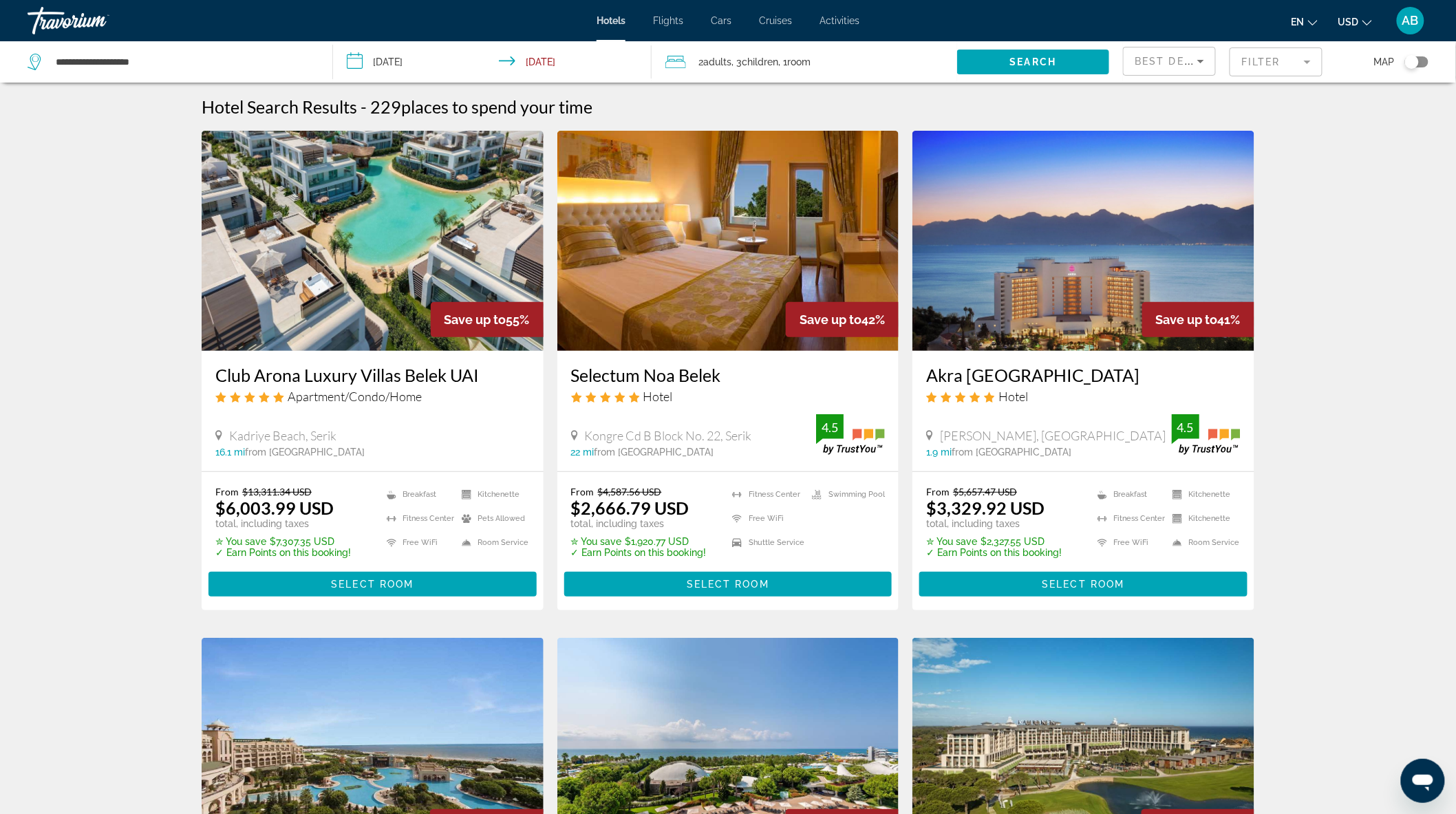
click at [1285, 64] on mat-form-field "Filter" at bounding box center [1276, 62] width 93 height 29
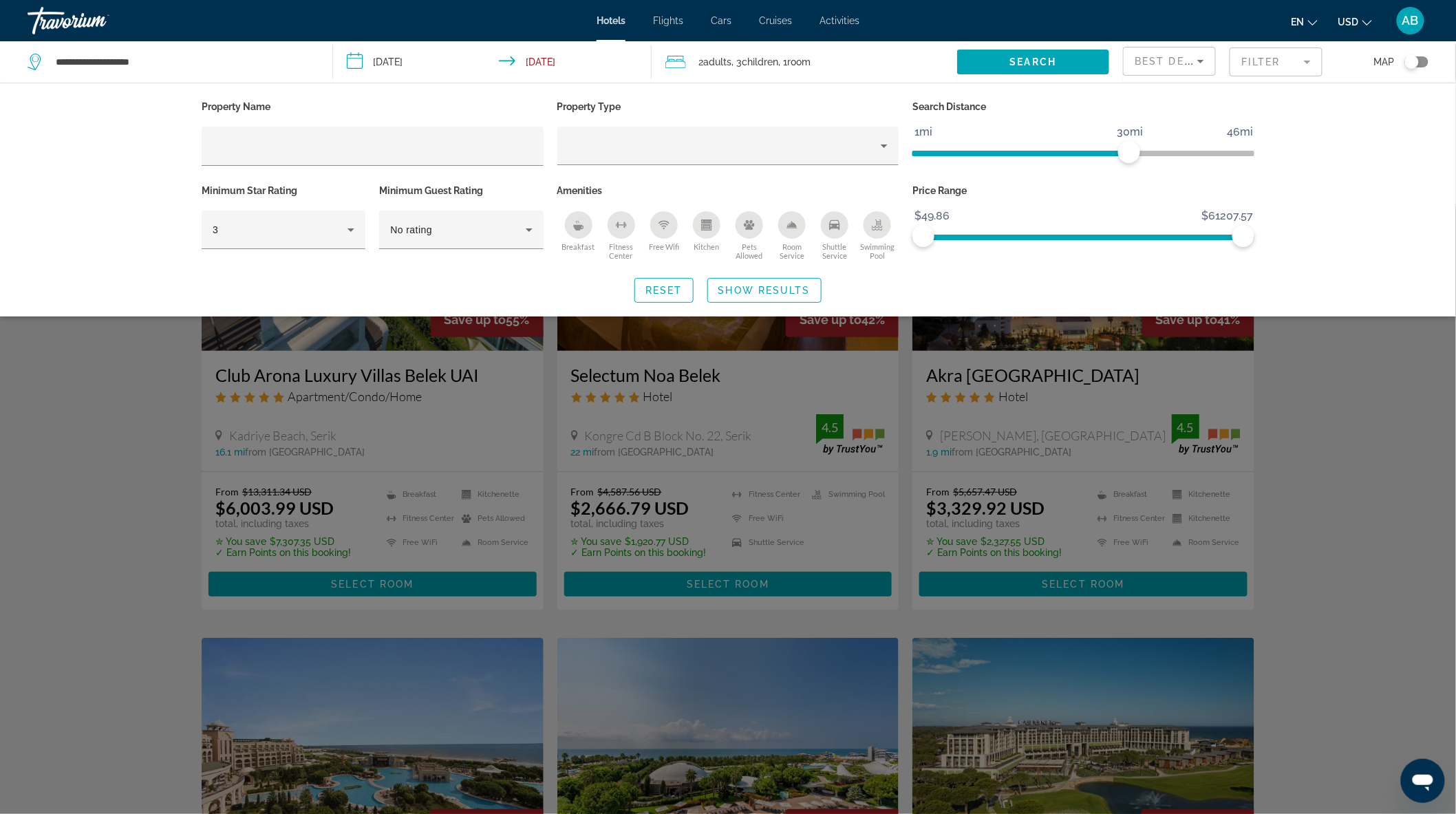
click at [586, 224] on div "Breakfast" at bounding box center [578, 225] width 28 height 28
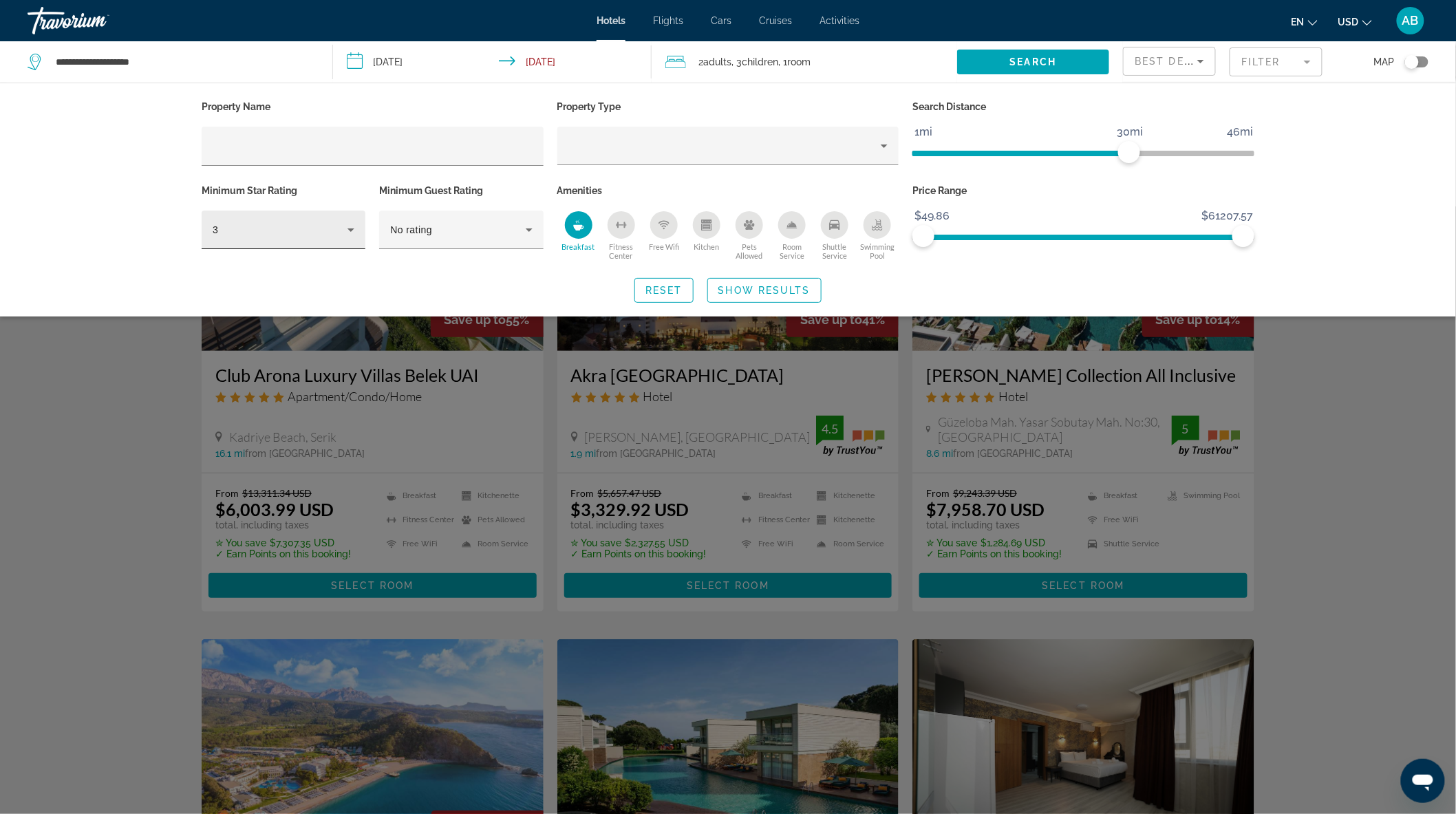
click at [360, 229] on div "3" at bounding box center [284, 230] width 164 height 39
click at [271, 343] on mat-option "5" at bounding box center [284, 336] width 164 height 33
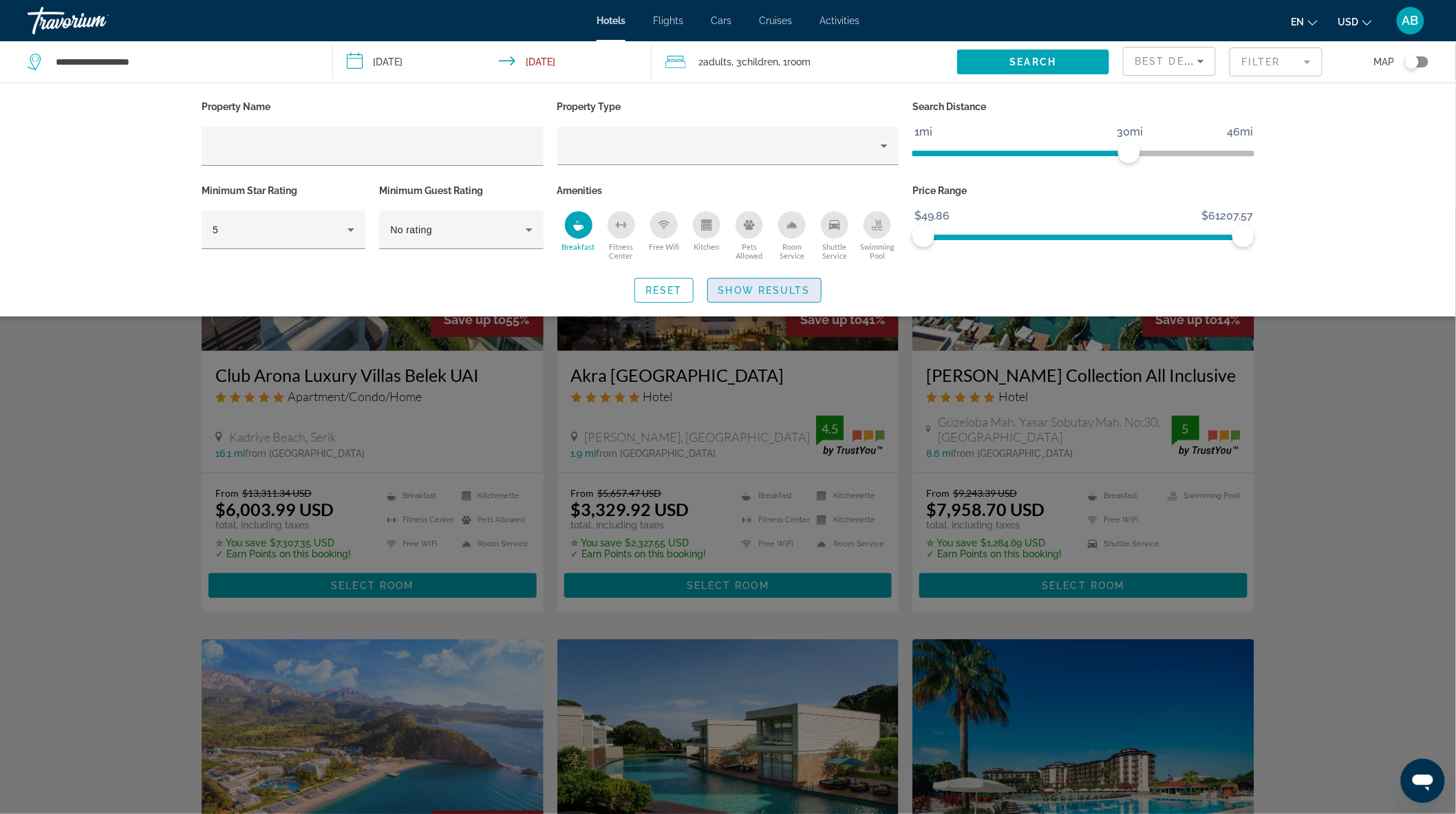
click at [765, 287] on span "Show Results" at bounding box center [765, 290] width 93 height 11
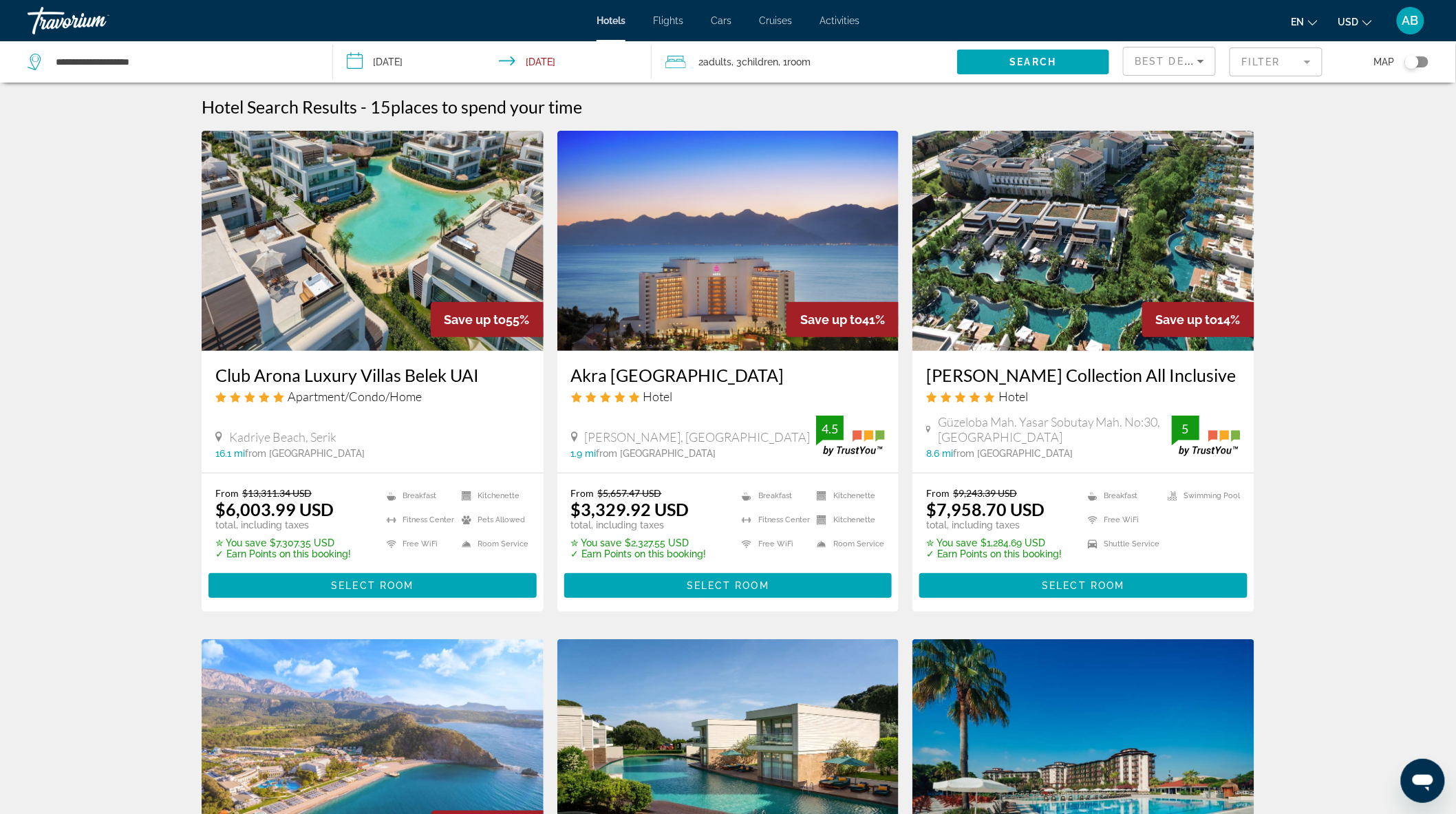
click at [406, 239] on img "Main content" at bounding box center [373, 240] width 342 height 220
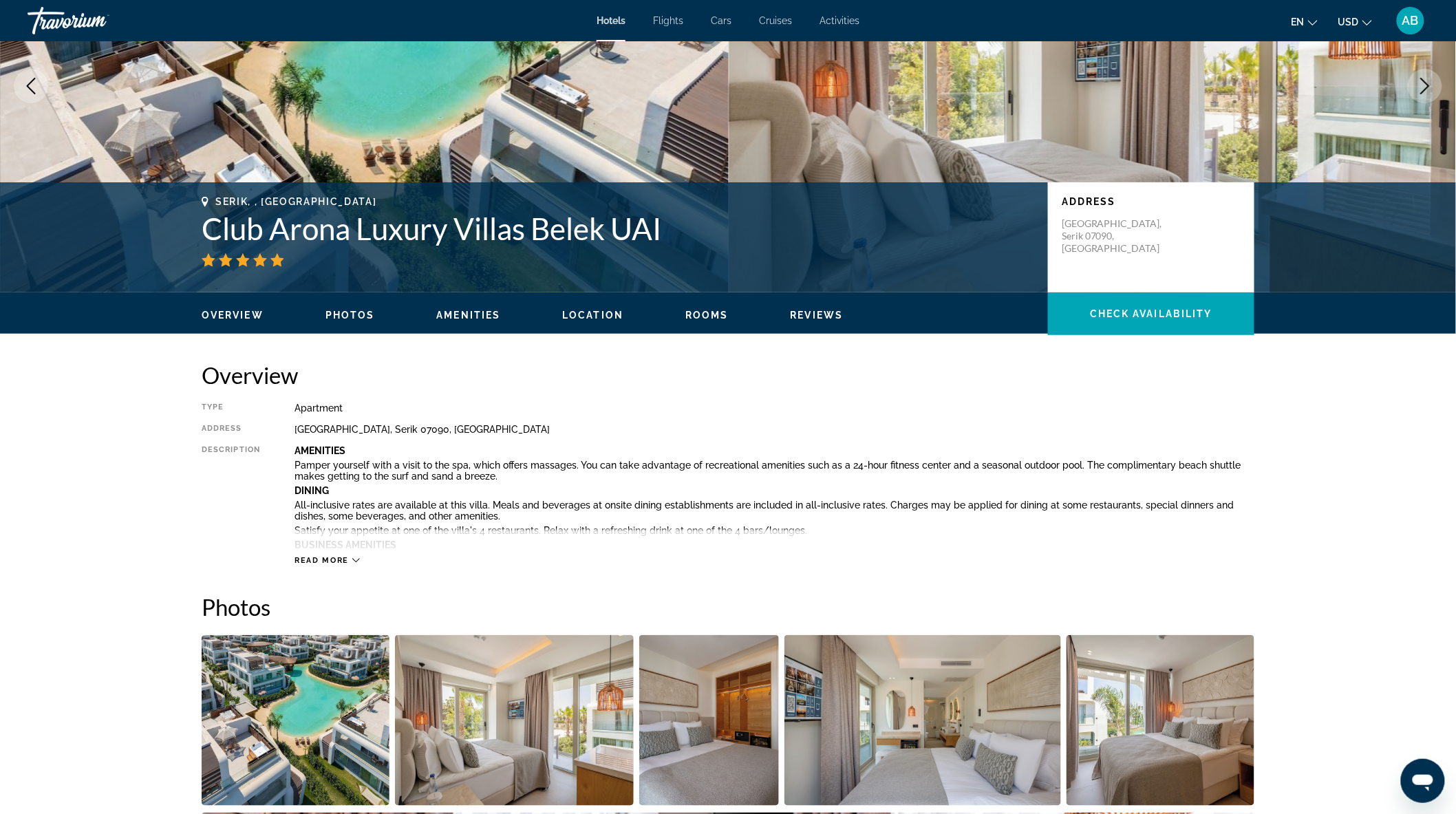
scroll to position [135, 0]
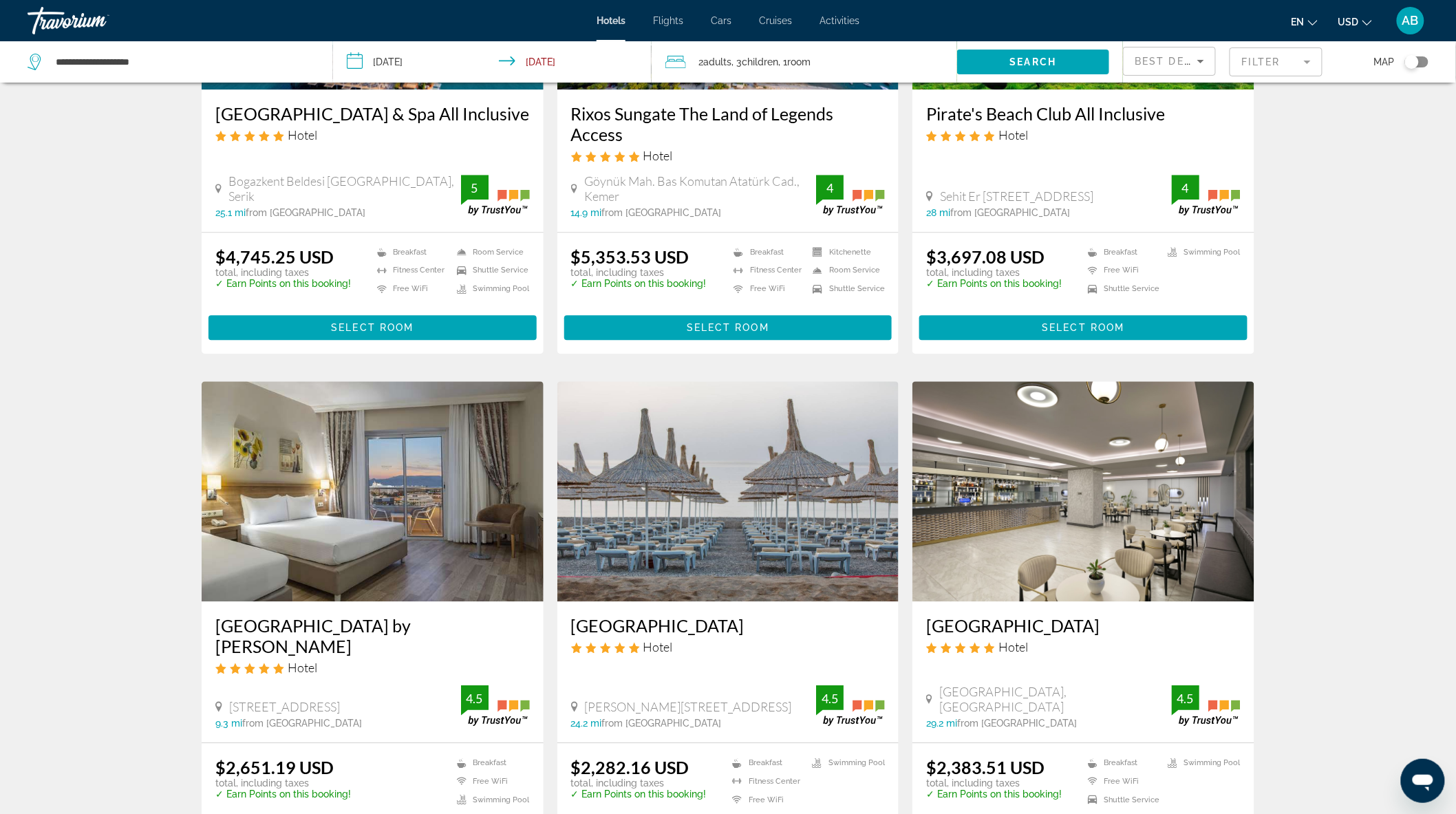
scroll to position [1377, 0]
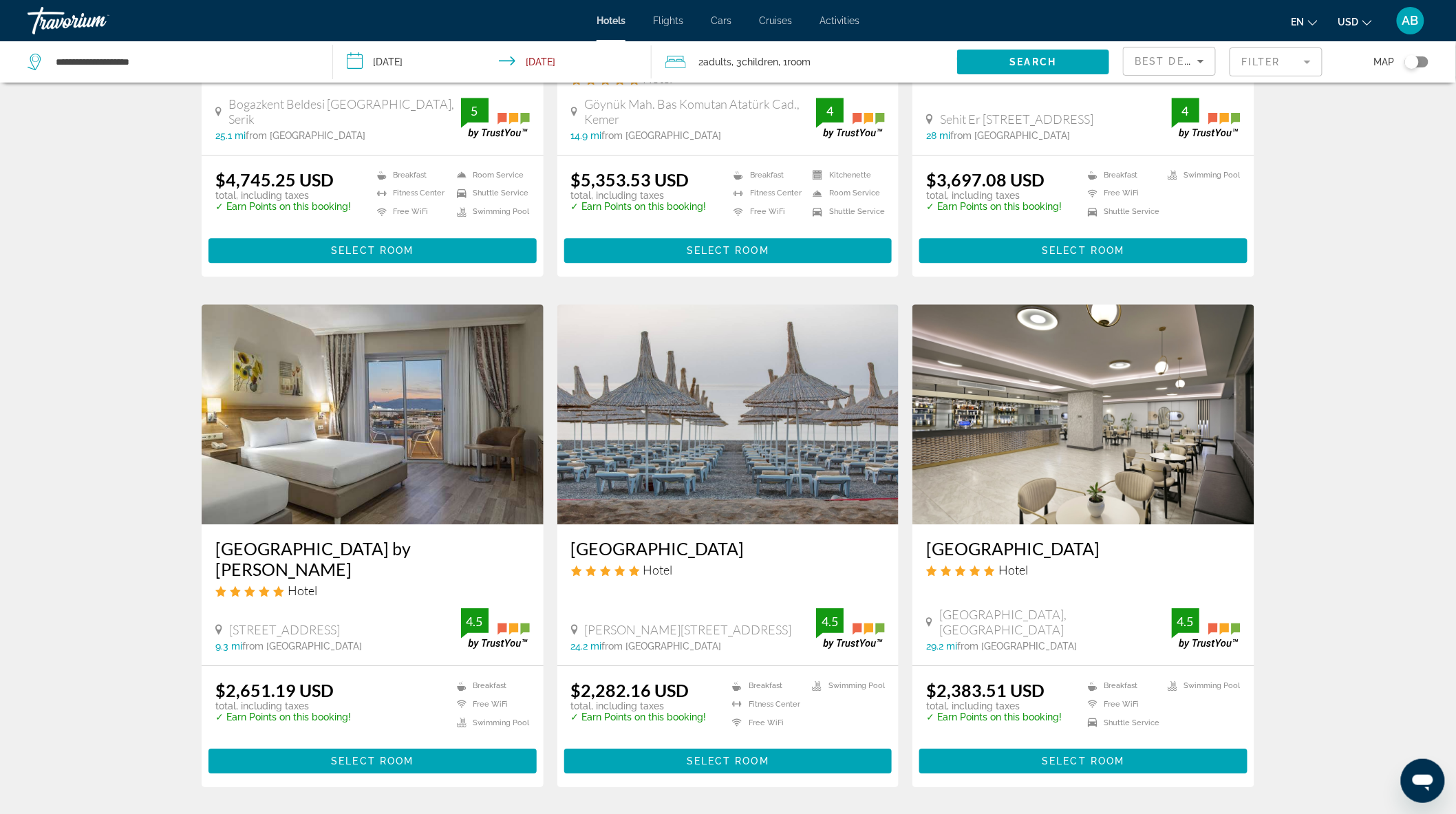
click at [322, 443] on img "Main content" at bounding box center [373, 414] width 342 height 220
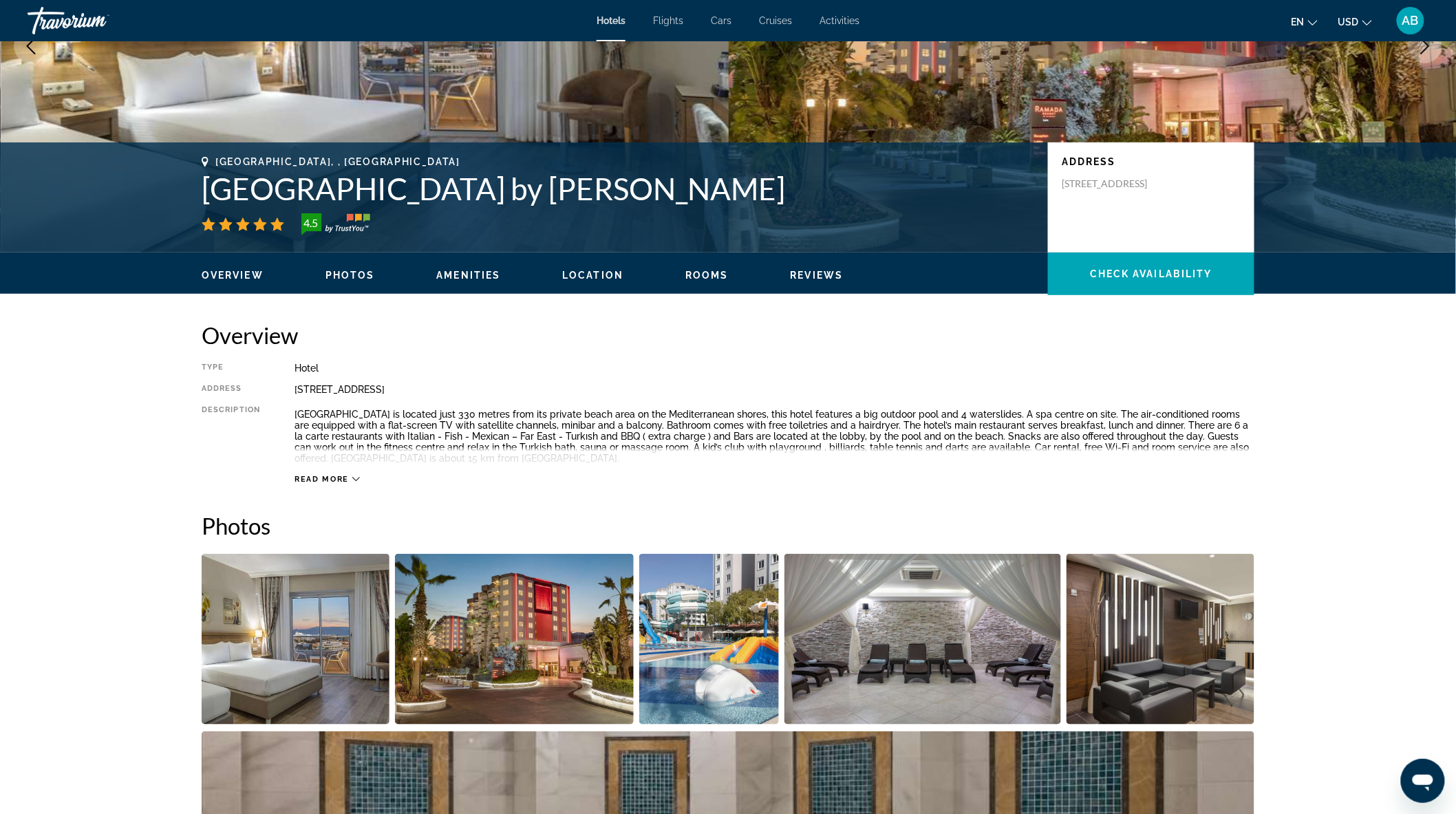
scroll to position [170, 0]
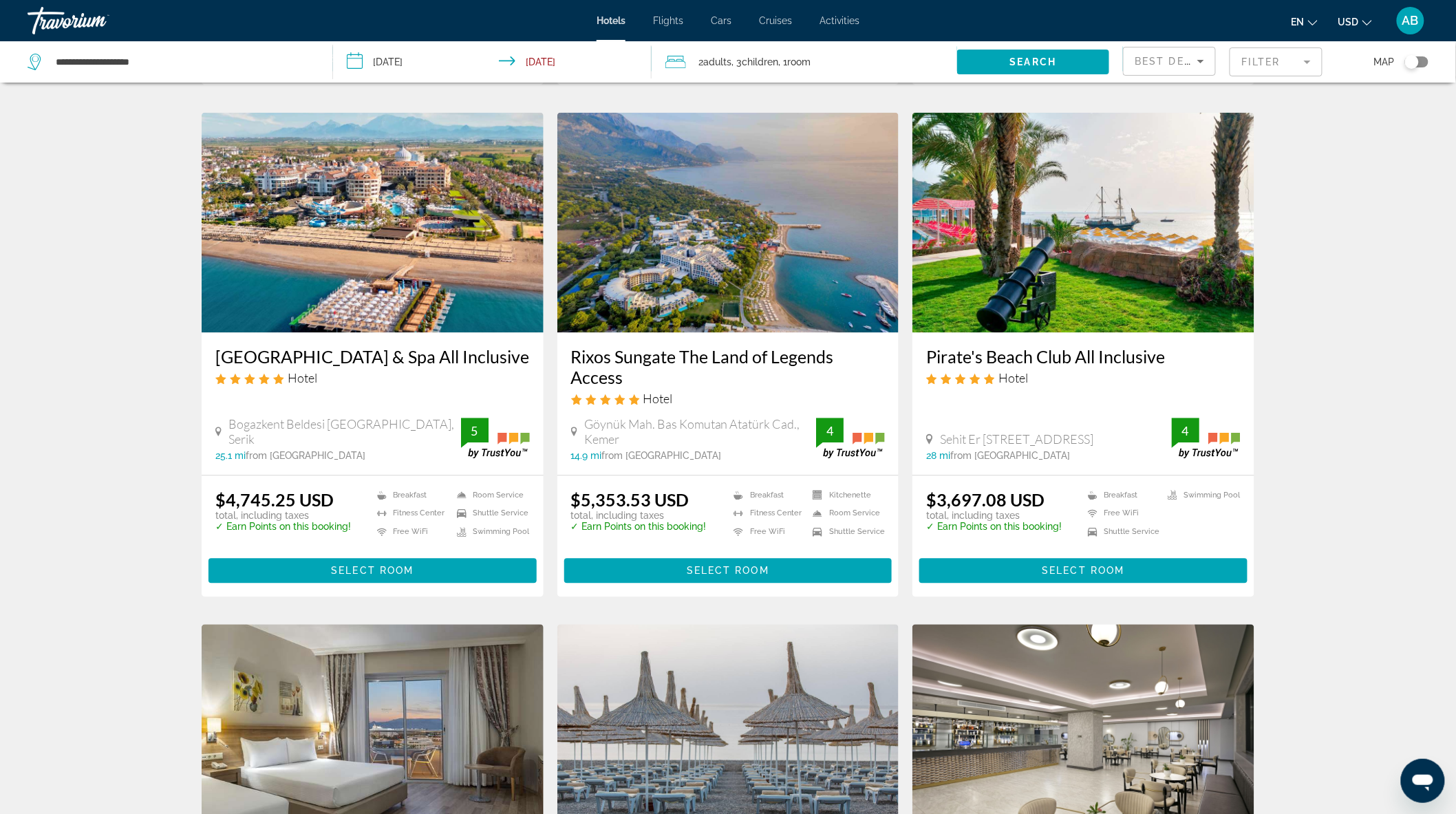
scroll to position [1146, 0]
